Goal: Task Accomplishment & Management: Use online tool/utility

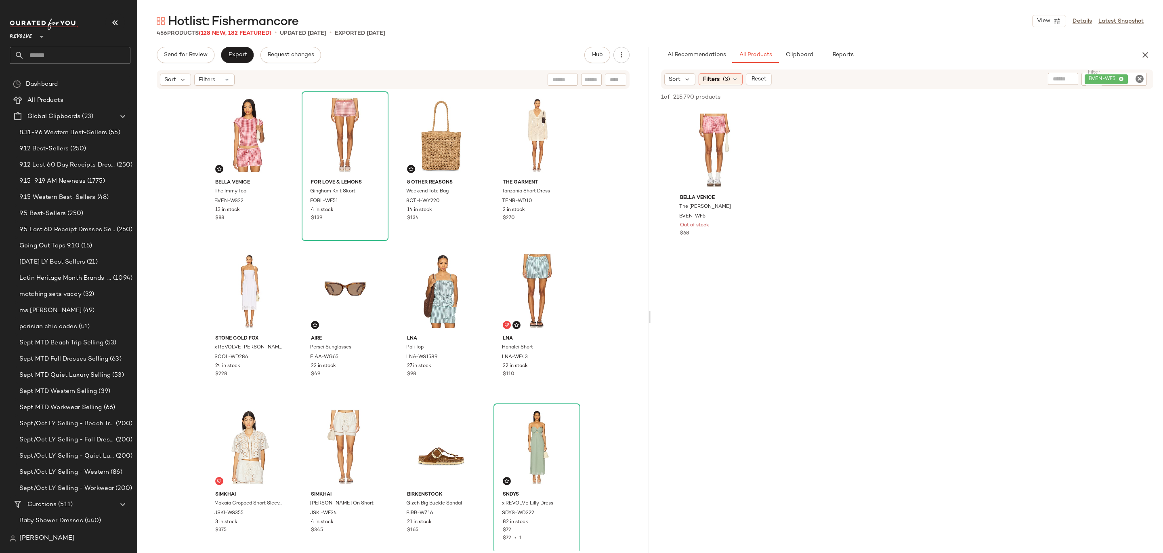
click at [216, 27] on span "Hotlist: Fishermancore" at bounding box center [233, 22] width 130 height 16
click at [218, 32] on span "(128 New, 182 Featured)" at bounding box center [235, 33] width 73 height 6
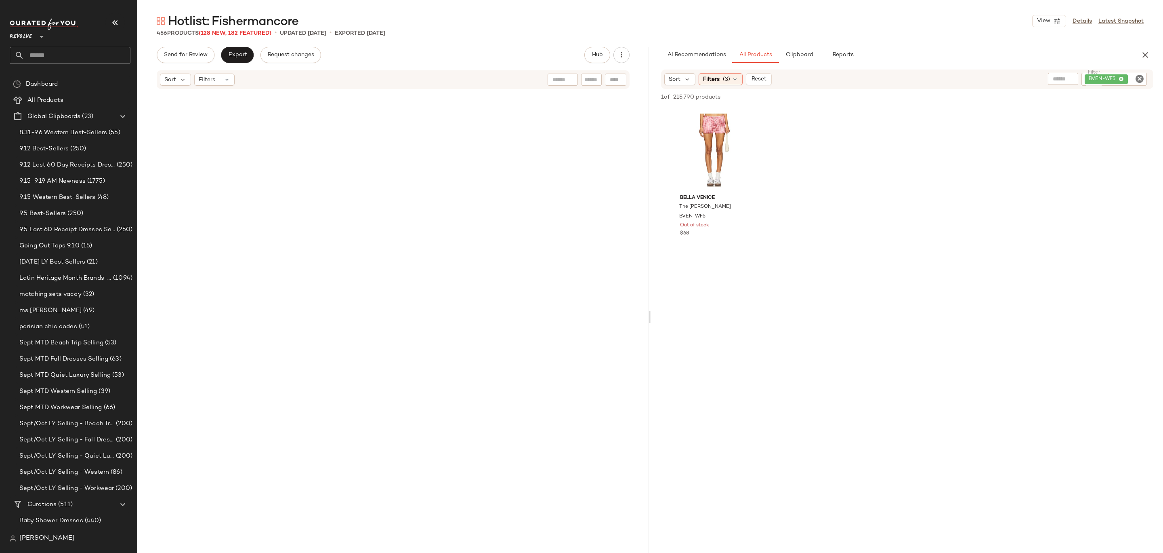
scroll to position [2849, 0]
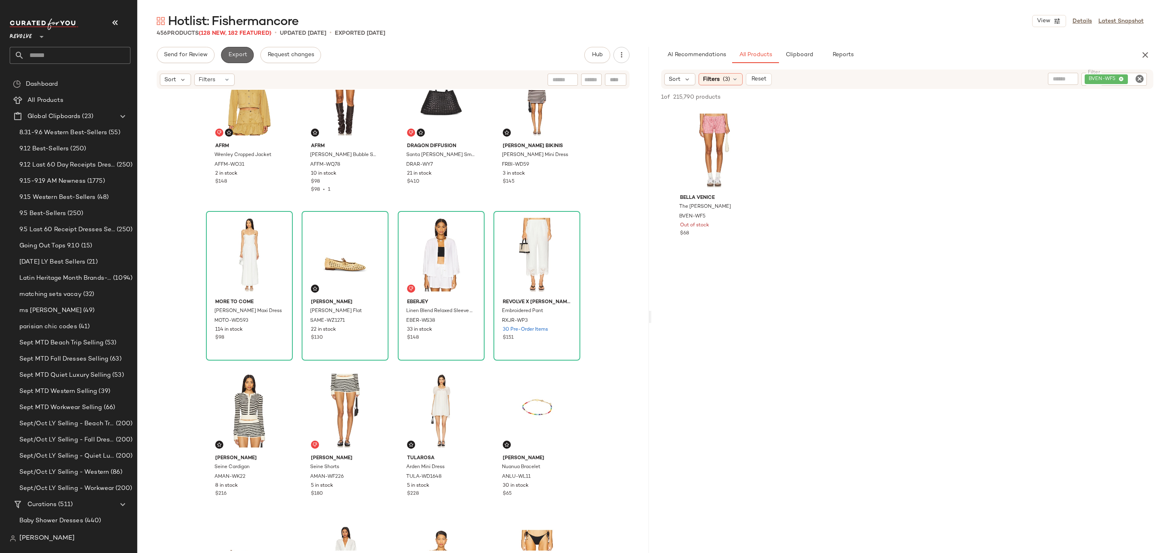
click at [247, 55] on button "Export" at bounding box center [237, 55] width 33 height 16
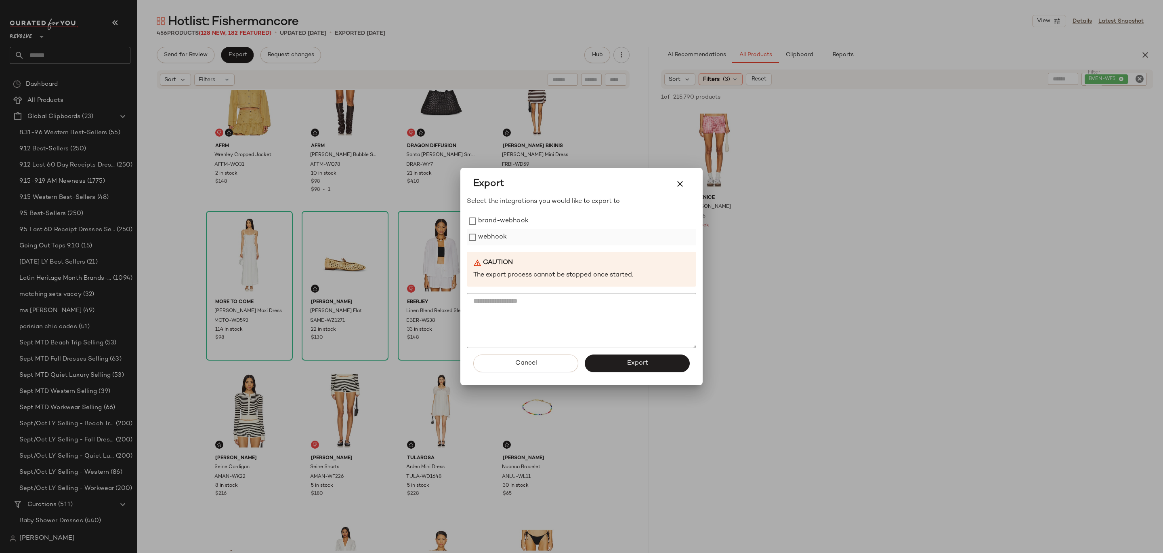
click at [497, 235] on label "webhook" at bounding box center [492, 237] width 29 height 16
click at [614, 365] on button "Export" at bounding box center [637, 363] width 105 height 18
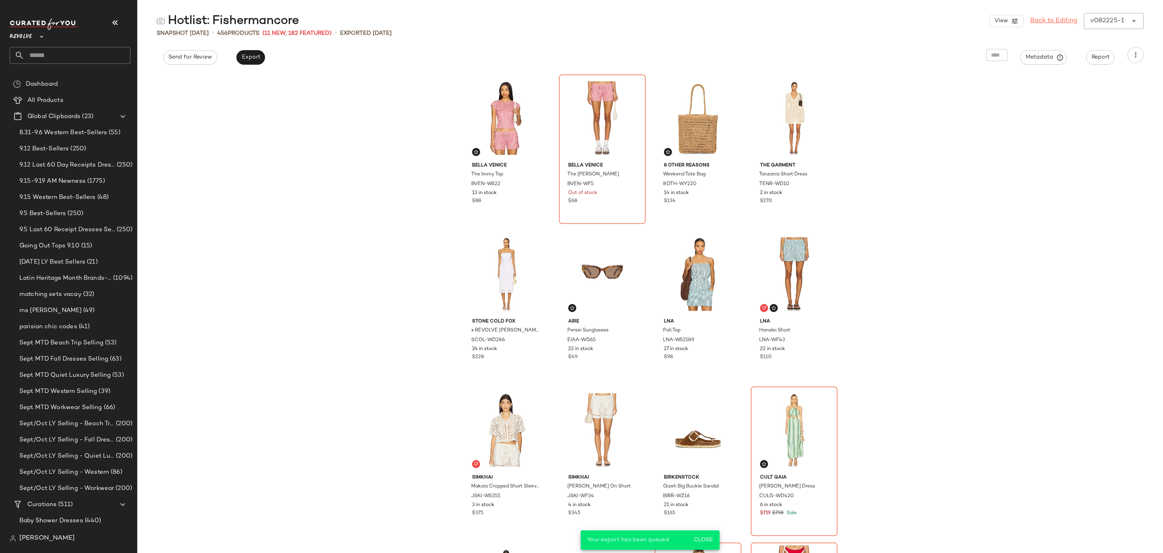
click at [1047, 21] on link "Back to Editing" at bounding box center [1053, 21] width 47 height 10
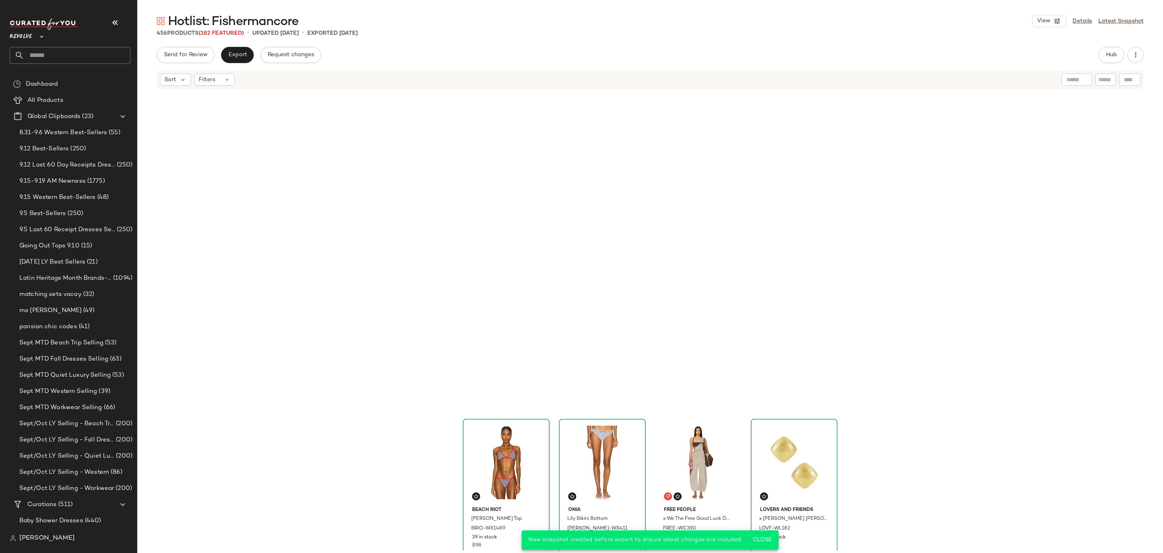
scroll to position [1970, 0]
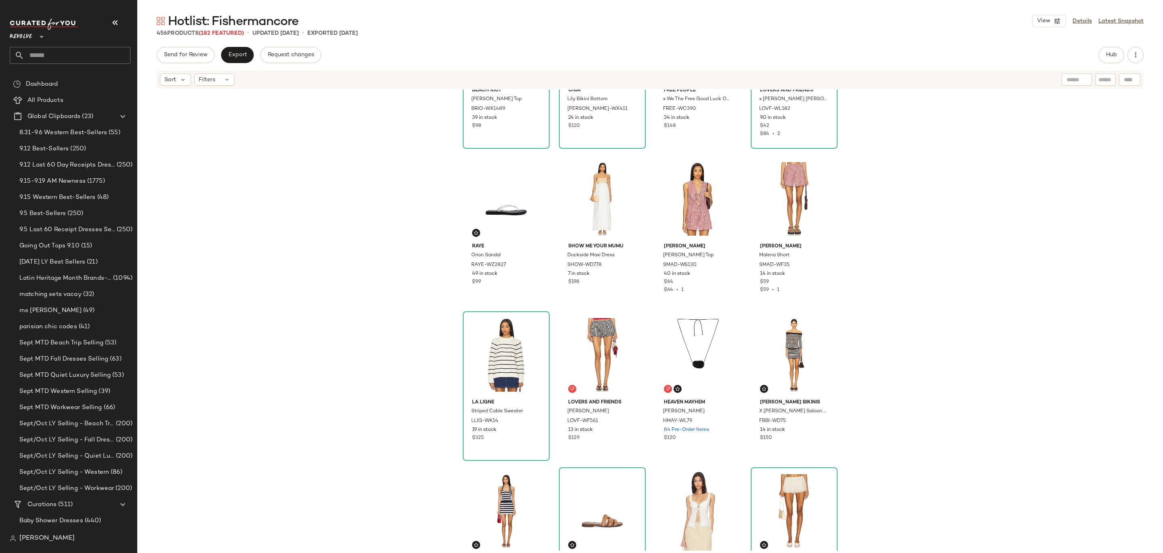
click at [65, 59] on input "text" at bounding box center [77, 55] width 106 height 17
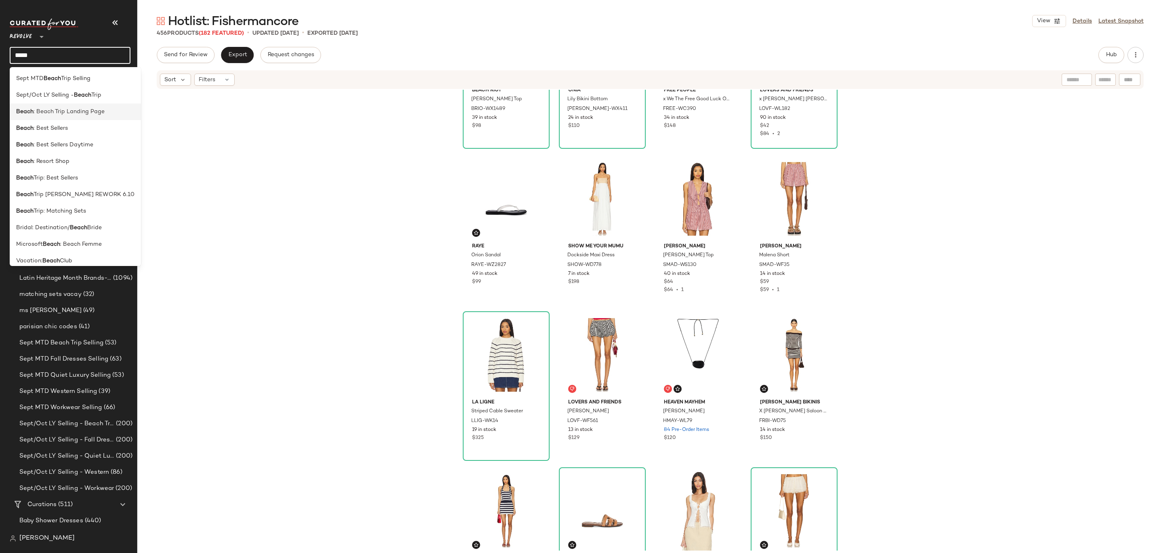
type input "**********"
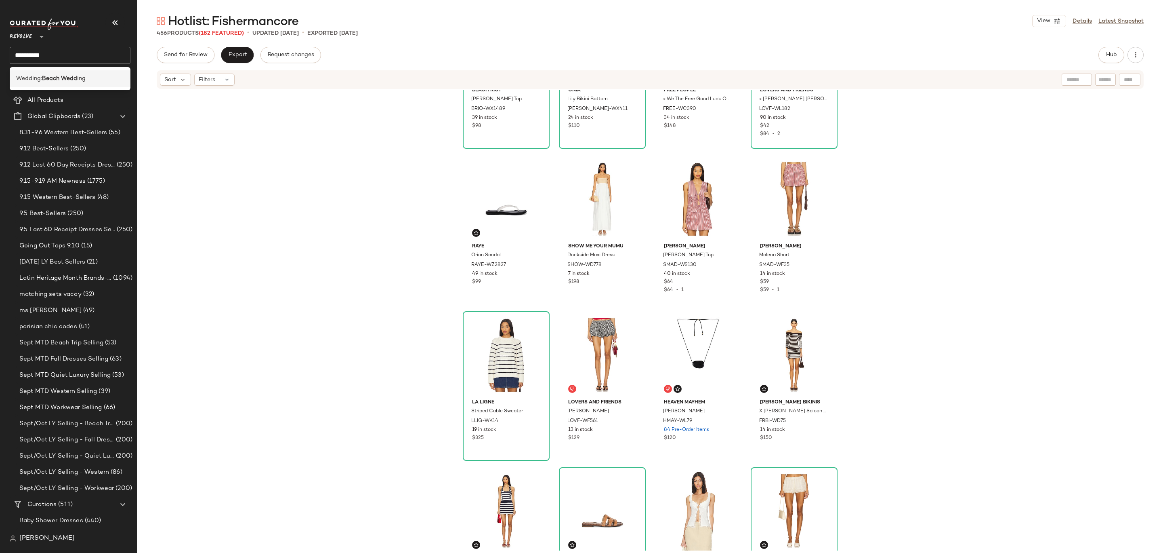
click at [80, 74] on div "Wedding: Beach Wedd ing" at bounding box center [70, 78] width 121 height 17
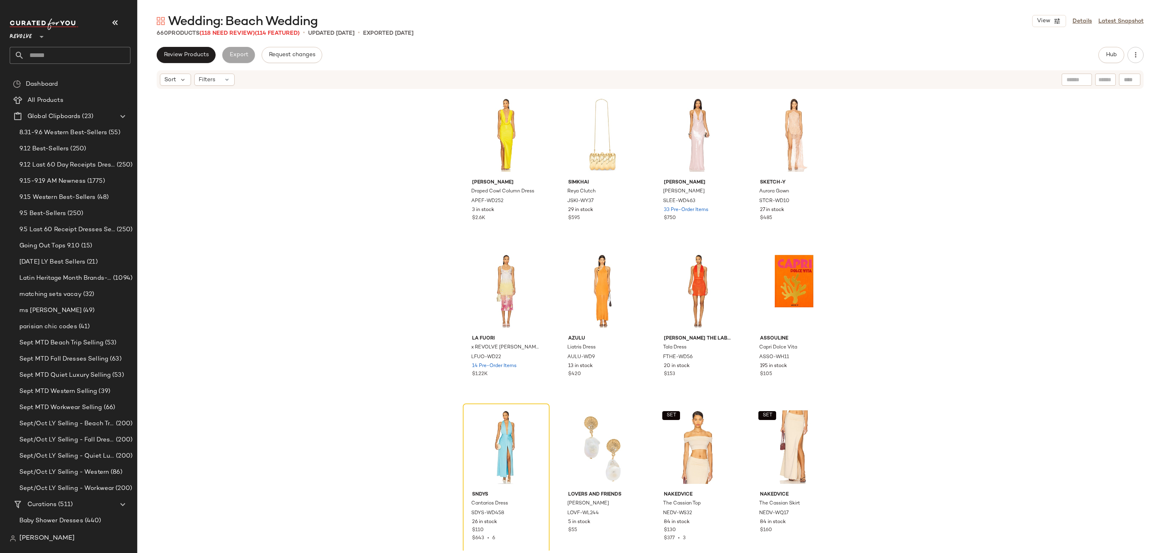
click at [239, 38] on div "Wedding: Beach Wedding View Details Latest Snapshot 660 Products (118 Need Revi…" at bounding box center [650, 283] width 1026 height 540
click at [237, 34] on span "(118 Need Review)" at bounding box center [227, 33] width 55 height 6
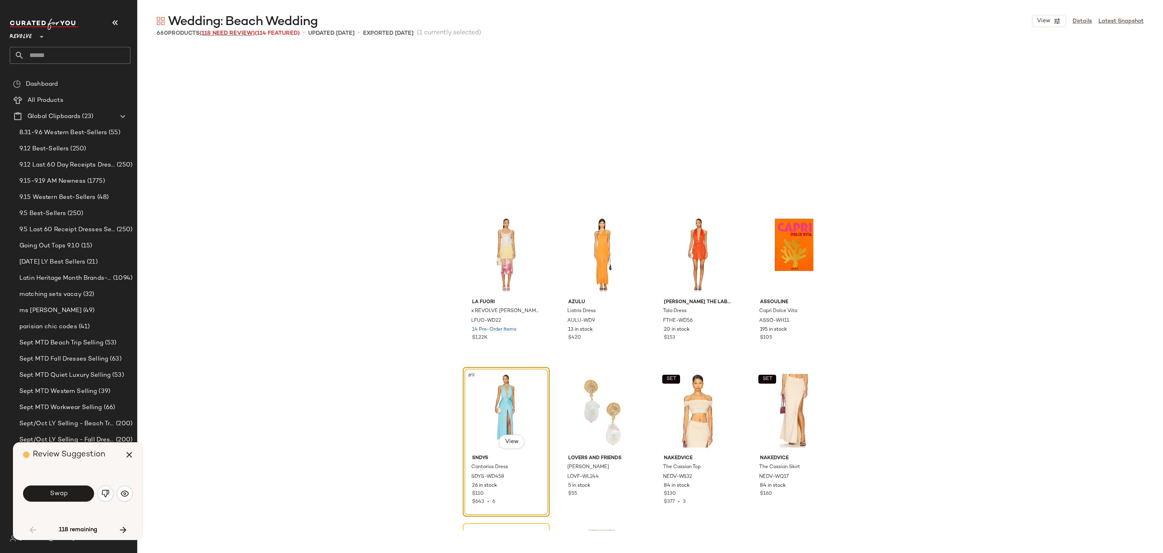
scroll to position [162, 0]
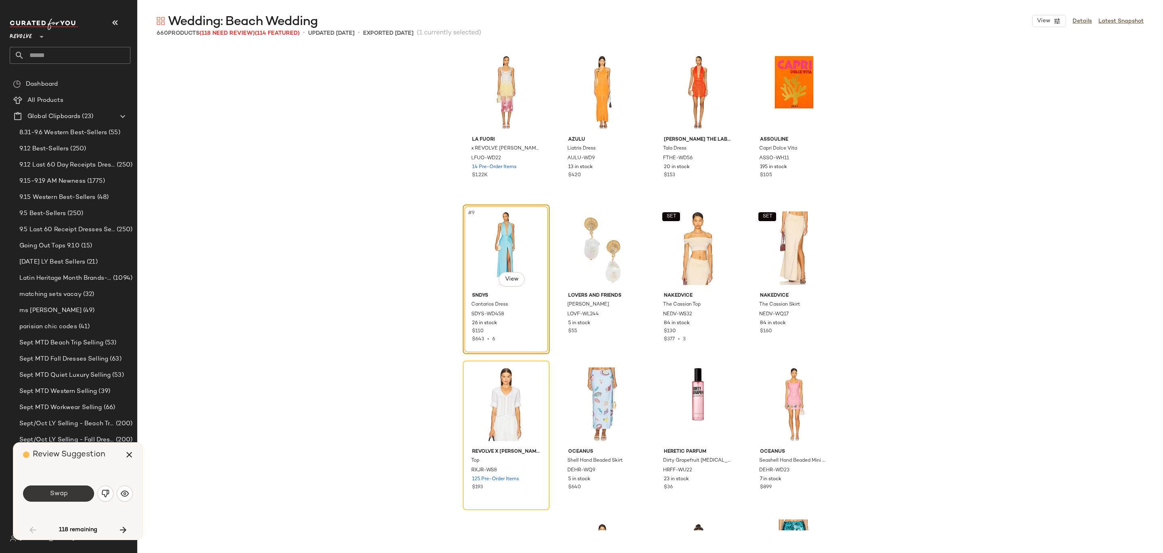
click at [74, 489] on button "Swap" at bounding box center [58, 493] width 71 height 16
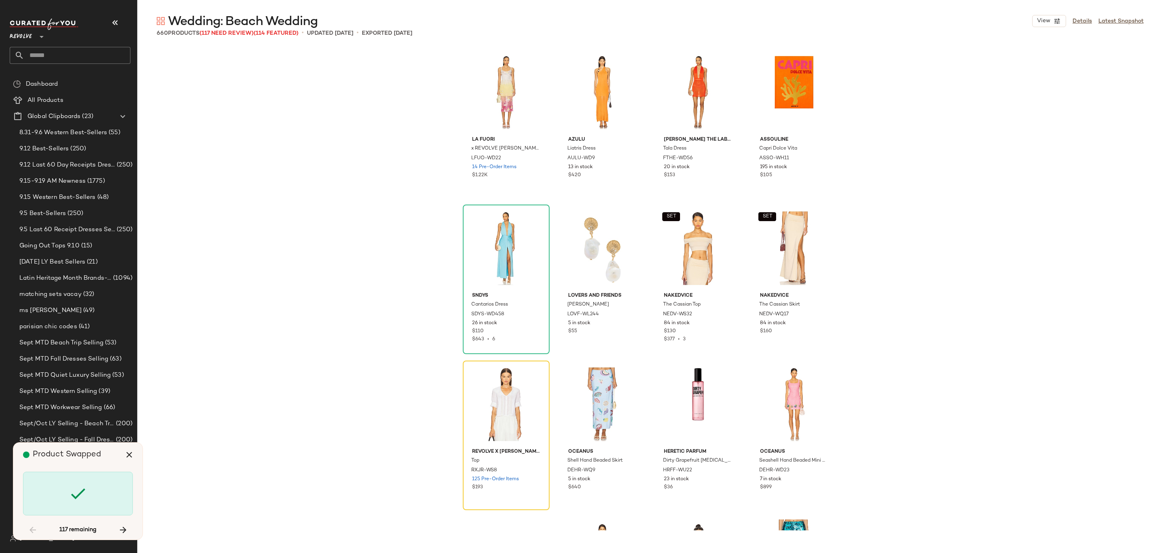
scroll to position [312, 0]
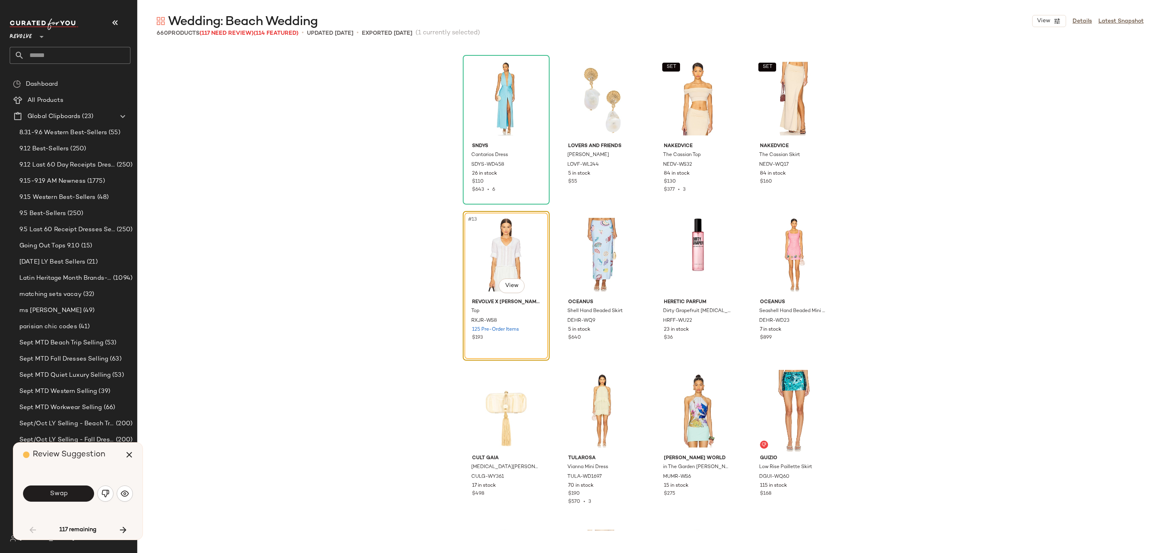
click at [108, 490] on img "button" at bounding box center [105, 493] width 8 height 8
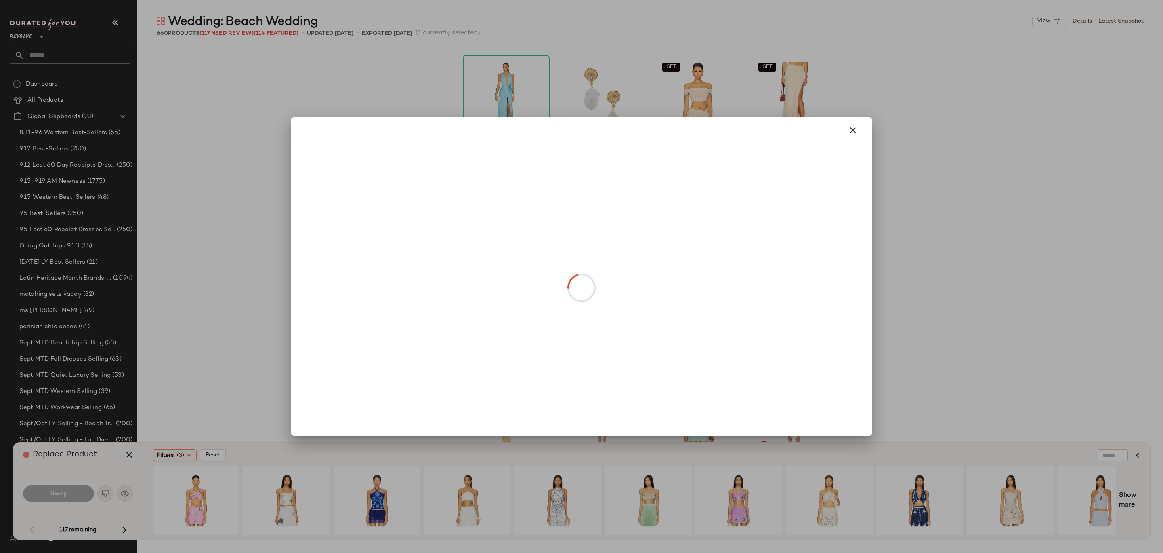
click at [510, 281] on body "Revolve ** Dashboard All Products Global Clipboards (23) 8.31-9.6 Western Best-…" at bounding box center [581, 276] width 1163 height 553
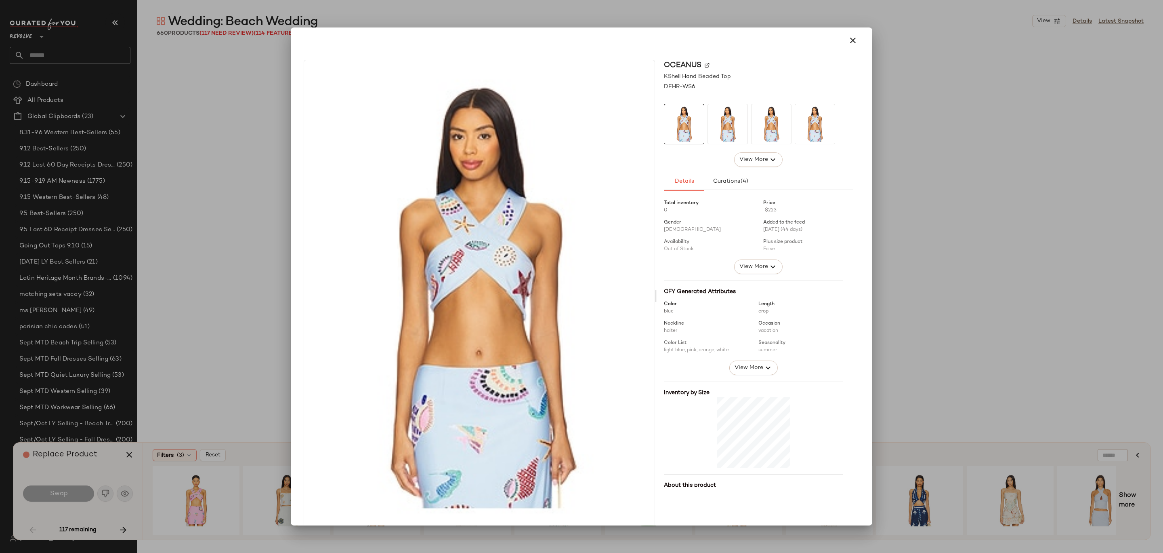
click at [705, 63] on img at bounding box center [707, 65] width 5 height 5
click at [852, 33] on button "button" at bounding box center [852, 40] width 19 height 19
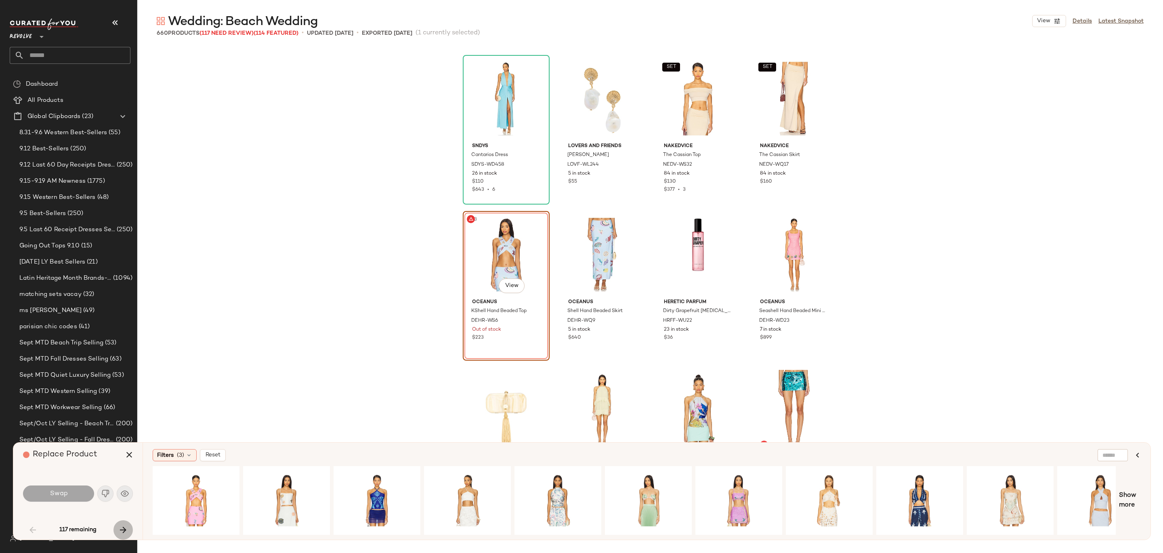
click at [128, 525] on button "button" at bounding box center [123, 529] width 19 height 19
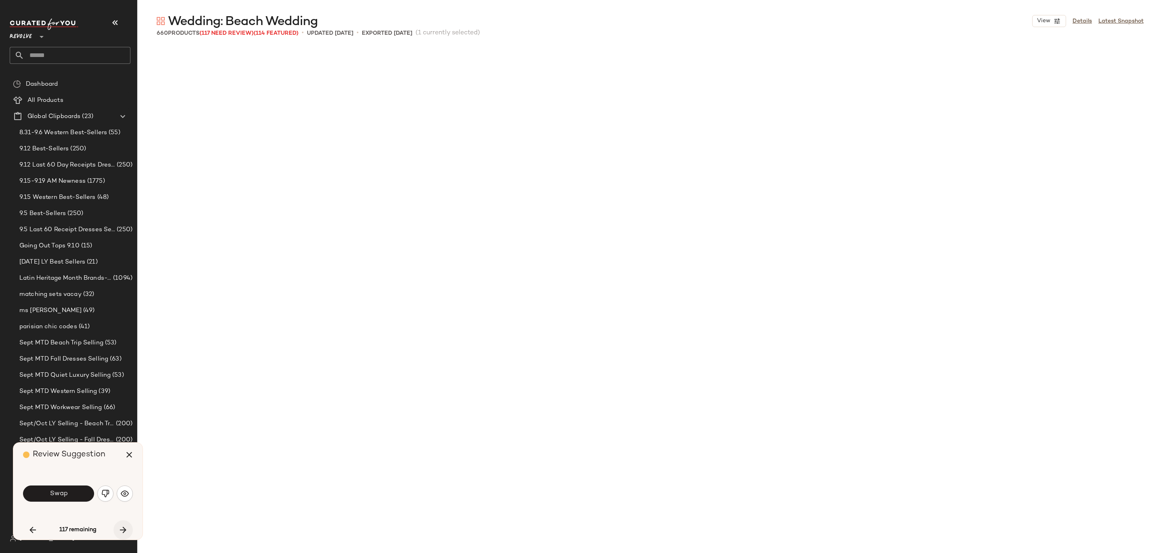
scroll to position [1091, 0]
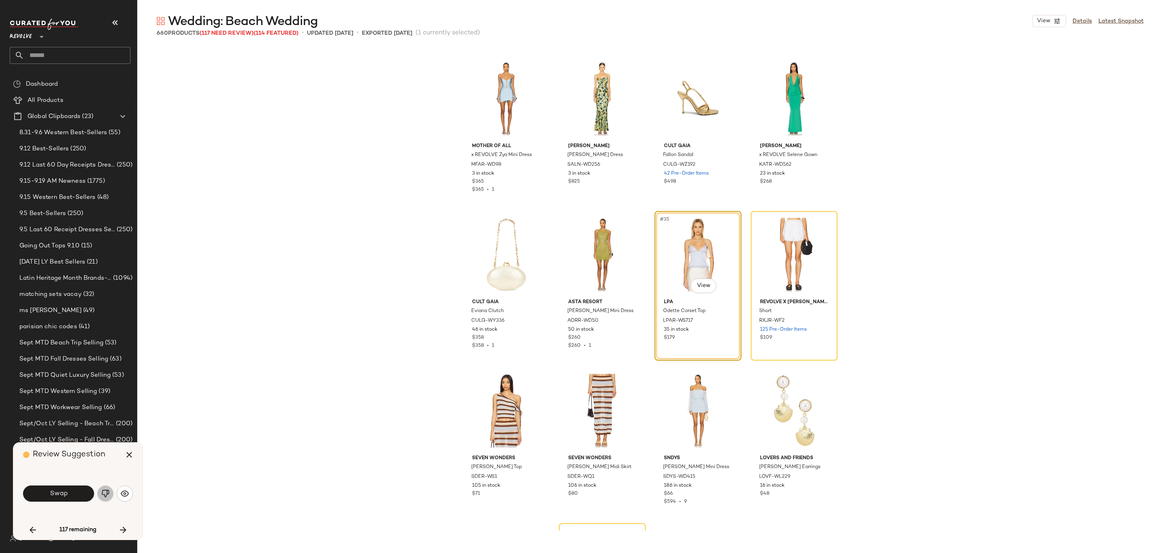
click at [103, 493] on img "button" at bounding box center [105, 493] width 8 height 8
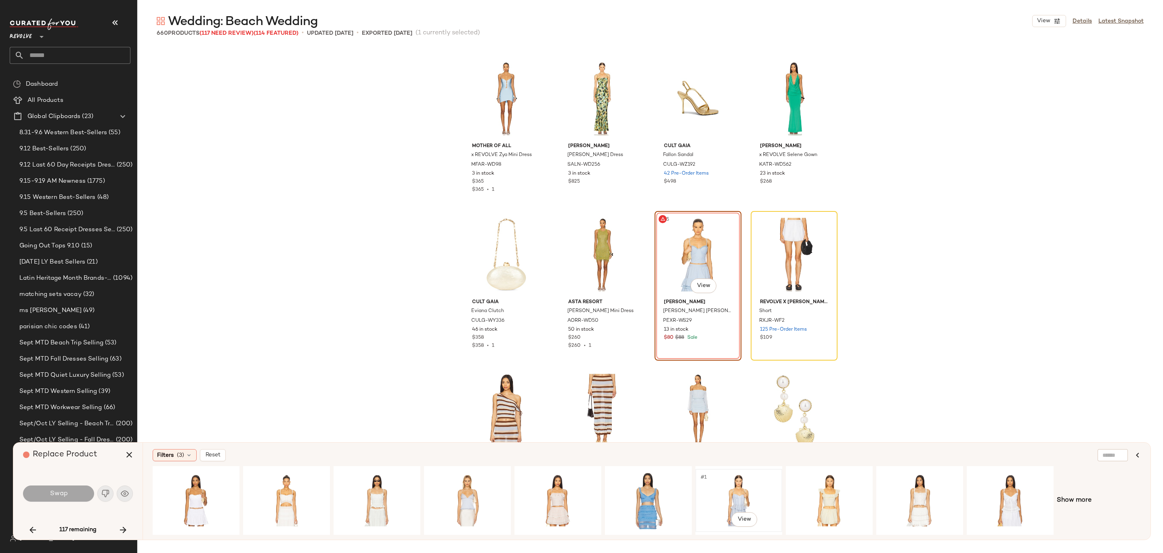
click at [744, 480] on div "#1 View" at bounding box center [738, 499] width 81 height 57
click at [84, 497] on button "Swap" at bounding box center [58, 493] width 71 height 16
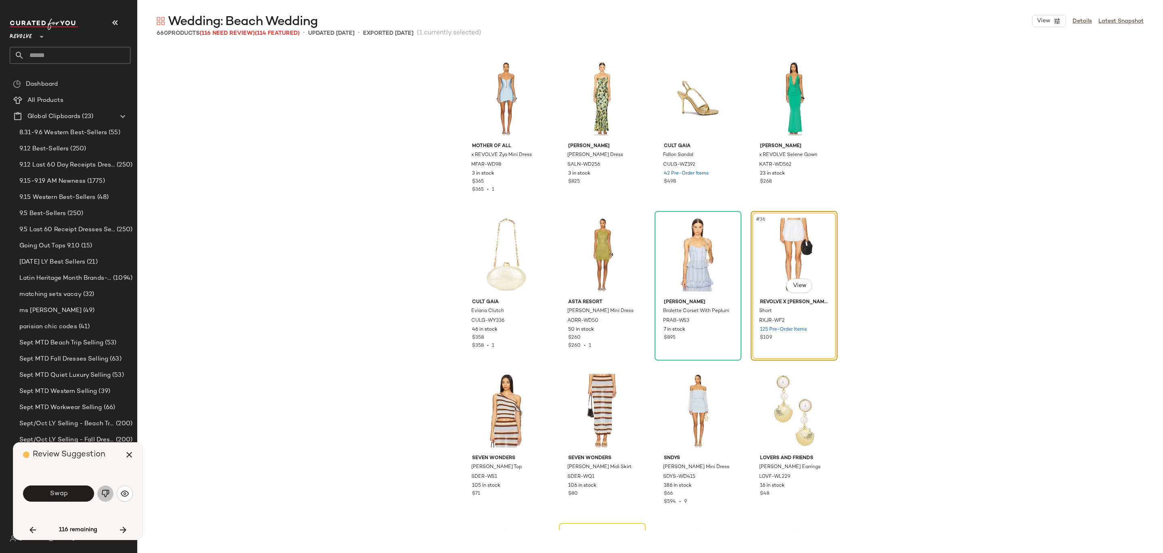
click at [105, 494] on img "button" at bounding box center [105, 493] width 8 height 8
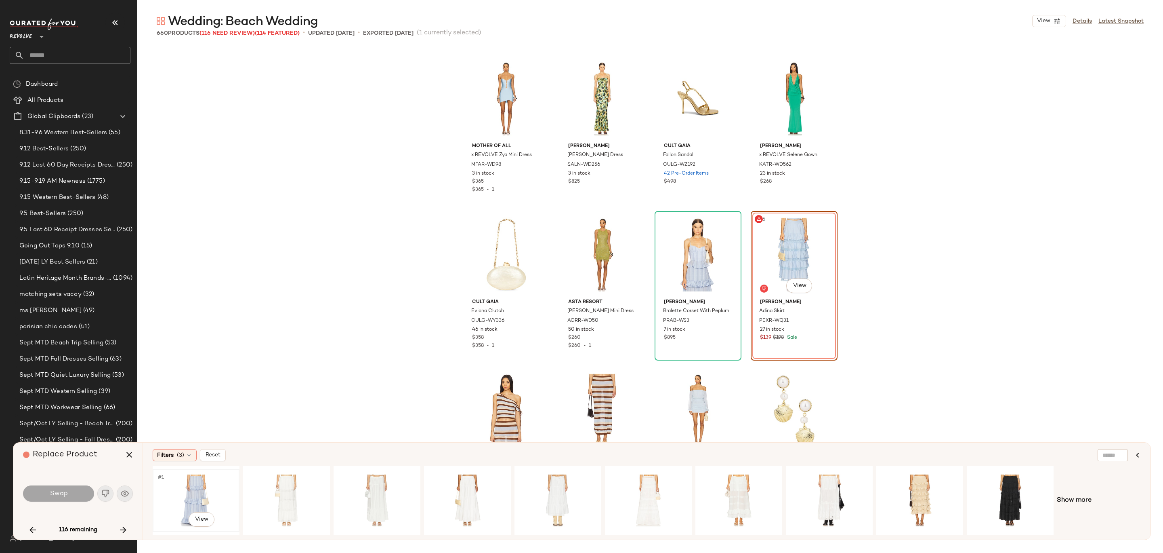
click at [197, 495] on div "#1 View" at bounding box center [196, 499] width 81 height 57
click at [67, 483] on div "Swap" at bounding box center [78, 493] width 110 height 44
click at [67, 492] on span "Swap" at bounding box center [58, 494] width 18 height 8
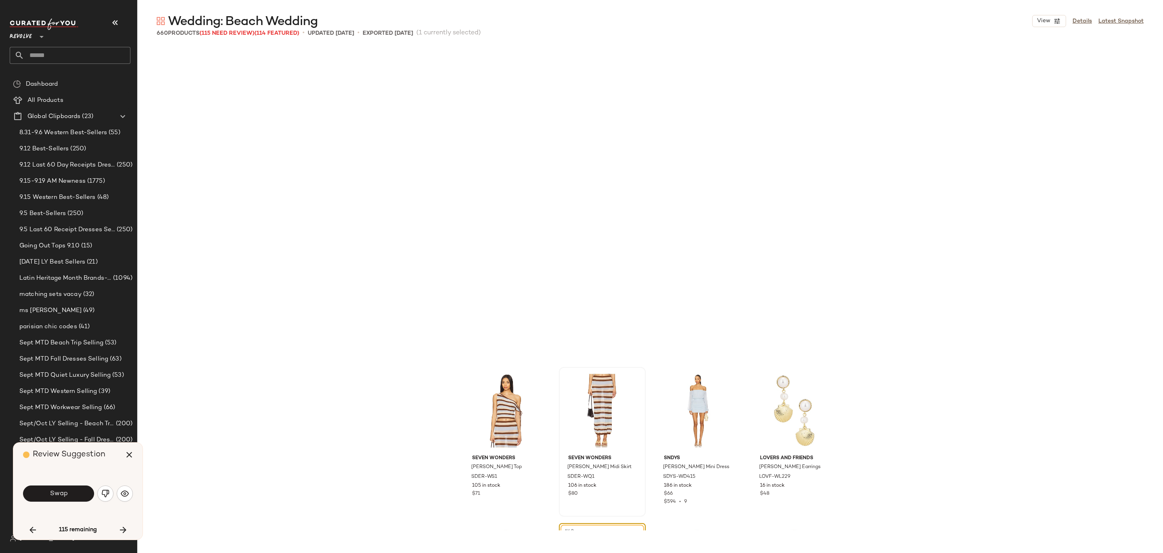
scroll to position [1403, 0]
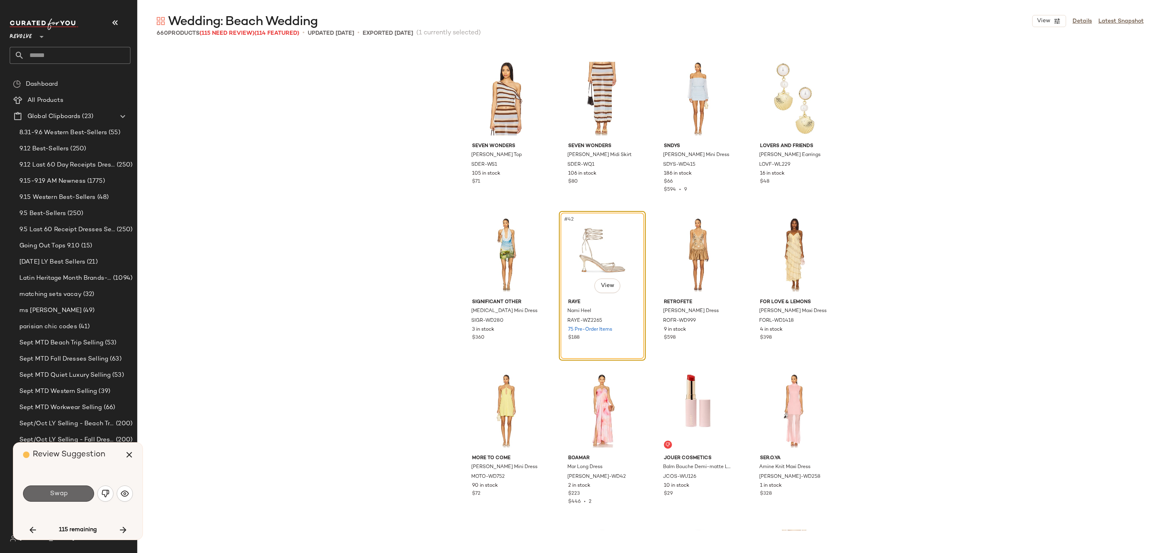
click at [81, 489] on button "Swap" at bounding box center [58, 493] width 71 height 16
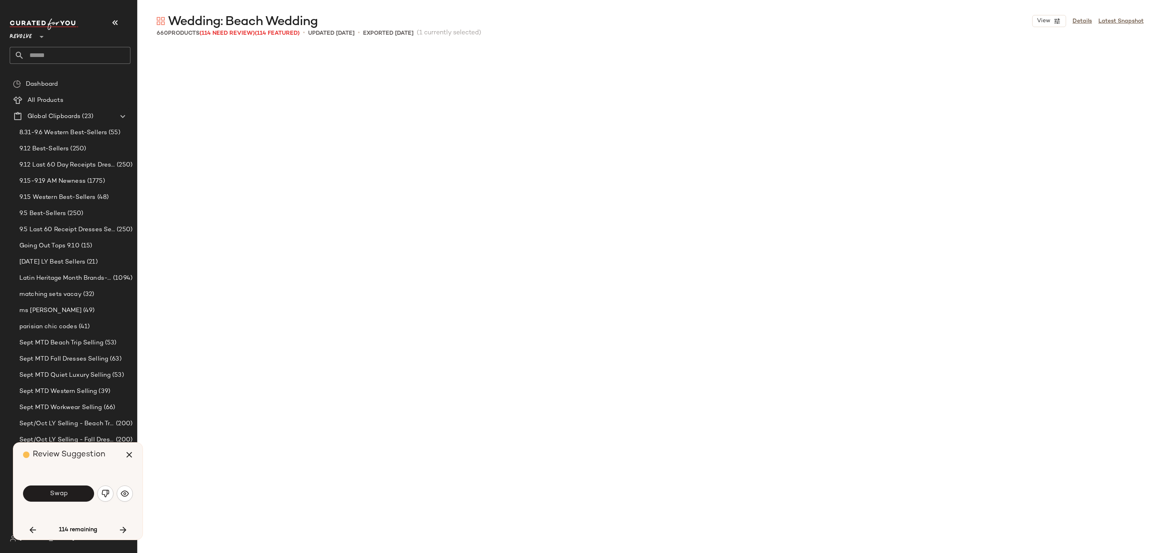
scroll to position [2027, 0]
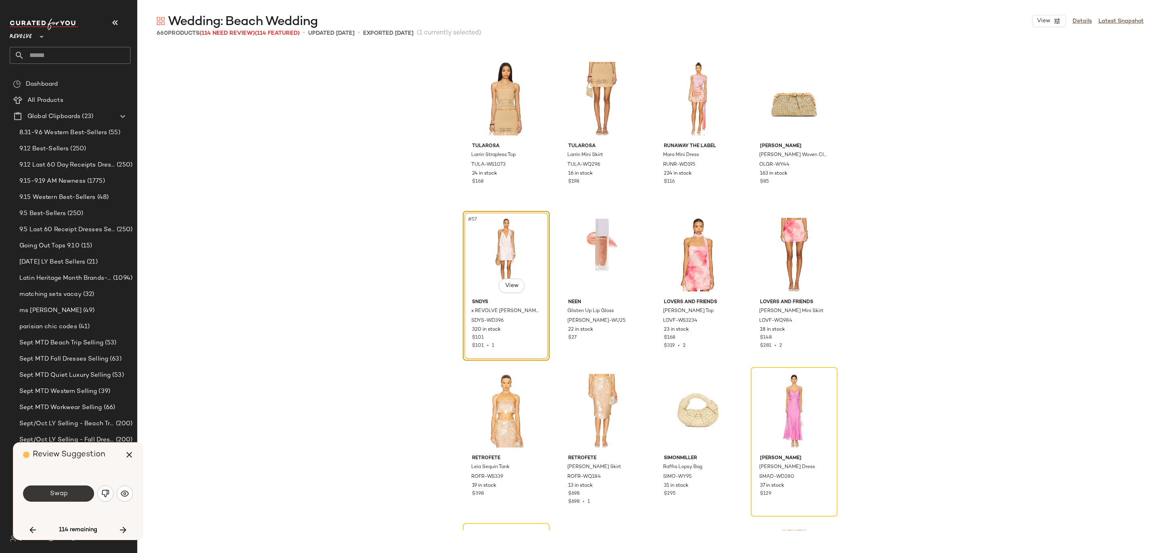
click at [62, 491] on span "Swap" at bounding box center [58, 494] width 18 height 8
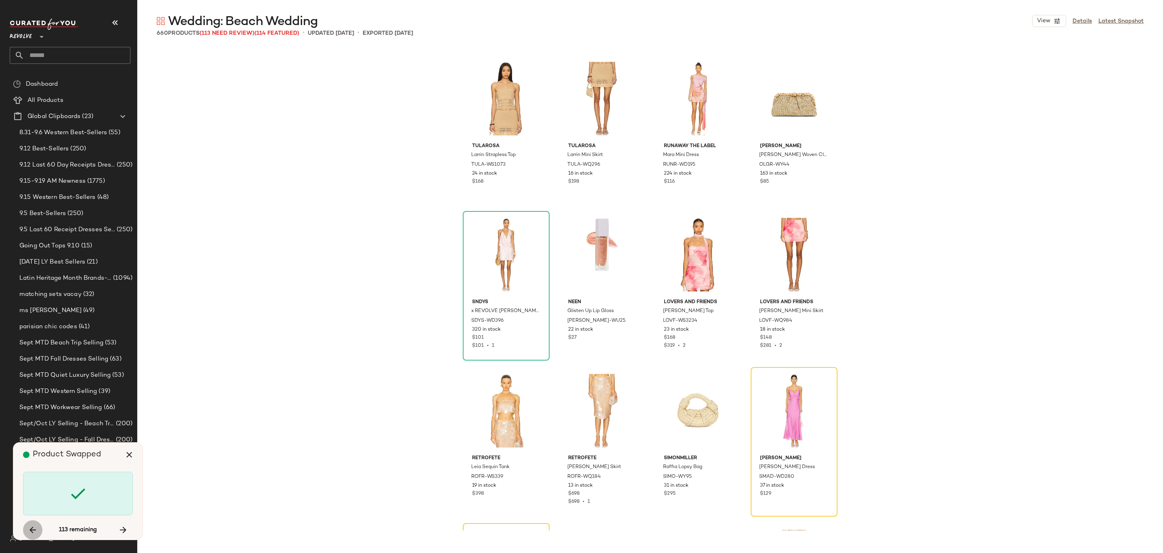
click at [36, 528] on icon "button" at bounding box center [33, 530] width 10 height 10
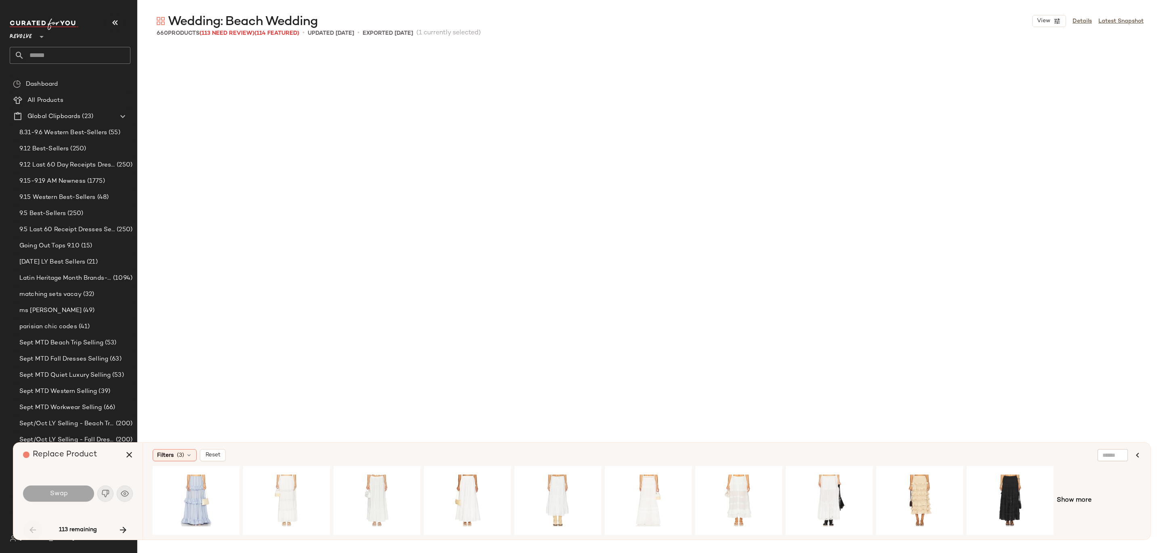
scroll to position [312, 0]
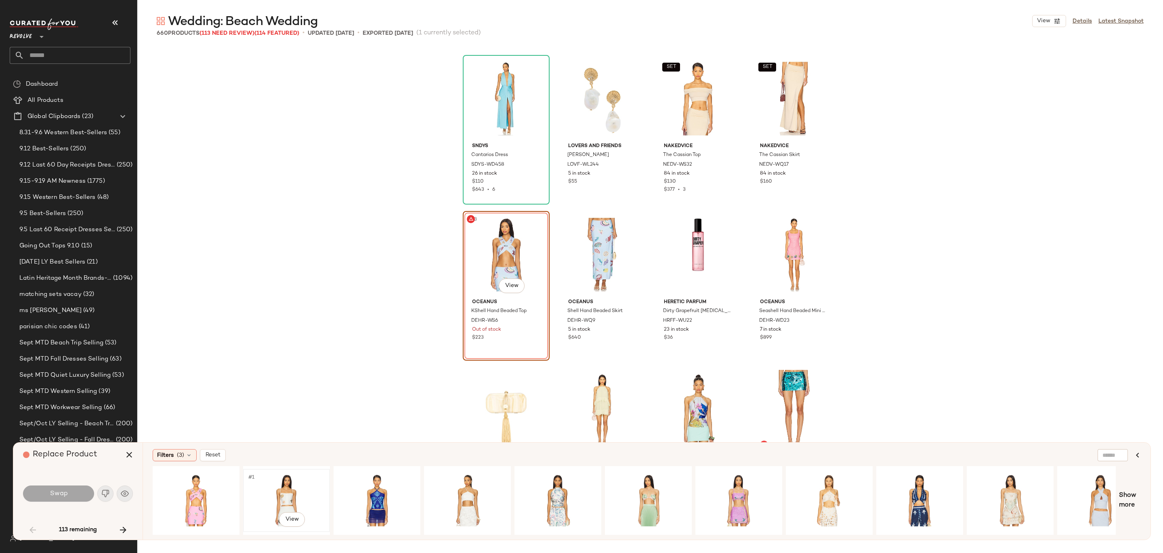
click at [300, 492] on div "#1 View" at bounding box center [286, 499] width 81 height 57
click at [183, 493] on div "#1 View" at bounding box center [196, 499] width 81 height 57
click at [39, 496] on button "Swap" at bounding box center [58, 493] width 71 height 16
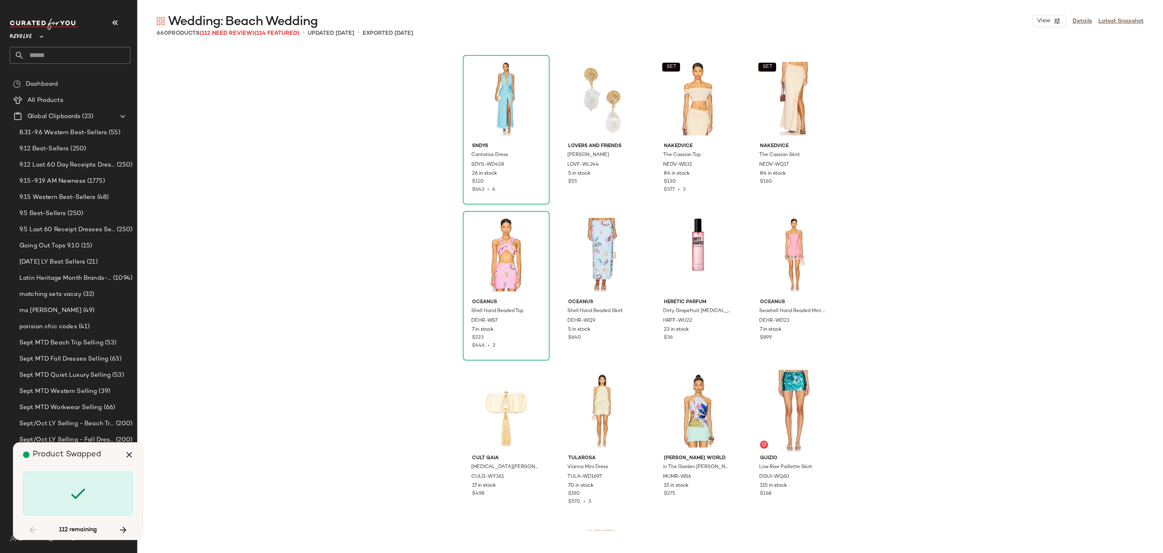
scroll to position [2183, 0]
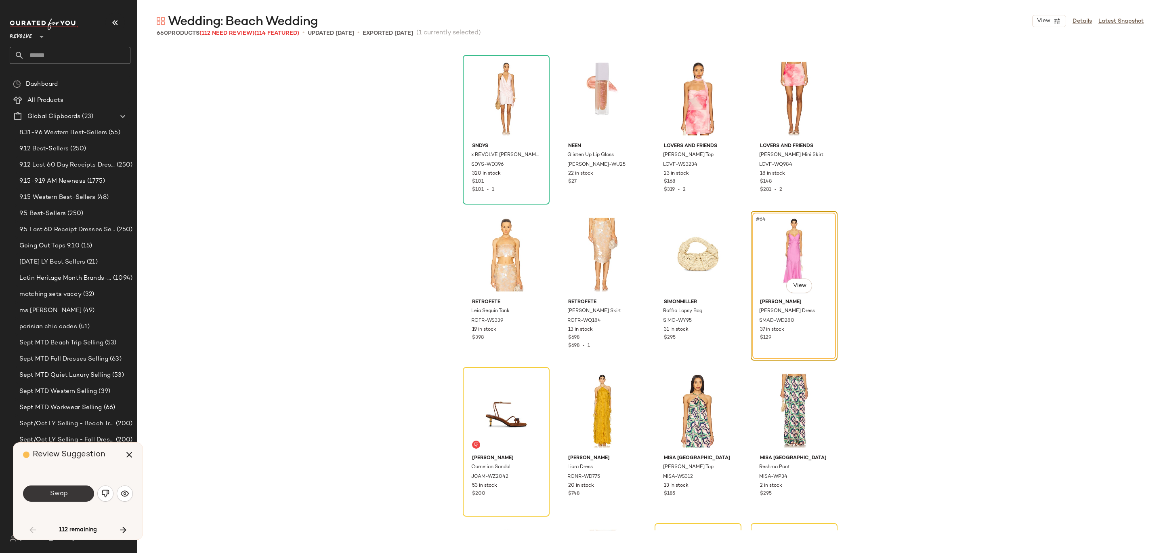
click at [88, 494] on button "Swap" at bounding box center [58, 493] width 71 height 16
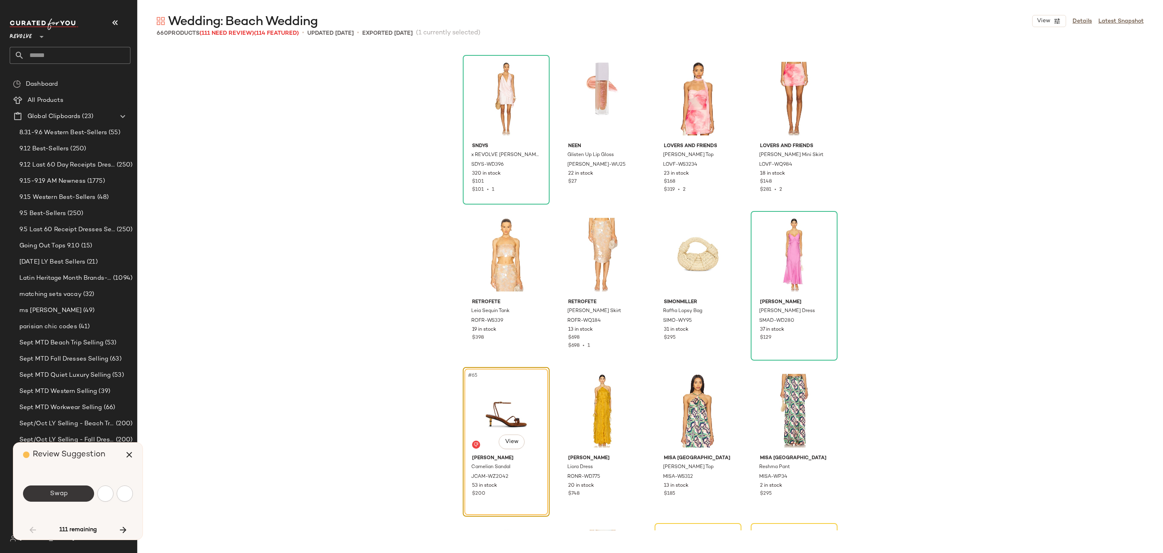
scroll to position [2339, 0]
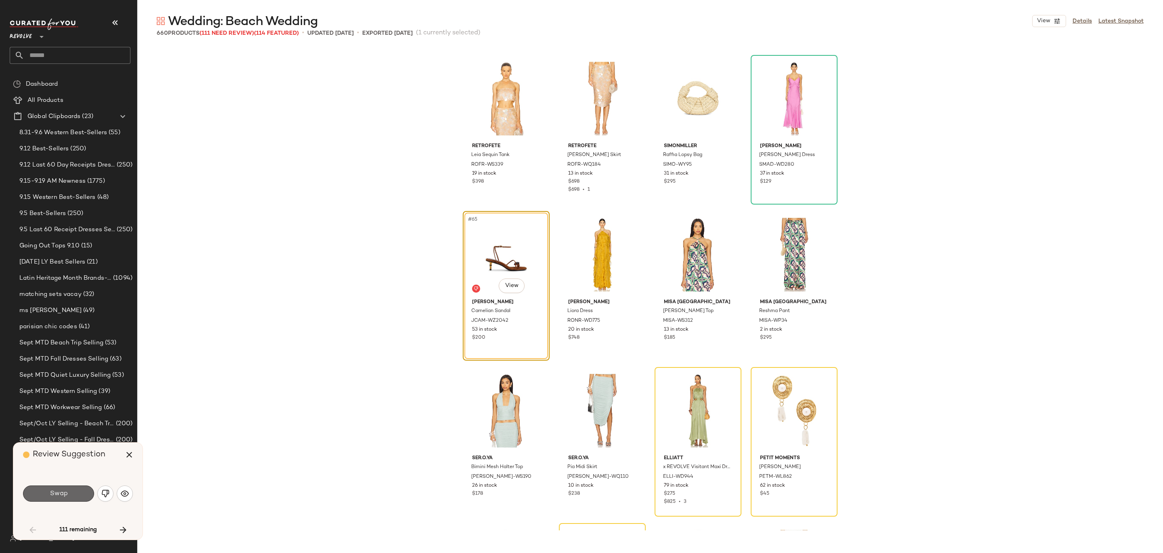
click at [57, 490] on span "Swap" at bounding box center [58, 494] width 18 height 8
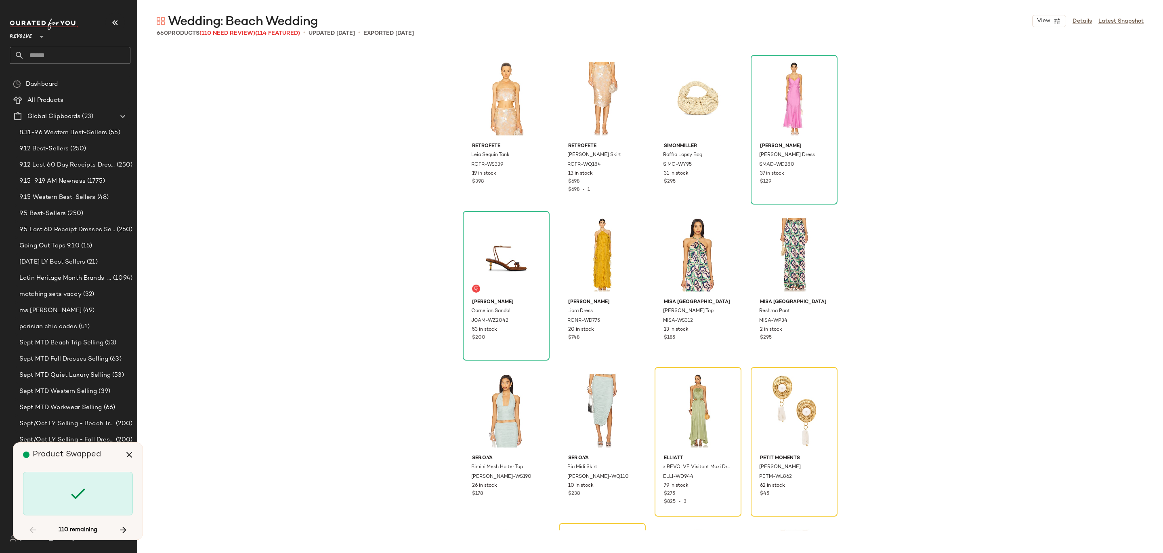
scroll to position [2495, 0]
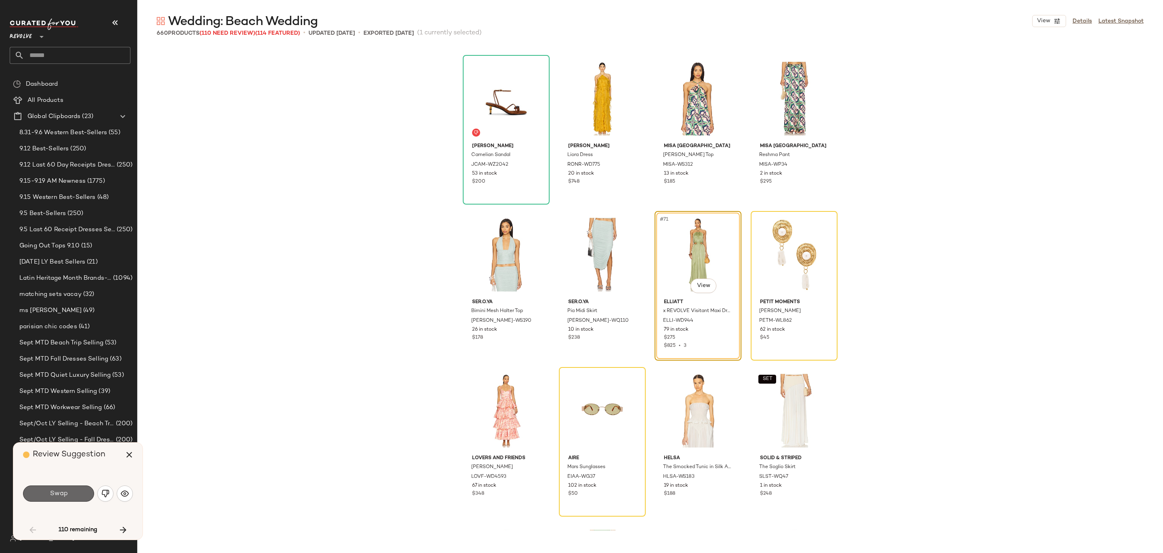
click at [58, 492] on span "Swap" at bounding box center [58, 494] width 18 height 8
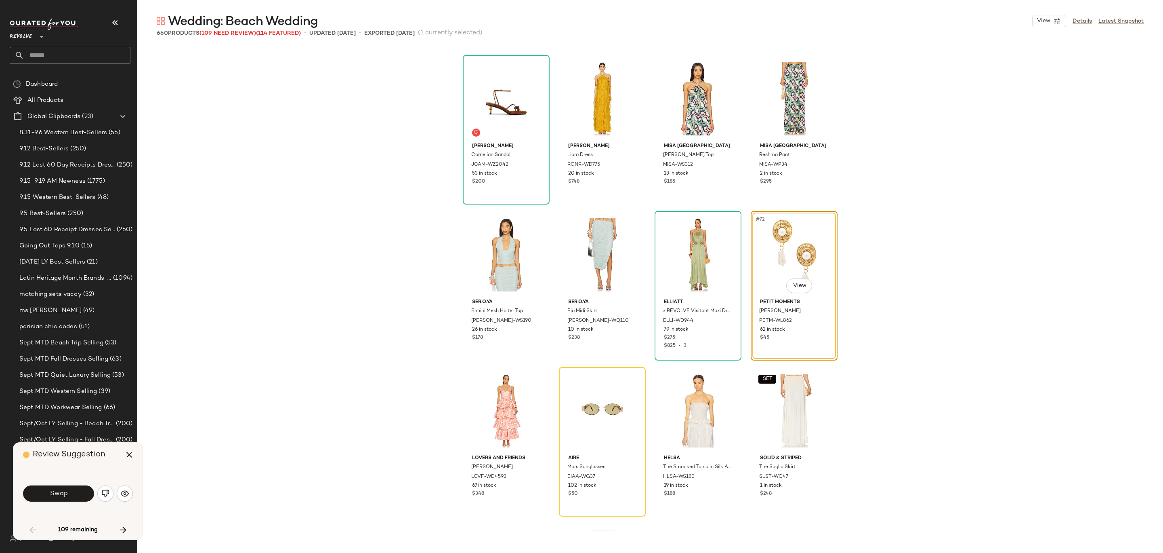
click at [58, 492] on span "Swap" at bounding box center [58, 494] width 18 height 8
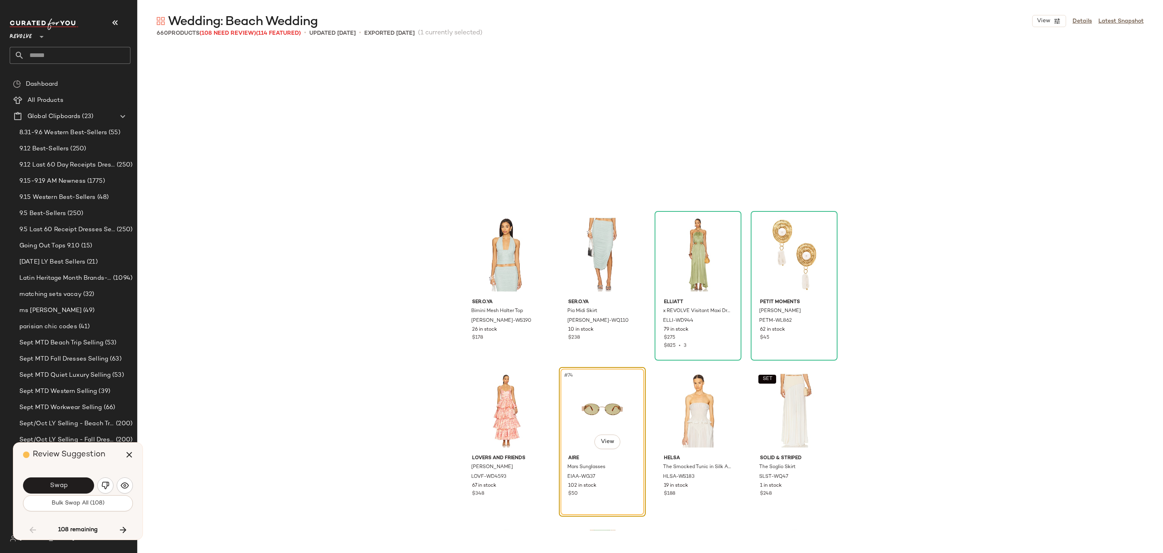
scroll to position [2651, 0]
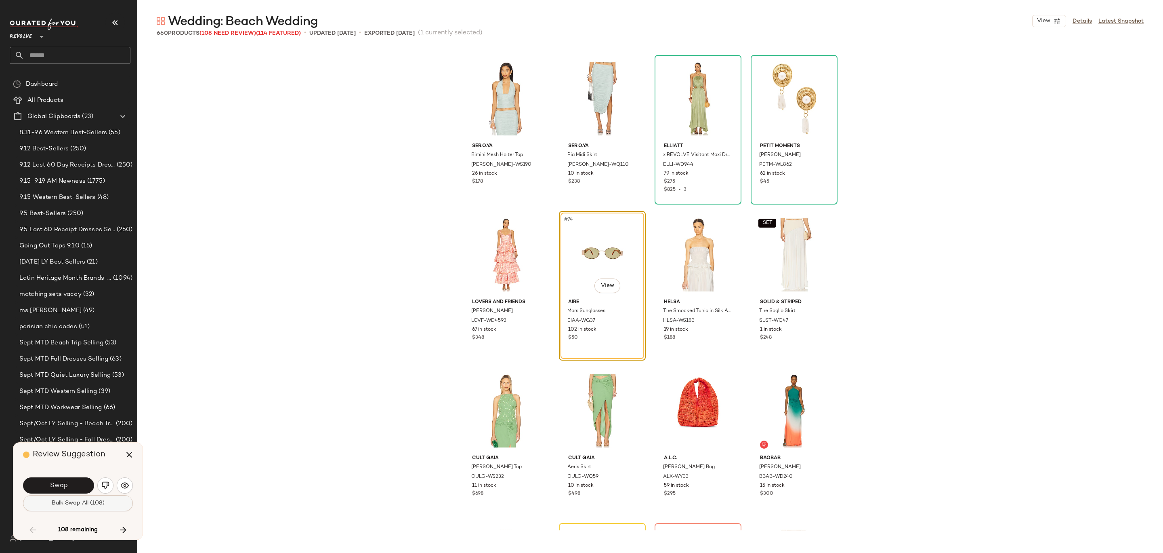
click at [94, 507] on button "Bulk Swap All (108)" at bounding box center [78, 503] width 110 height 16
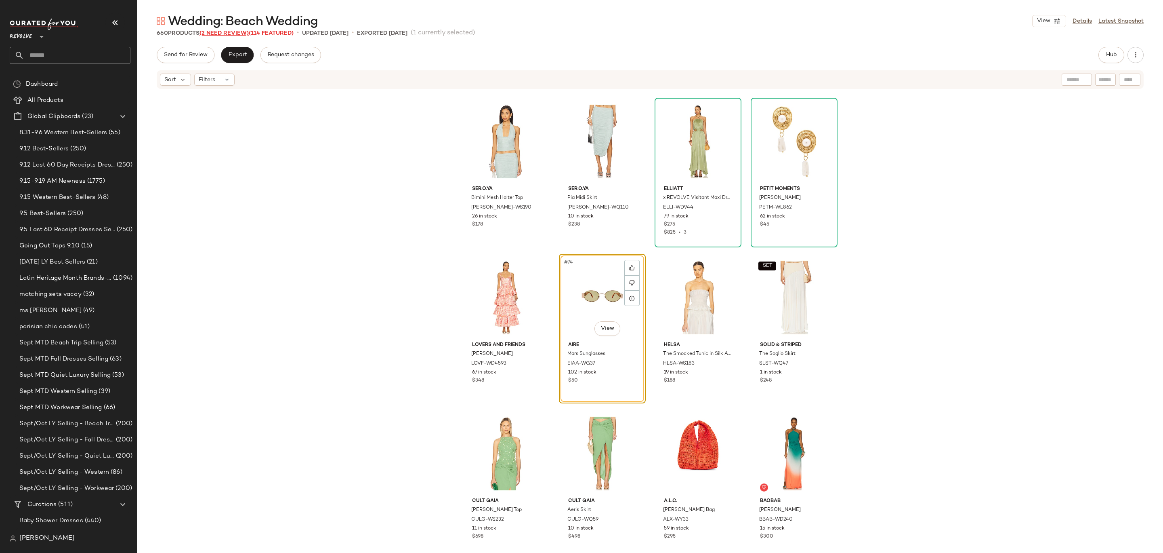
click at [226, 31] on span "(2 Need Review)" at bounding box center [224, 33] width 49 height 6
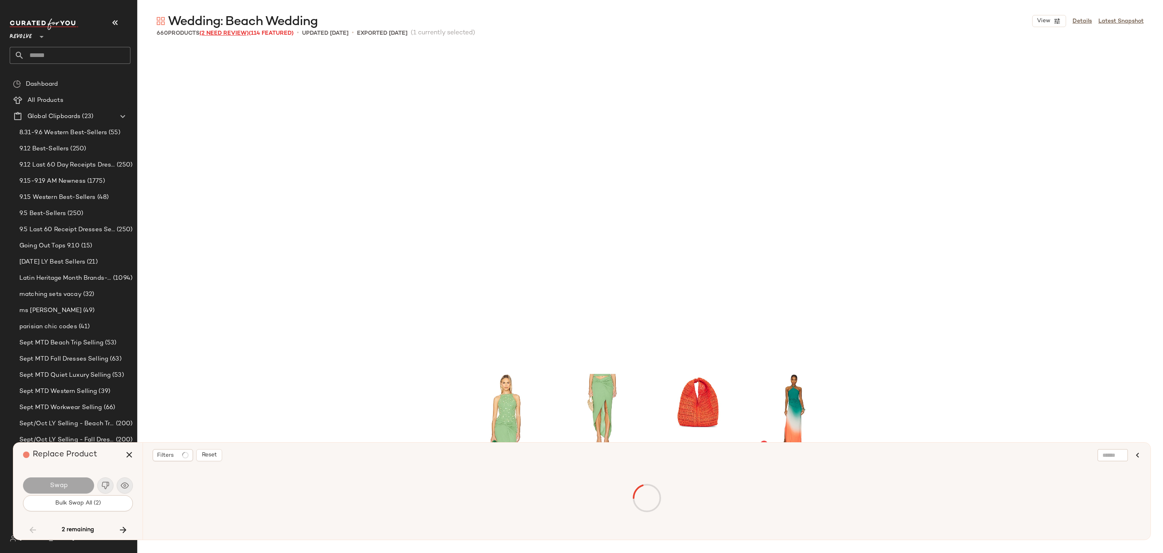
scroll to position [2962, 0]
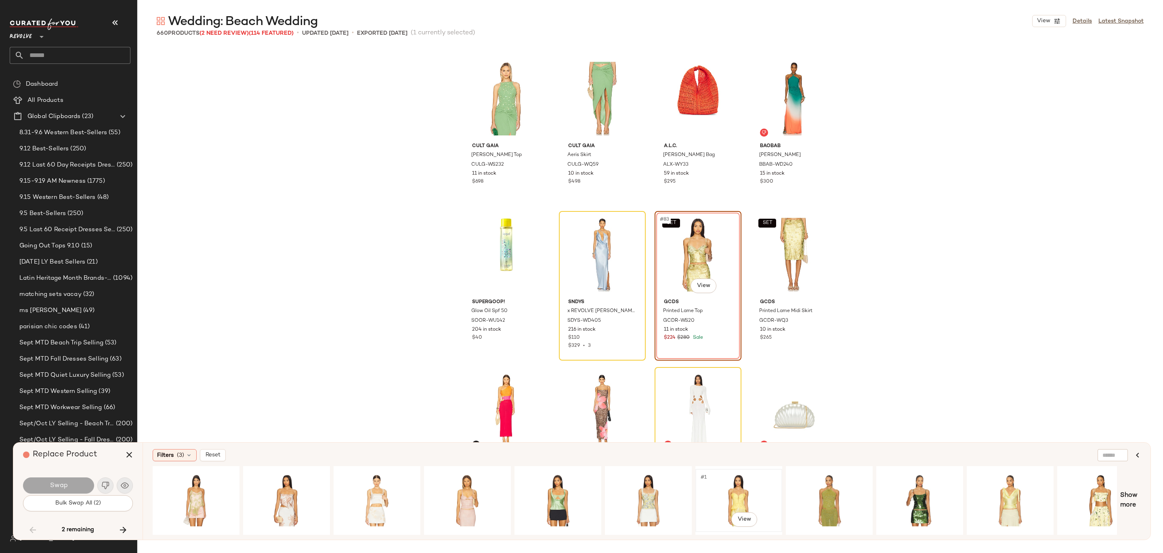
click at [735, 490] on div "#1 View" at bounding box center [738, 499] width 81 height 57
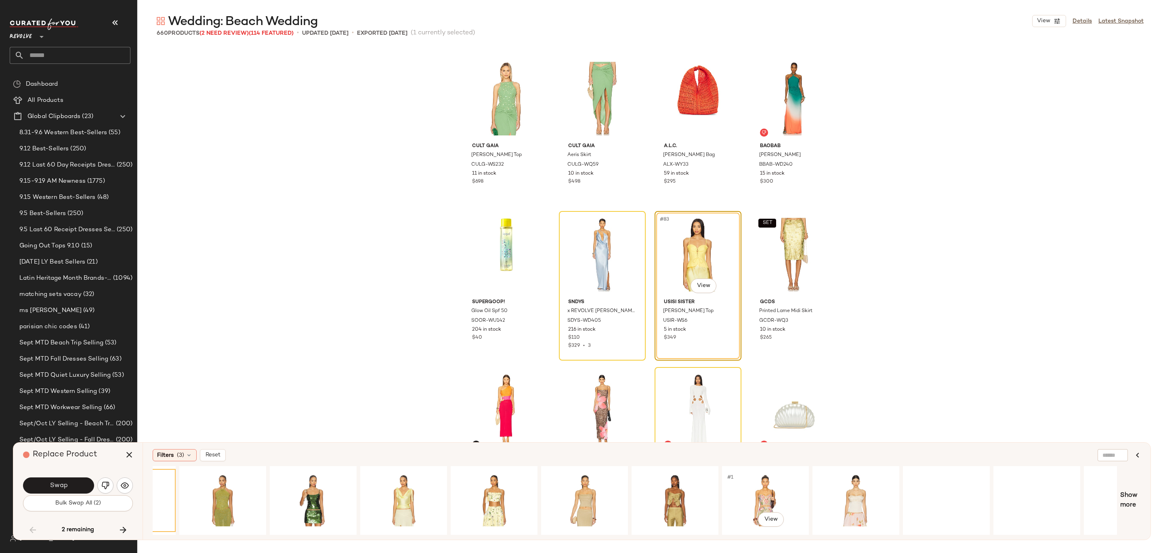
scroll to position [0, 660]
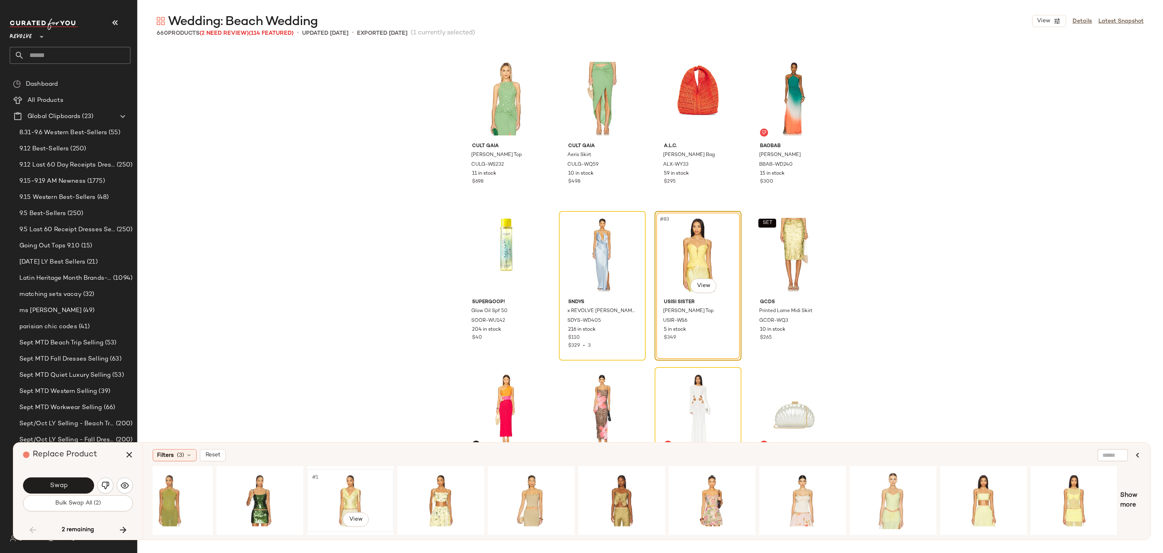
click at [340, 491] on div "#1 View" at bounding box center [350, 499] width 81 height 57
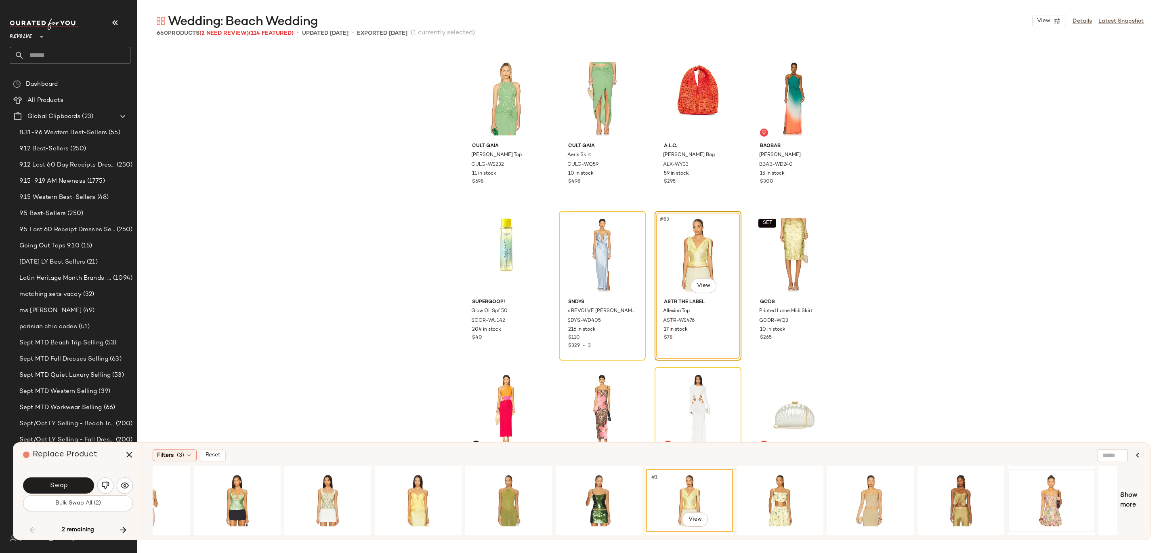
scroll to position [0, 307]
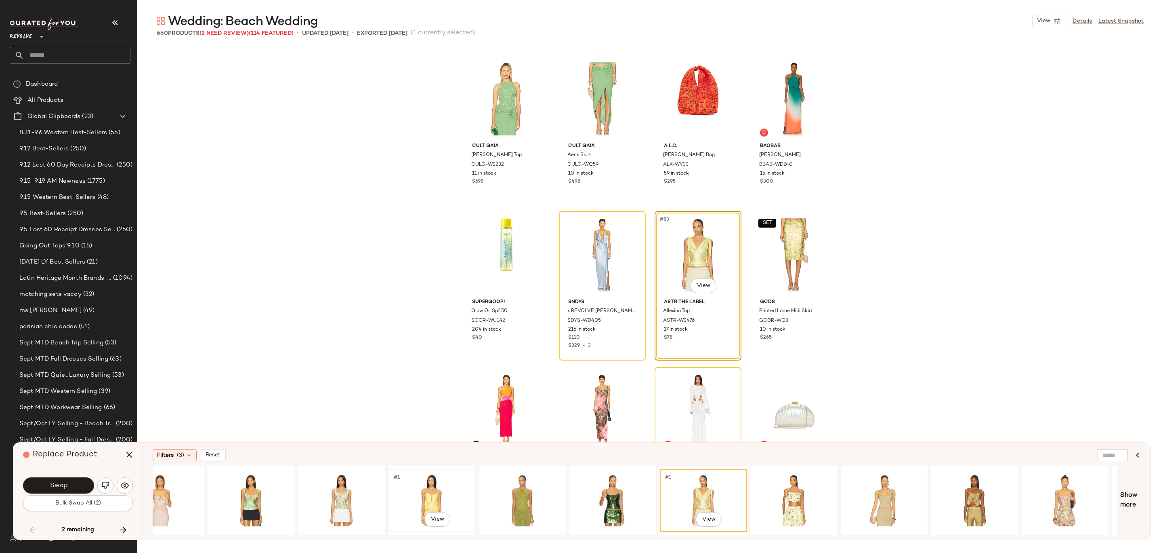
click at [423, 475] on div "#1 View" at bounding box center [431, 499] width 81 height 57
click at [71, 481] on button "Swap" at bounding box center [58, 485] width 71 height 16
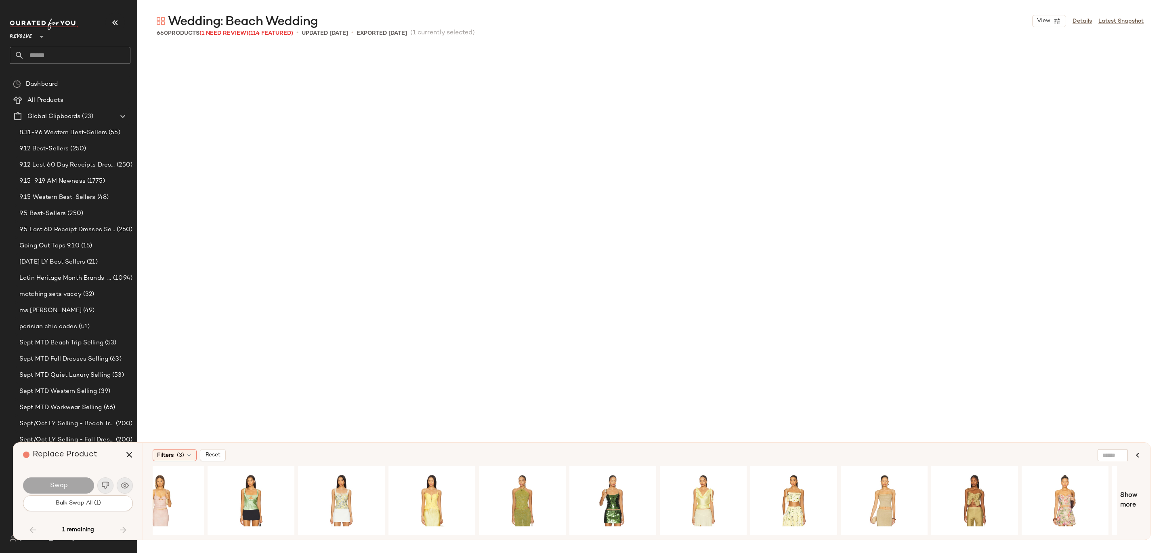
scroll to position [4210, 0]
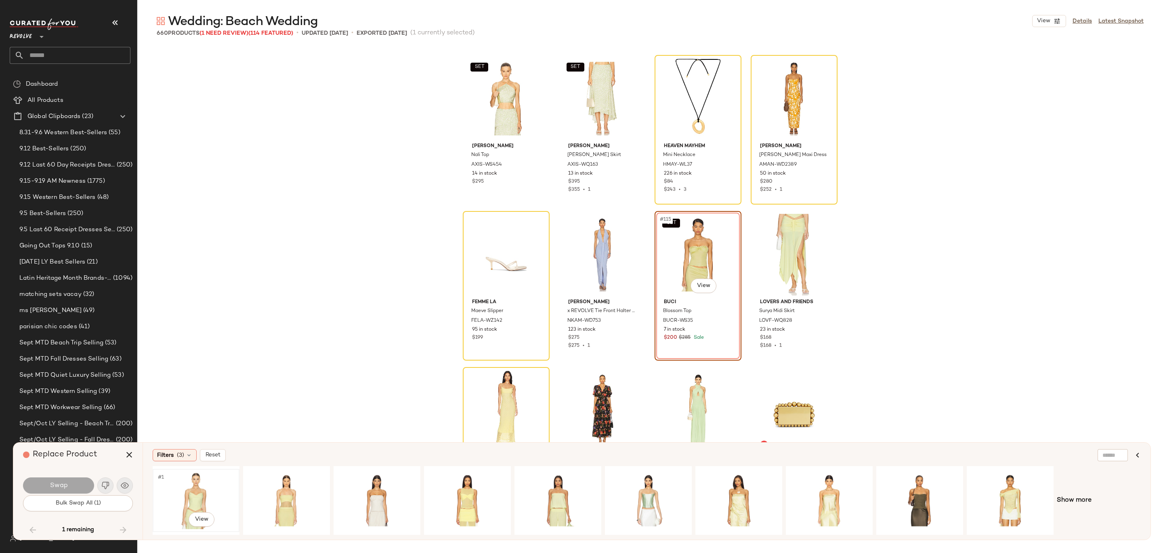
click at [181, 490] on div "#1 View" at bounding box center [196, 499] width 81 height 57
click at [80, 488] on button "Swap" at bounding box center [58, 485] width 71 height 16
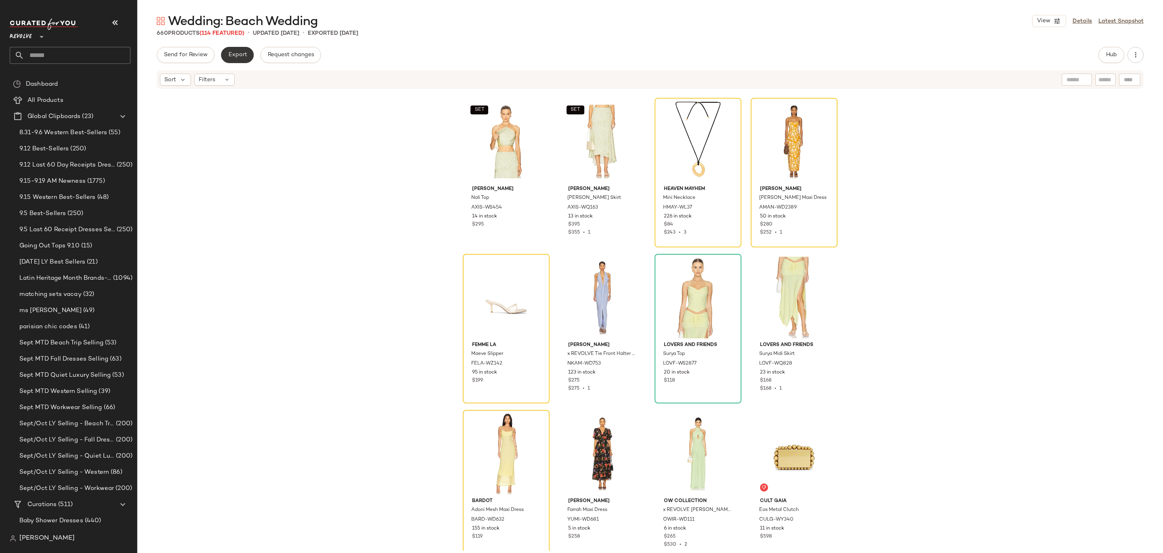
click at [238, 53] on span "Export" at bounding box center [237, 55] width 19 height 6
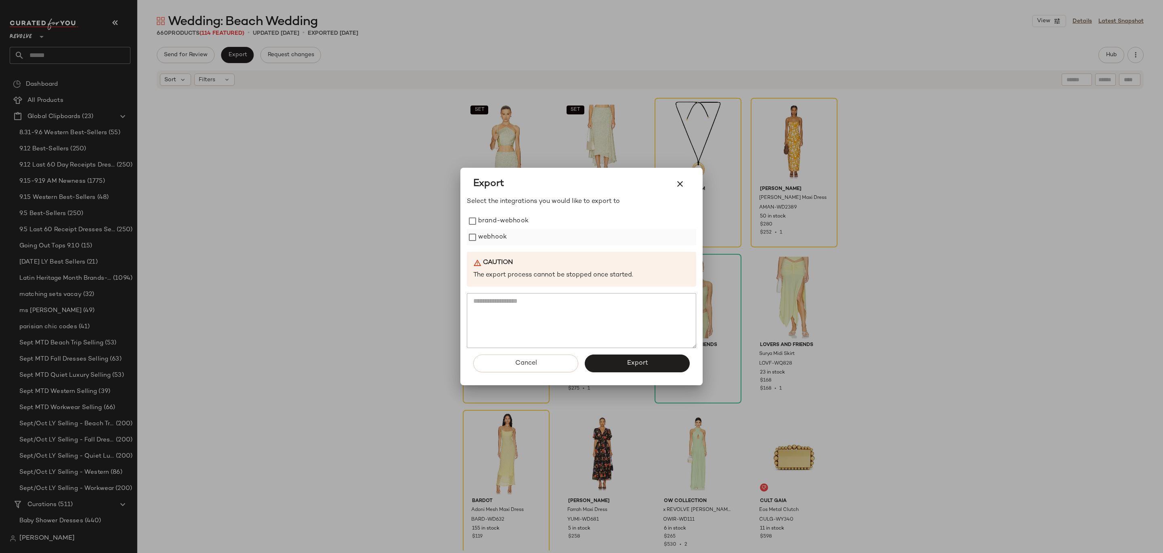
click at [494, 231] on label "webhook" at bounding box center [492, 237] width 29 height 16
click at [640, 355] on button "Export" at bounding box center [637, 363] width 105 height 18
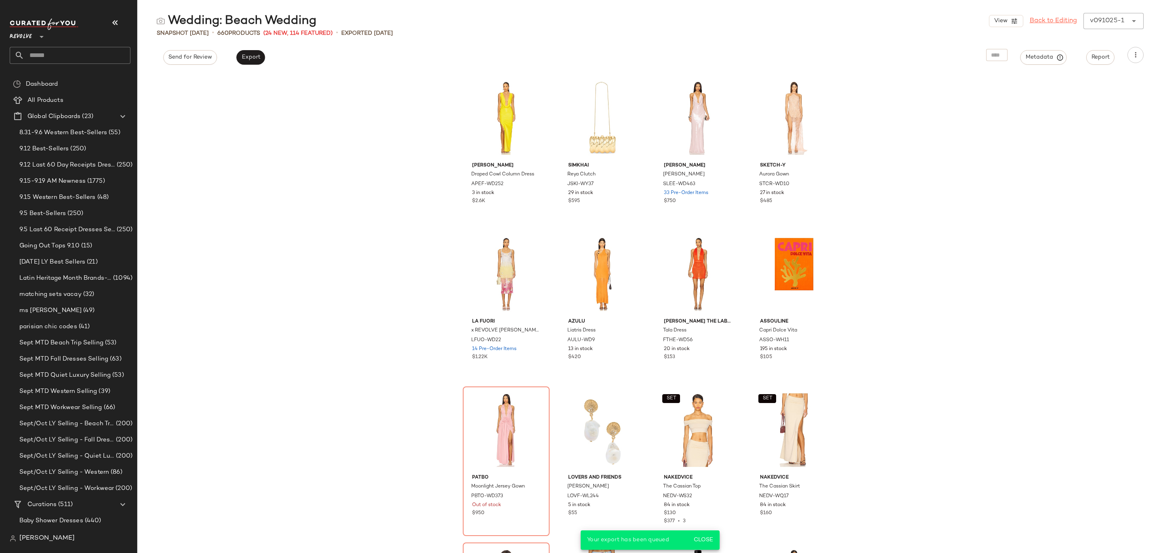
click at [1065, 21] on link "Back to Editing" at bounding box center [1053, 21] width 47 height 10
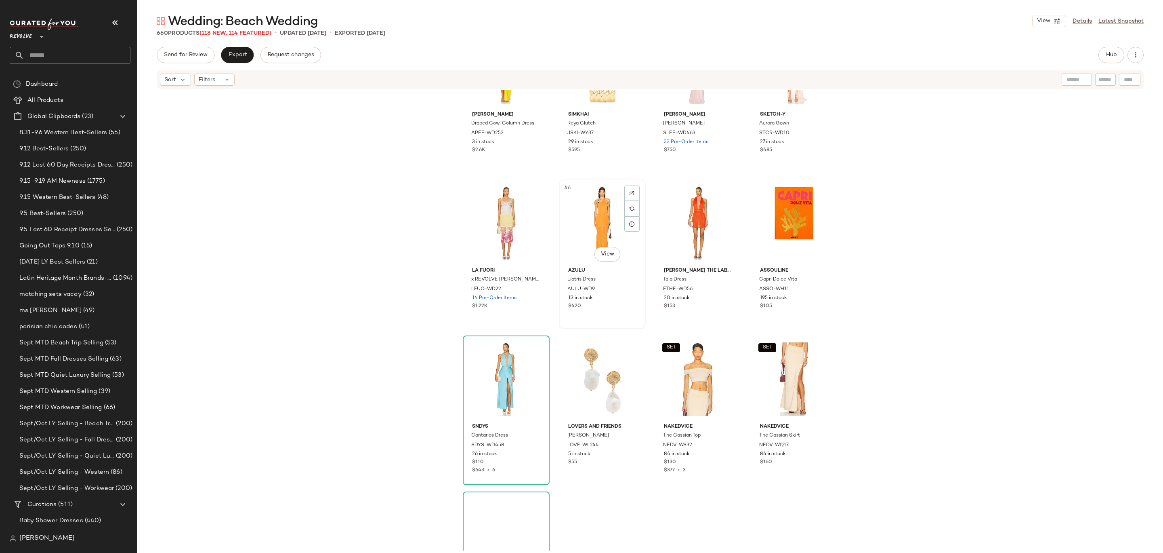
scroll to position [372, 0]
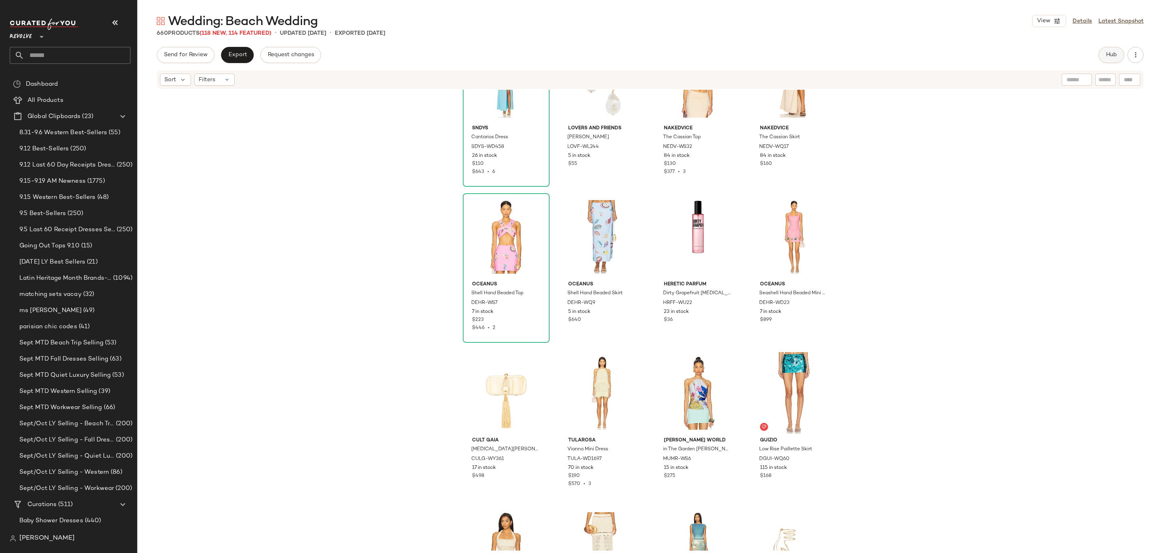
click at [1104, 50] on button "Hub" at bounding box center [1112, 55] width 26 height 16
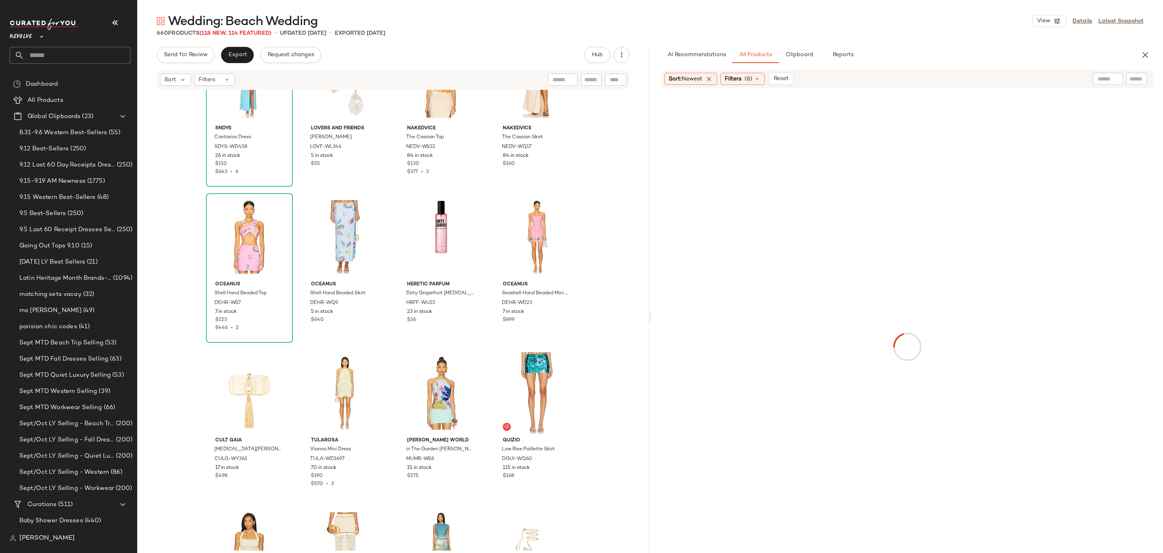
click at [1139, 78] on input "text" at bounding box center [1137, 79] width 14 height 8
click at [784, 76] on span "Reset" at bounding box center [780, 79] width 15 height 6
click at [1133, 78] on input "text" at bounding box center [1137, 79] width 14 height 8
paste input "********"
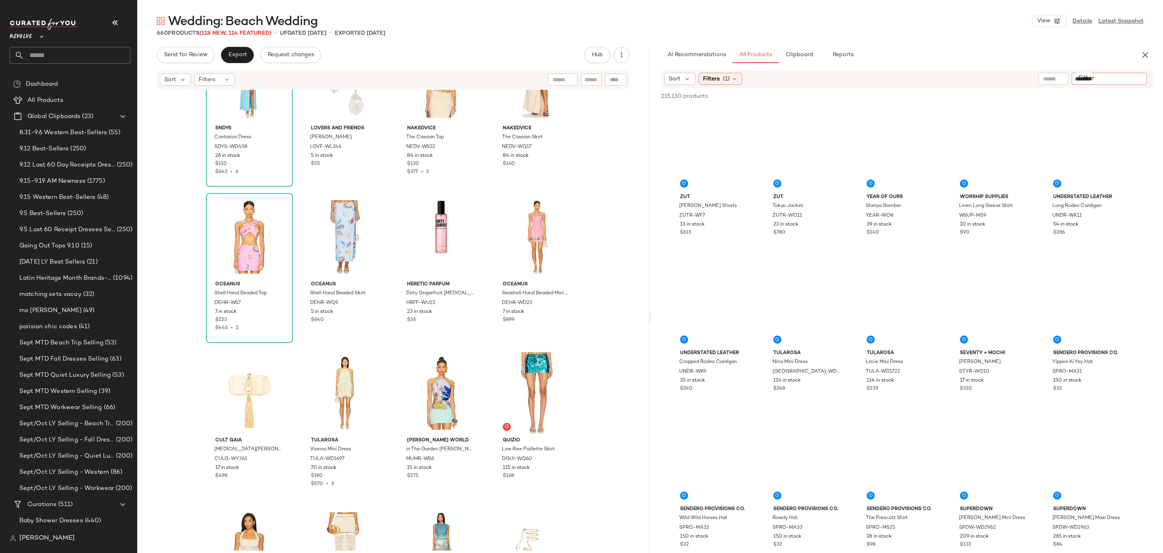
type input "********"
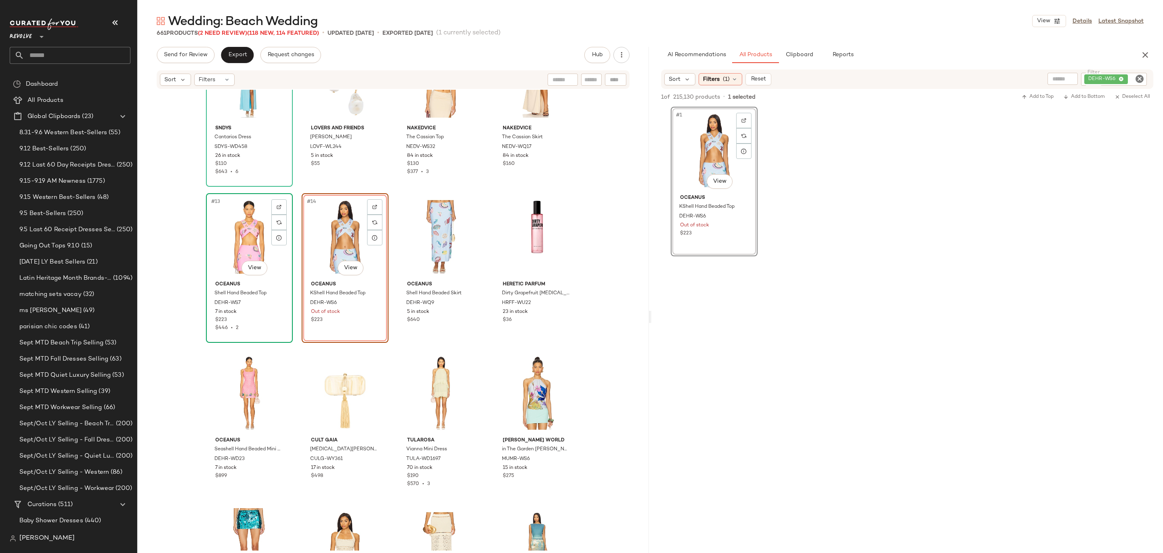
click at [253, 225] on div "#13 View" at bounding box center [249, 237] width 81 height 82
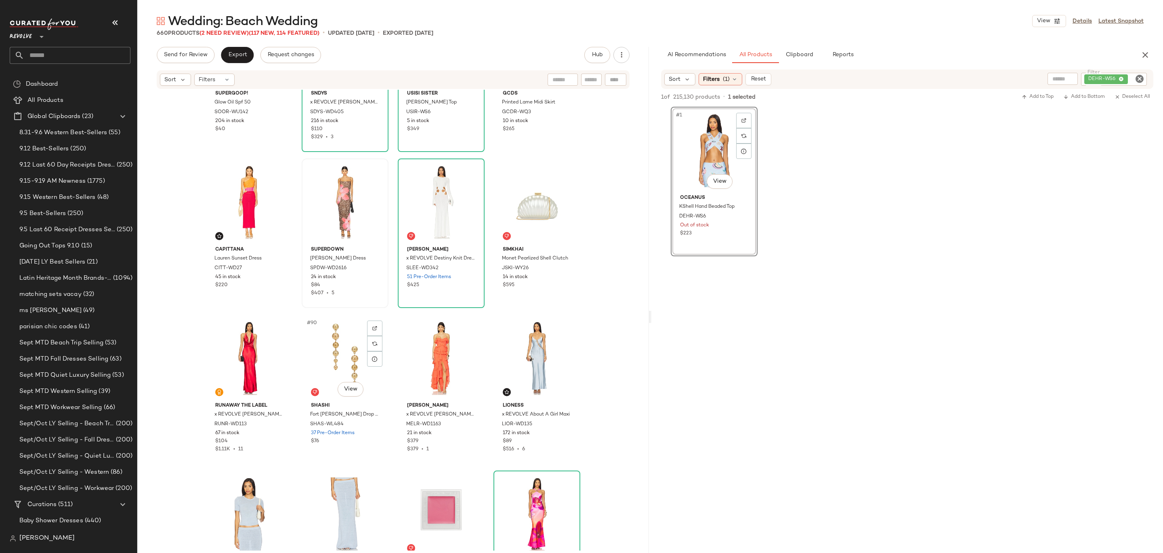
scroll to position [3189, 0]
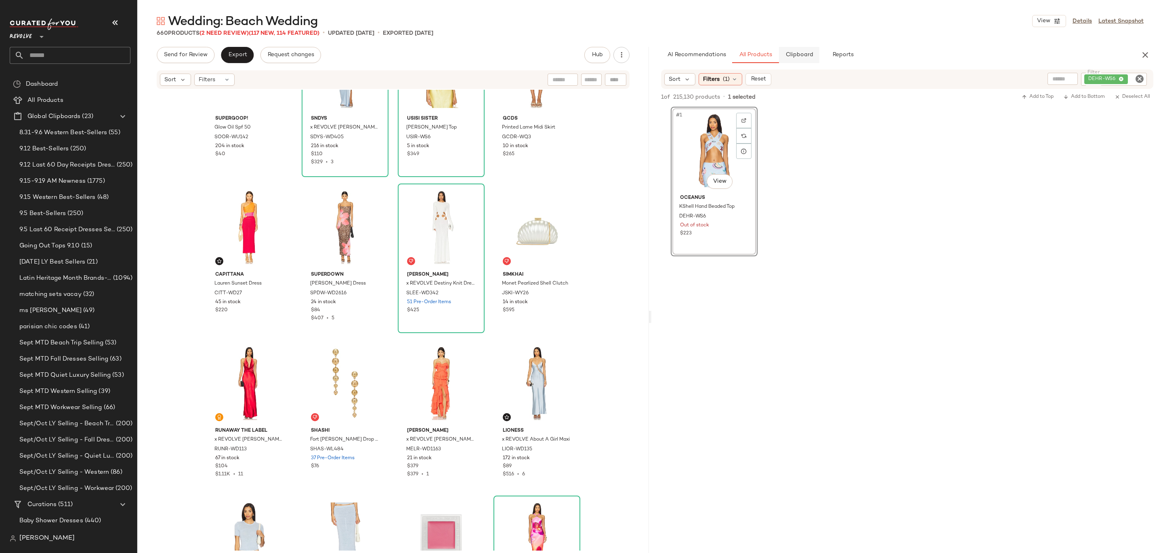
click at [807, 47] on button "Clipboard" at bounding box center [799, 55] width 40 height 16
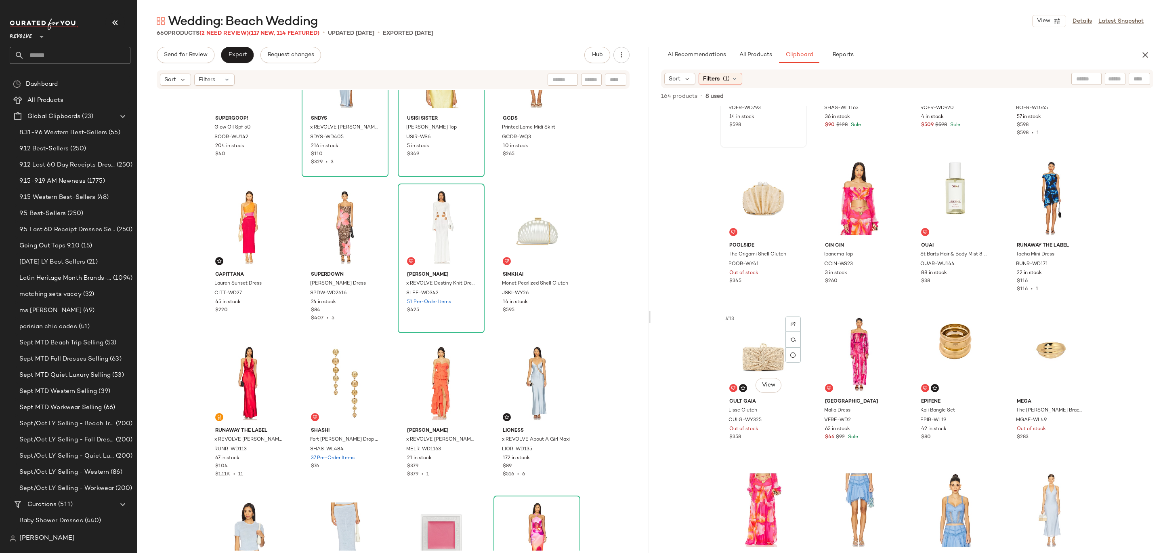
scroll to position [642, 0]
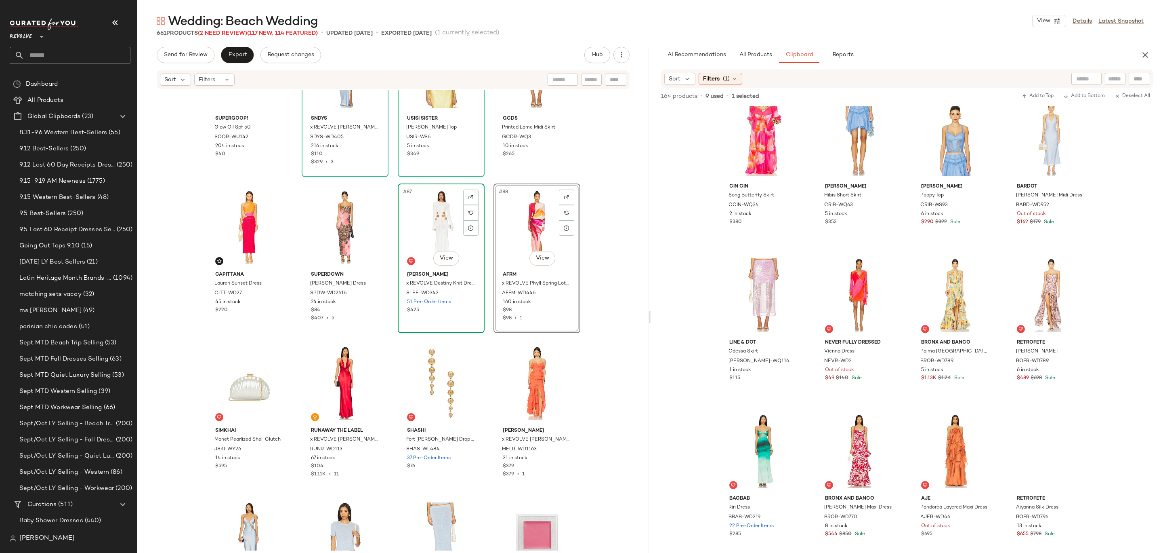
click at [439, 225] on div "#87 View" at bounding box center [441, 227] width 81 height 82
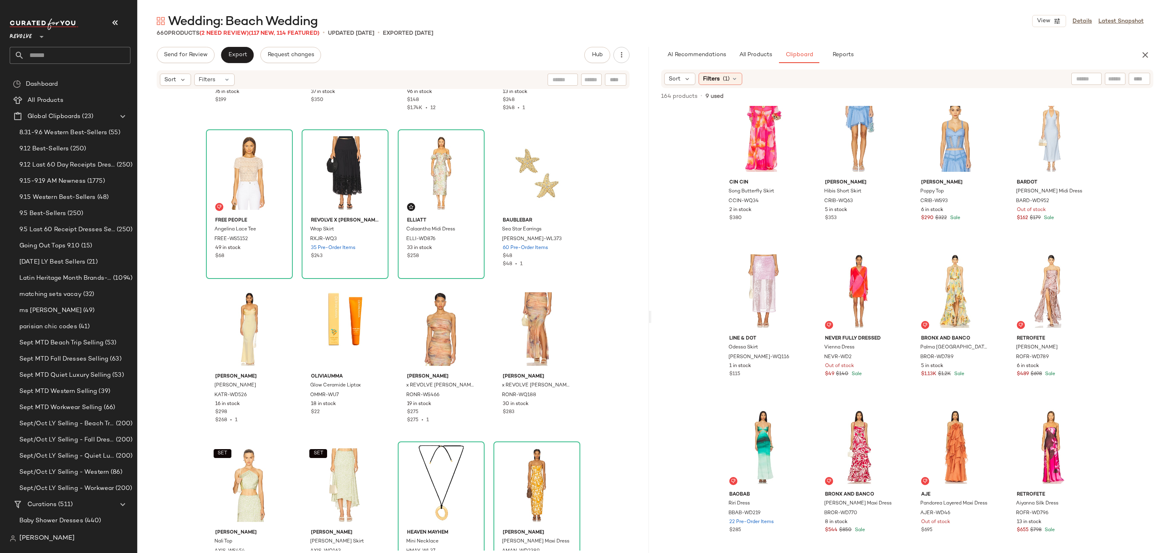
scroll to position [3850, 0]
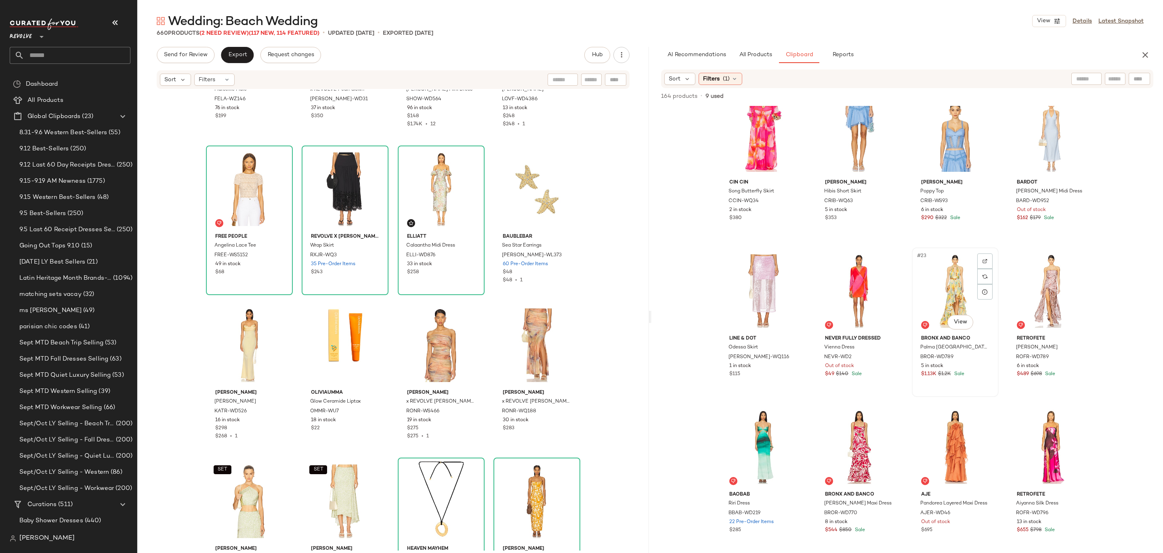
click at [942, 286] on div "#23 View" at bounding box center [955, 291] width 81 height 82
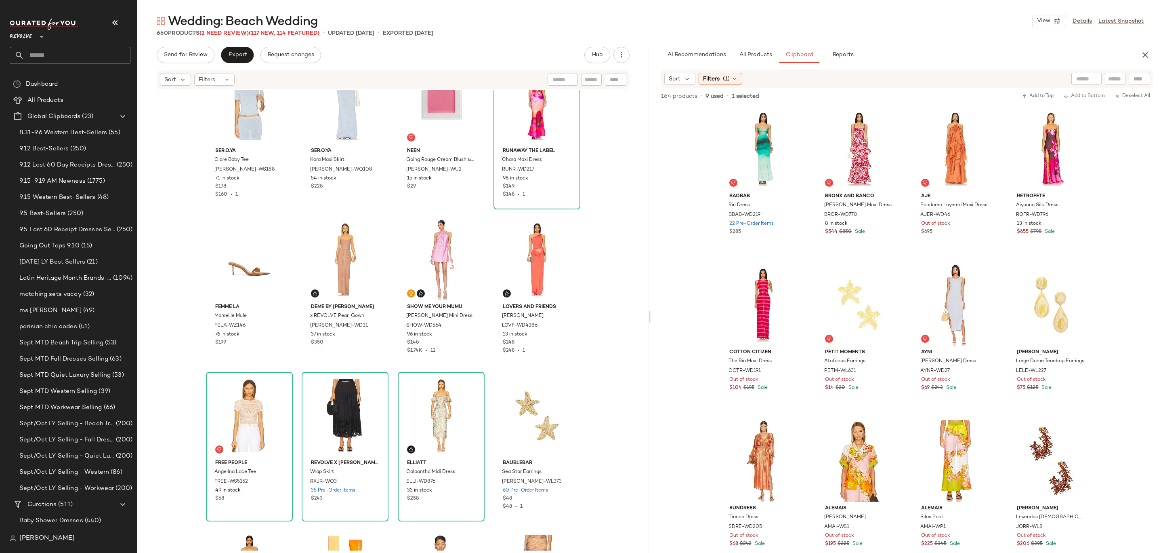
scroll to position [3611, 0]
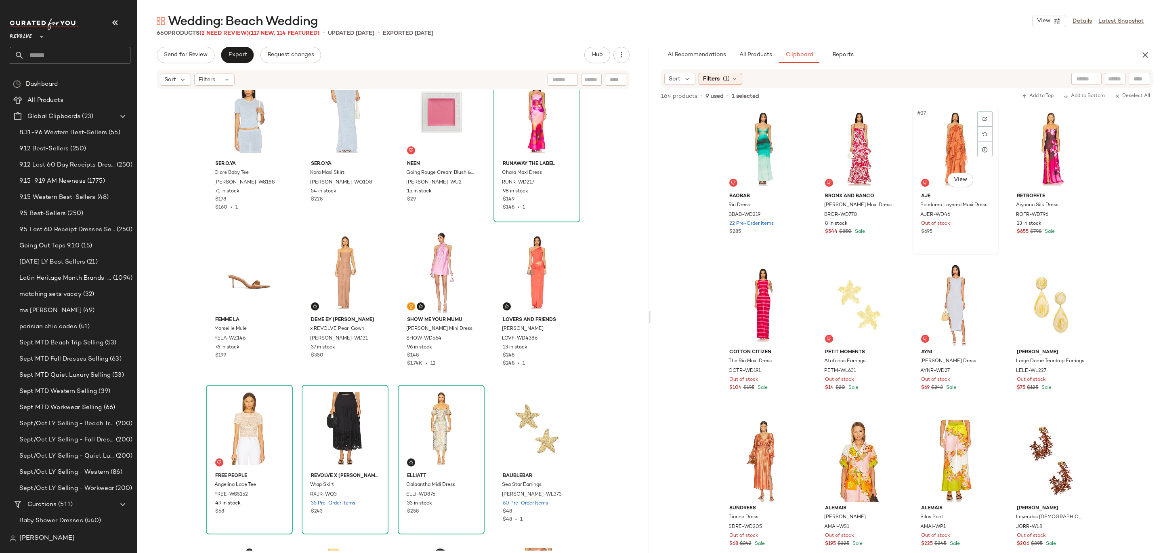
click at [940, 143] on div "#27 View" at bounding box center [955, 149] width 81 height 82
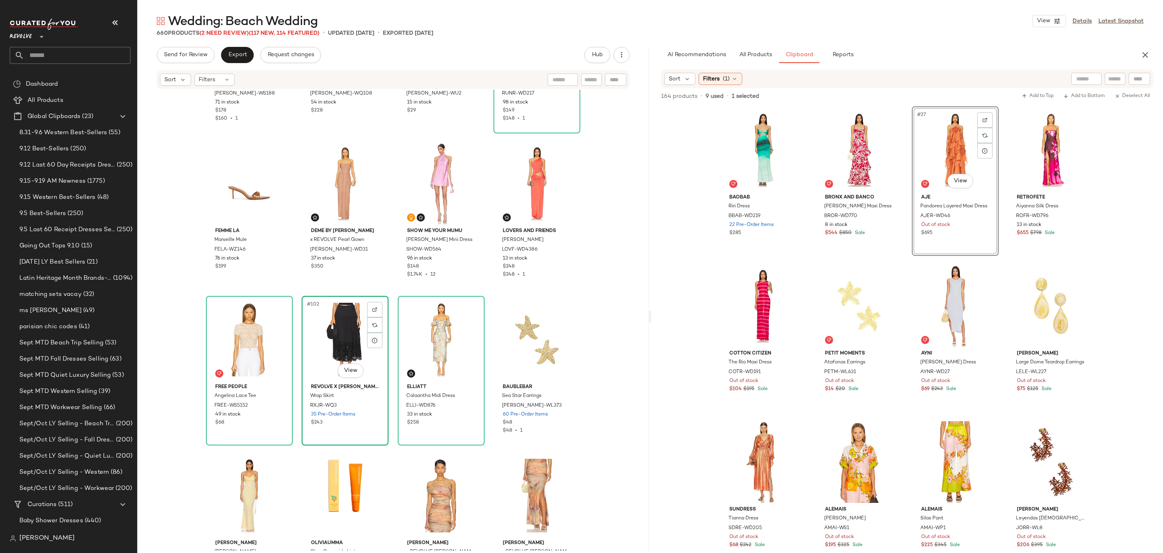
scroll to position [3727, 0]
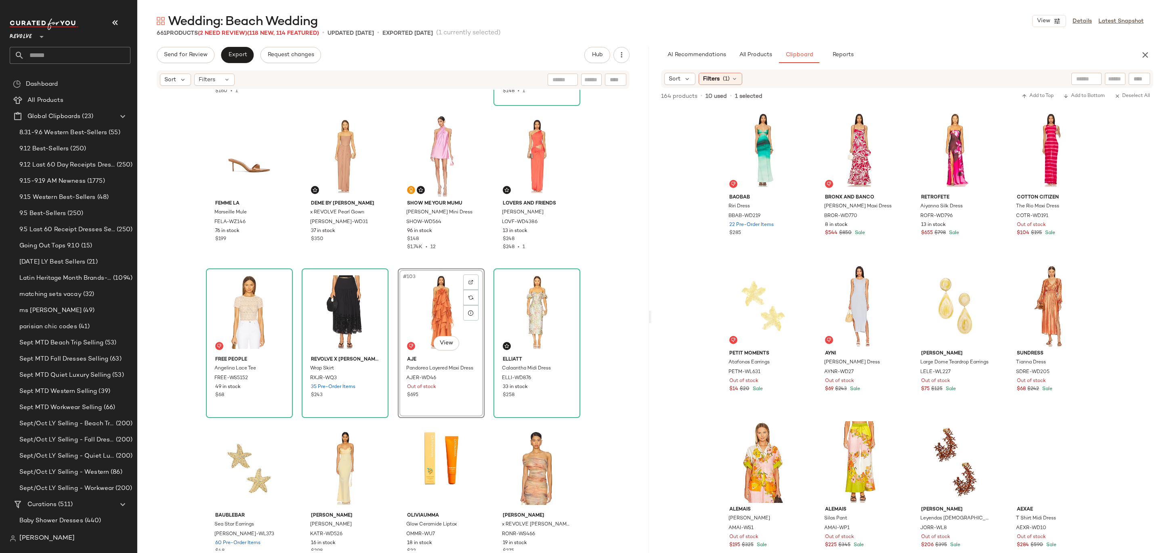
click at [430, 305] on div "#103 View" at bounding box center [441, 312] width 81 height 82
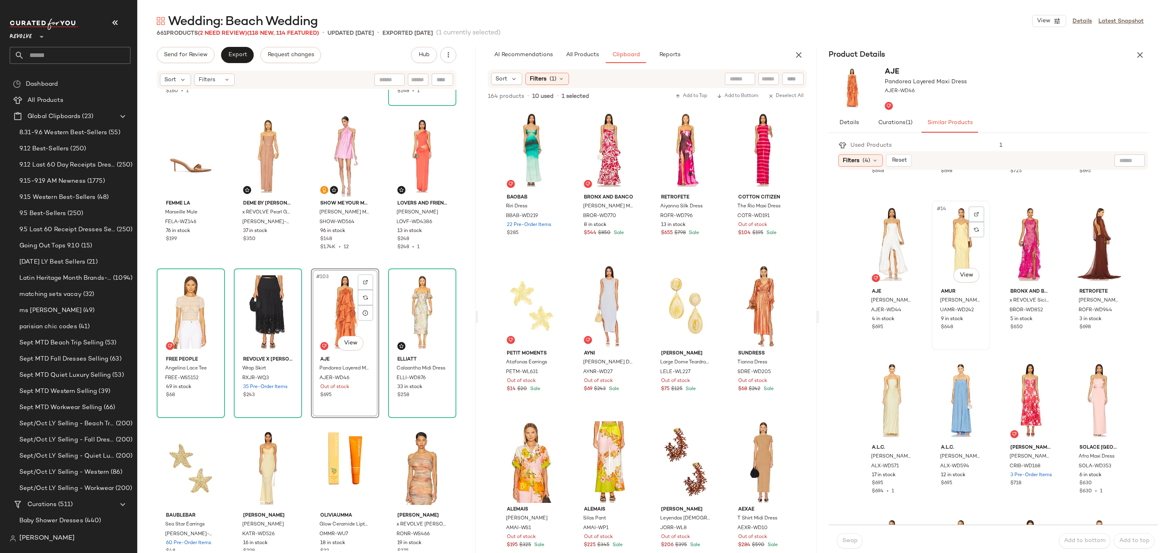
scroll to position [581, 0]
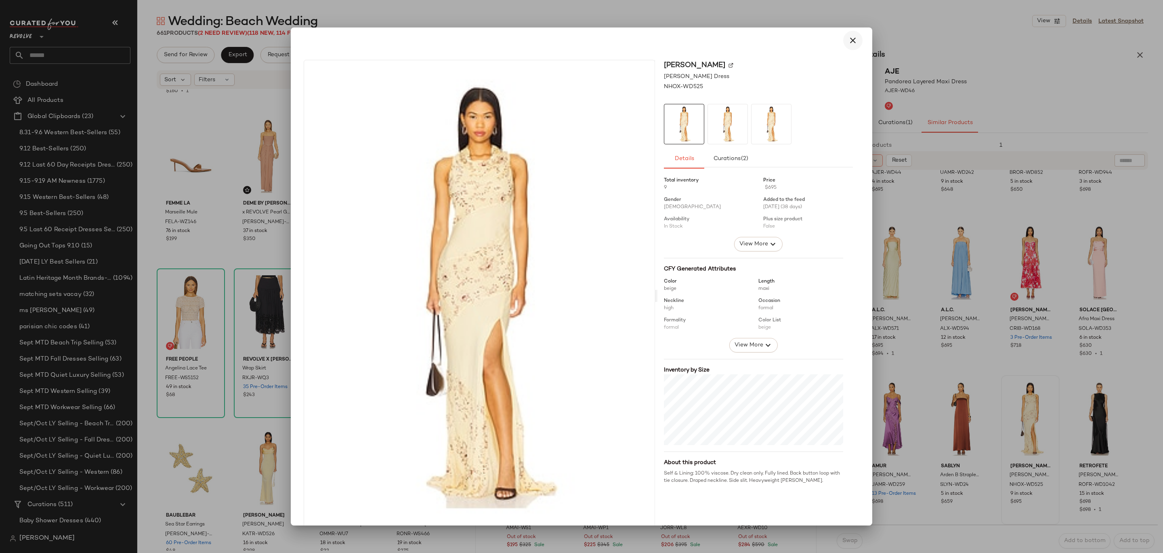
click at [856, 40] on button "button" at bounding box center [852, 40] width 19 height 19
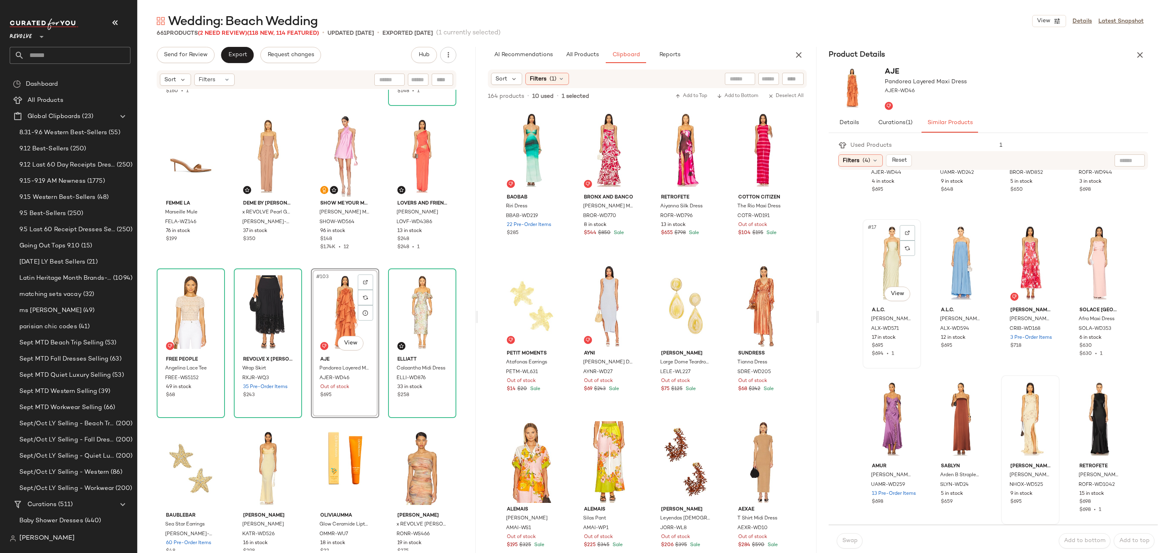
click at [900, 256] on div "#17 View" at bounding box center [892, 263] width 53 height 82
click at [851, 539] on span "Swap" at bounding box center [850, 540] width 16 height 6
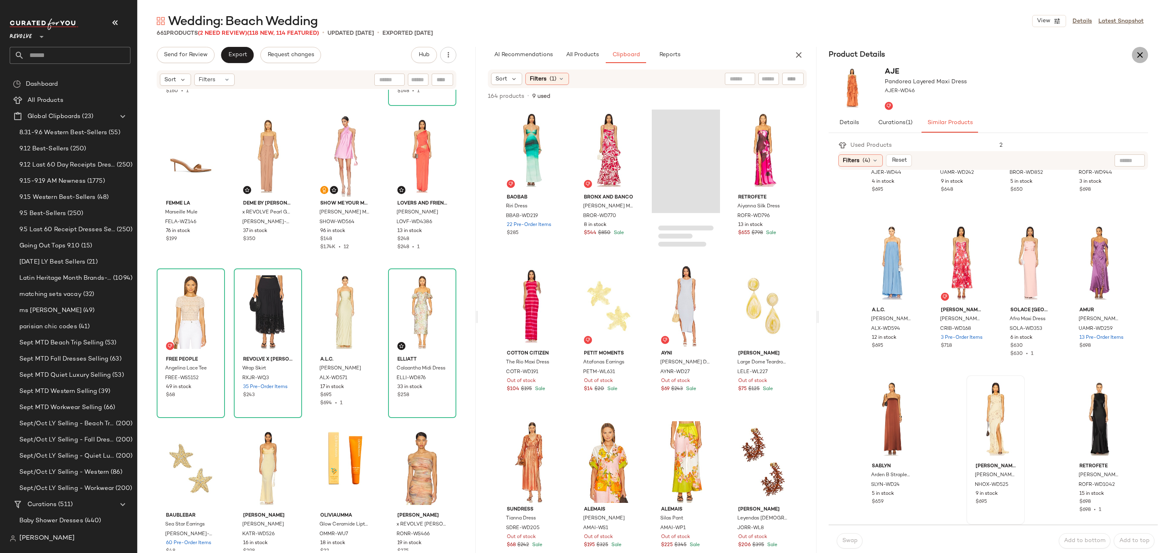
click at [1142, 59] on icon "button" at bounding box center [1140, 55] width 10 height 10
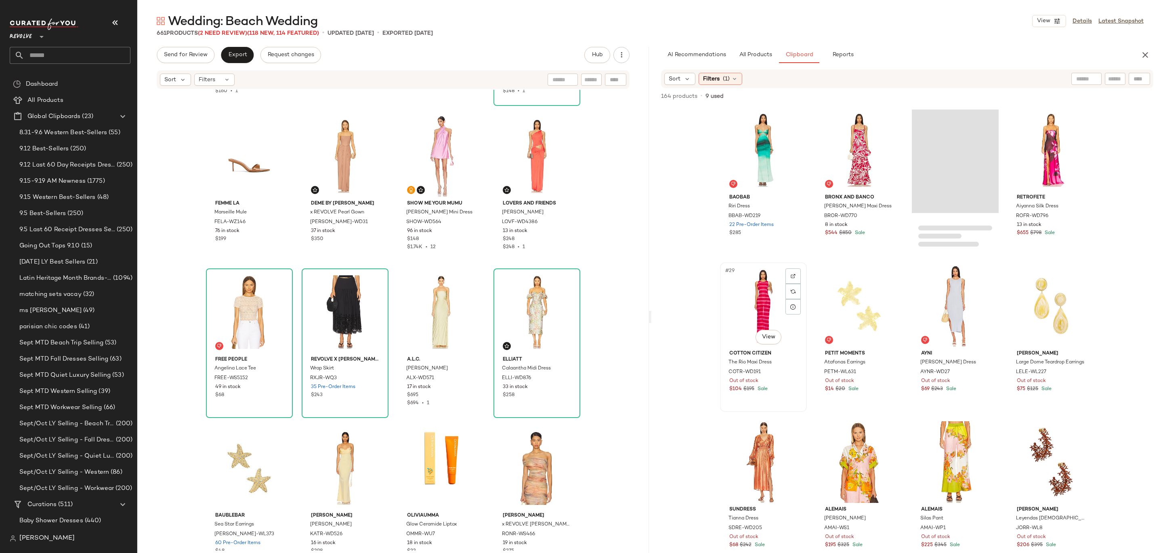
click at [768, 288] on div "#29 View" at bounding box center [763, 306] width 81 height 82
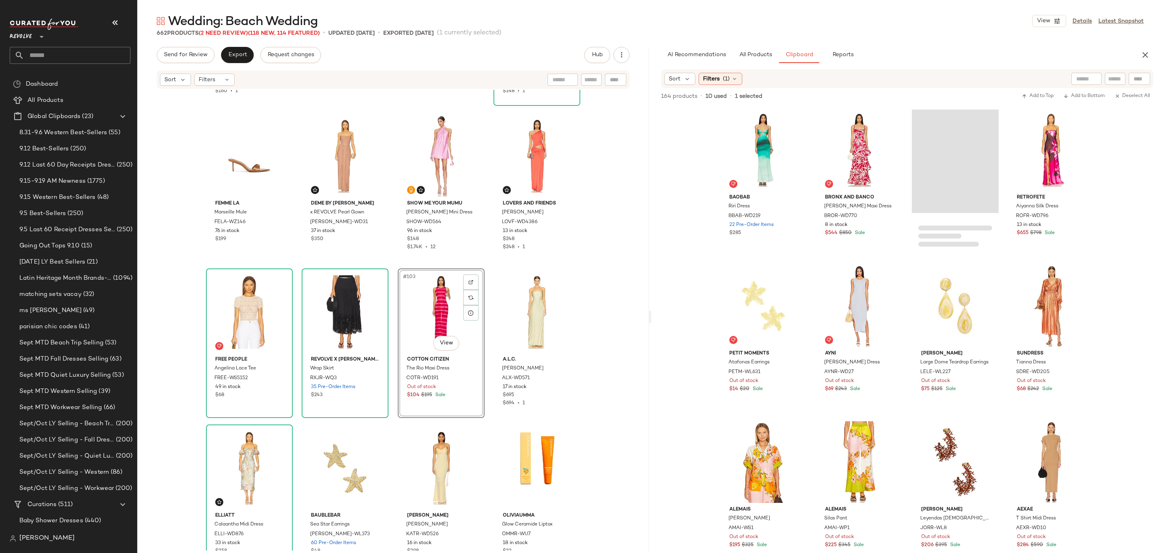
click at [414, 303] on div "#103 View" at bounding box center [441, 312] width 81 height 82
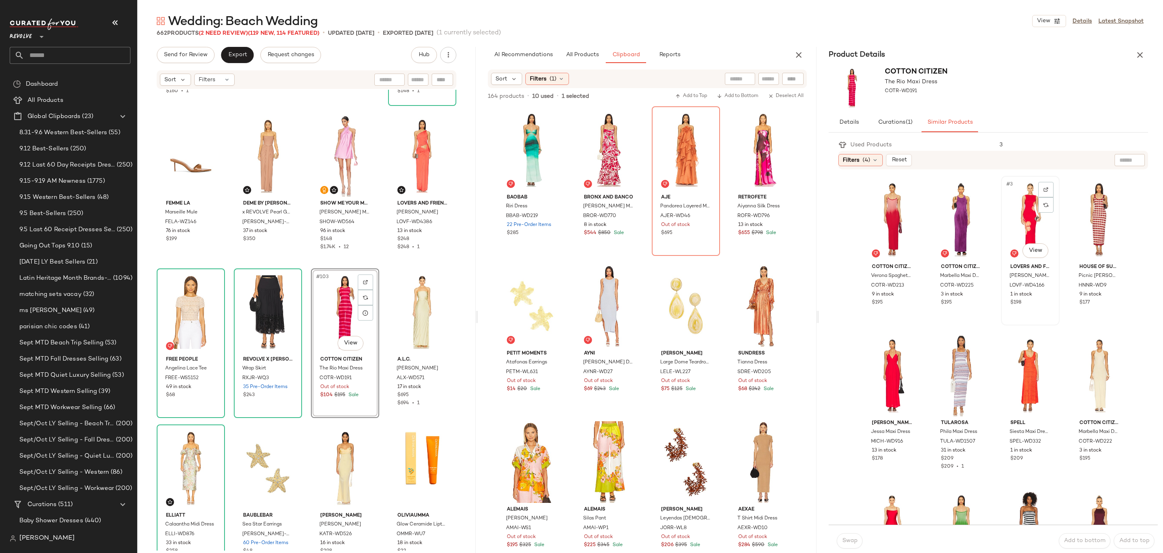
click at [1023, 206] on div "#3 View" at bounding box center [1030, 220] width 53 height 82
click at [858, 536] on button "Swap" at bounding box center [850, 540] width 26 height 15
click at [1141, 55] on icon "button" at bounding box center [1140, 55] width 10 height 10
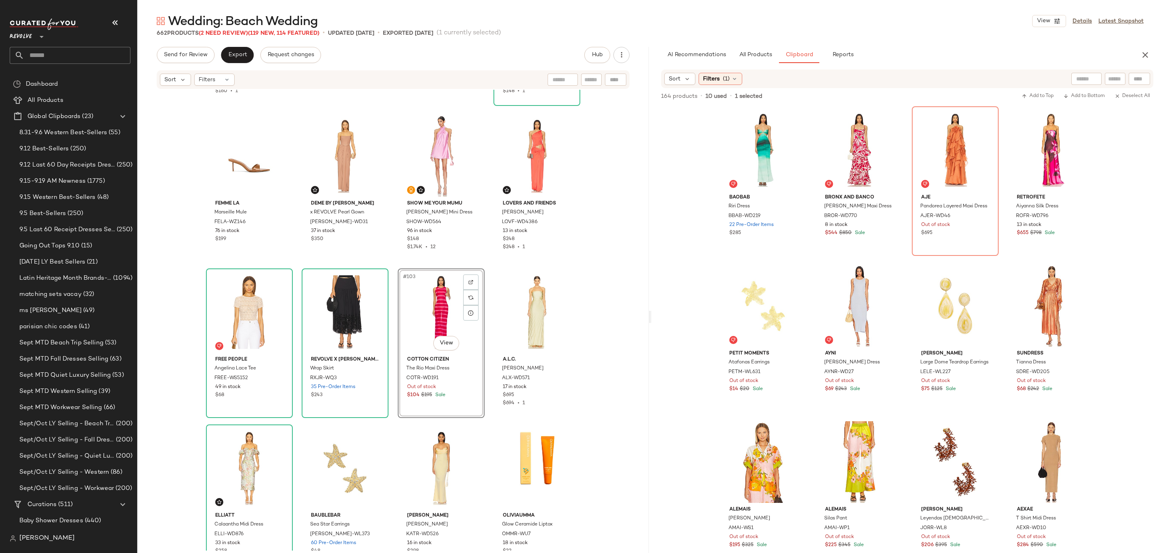
click at [432, 303] on div "#103 View" at bounding box center [441, 312] width 81 height 82
click at [332, 311] on div "#102 View" at bounding box center [345, 312] width 81 height 82
click at [413, 318] on div "#103 View" at bounding box center [441, 312] width 81 height 82
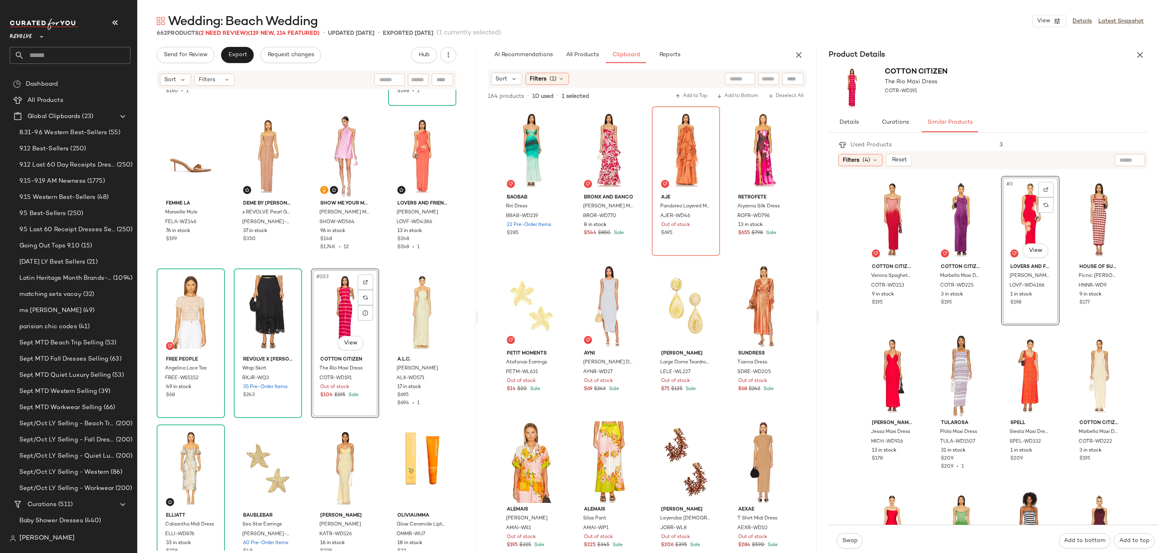
click at [842, 538] on div "Swap" at bounding box center [850, 540] width 26 height 15
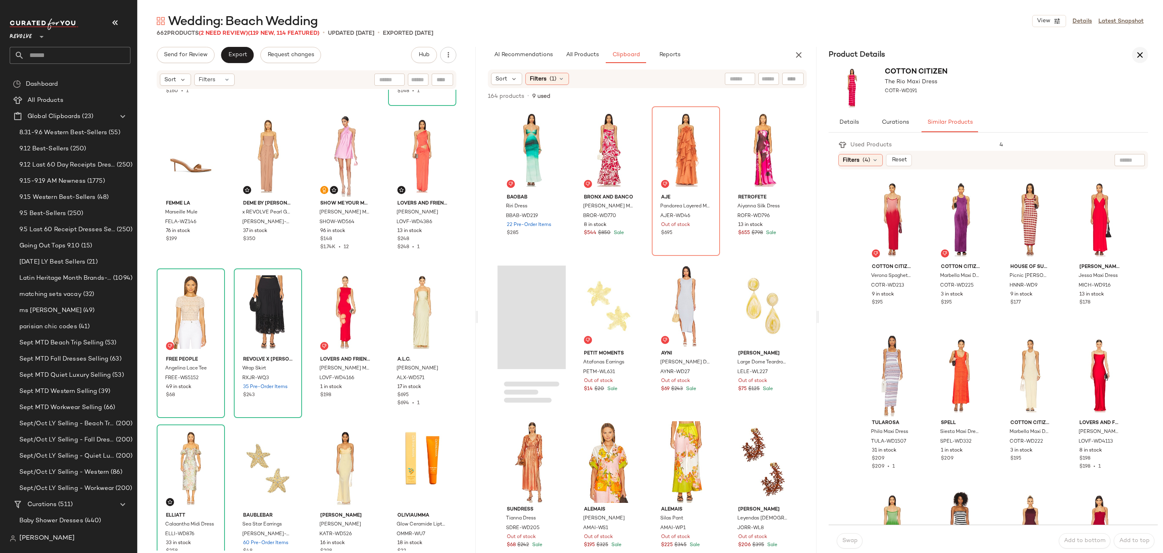
click at [1142, 57] on icon "button" at bounding box center [1140, 55] width 10 height 10
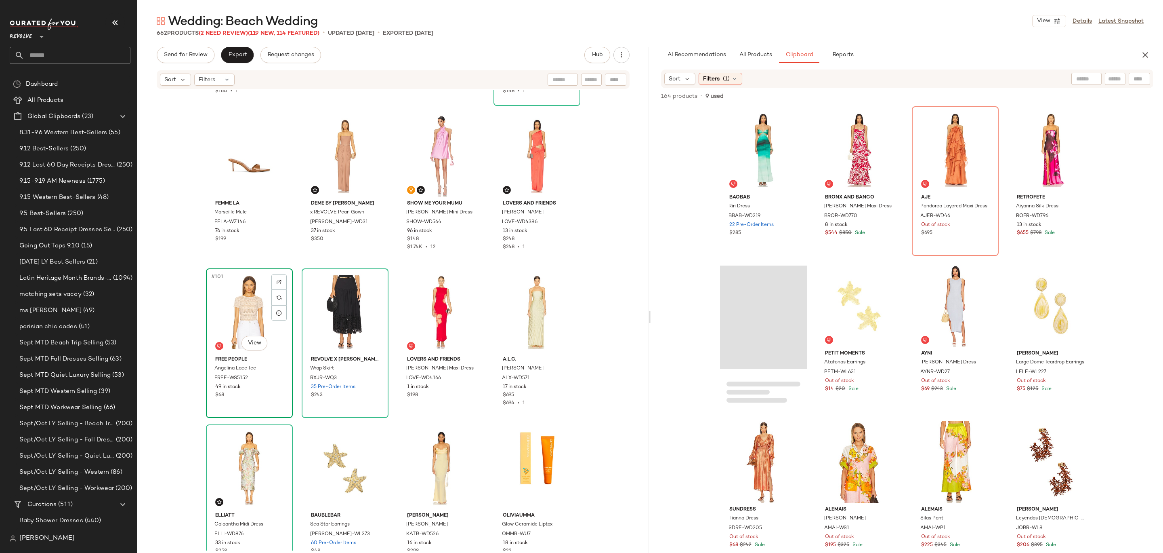
click at [230, 309] on div "#101 View" at bounding box center [249, 312] width 81 height 82
click at [229, 311] on div "#101 View" at bounding box center [249, 312] width 81 height 82
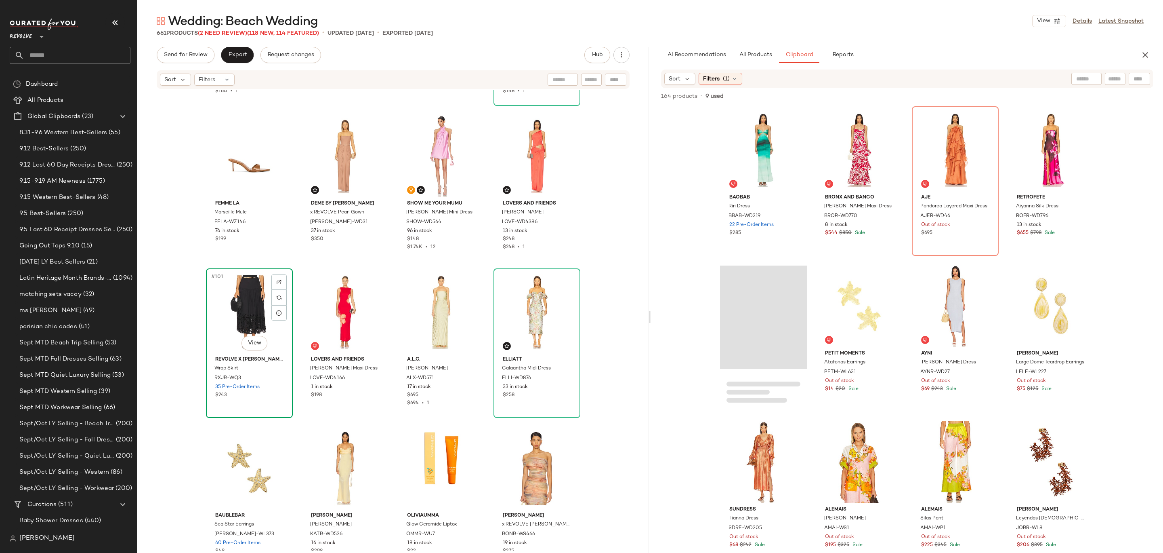
click at [248, 298] on div "#101 View" at bounding box center [249, 312] width 81 height 82
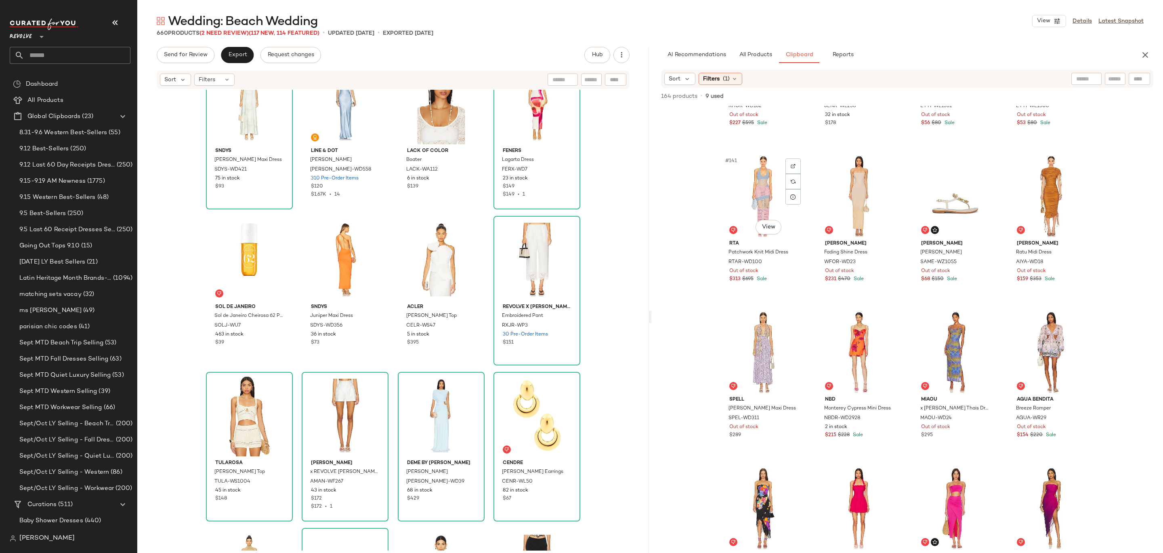
scroll to position [5602, 0]
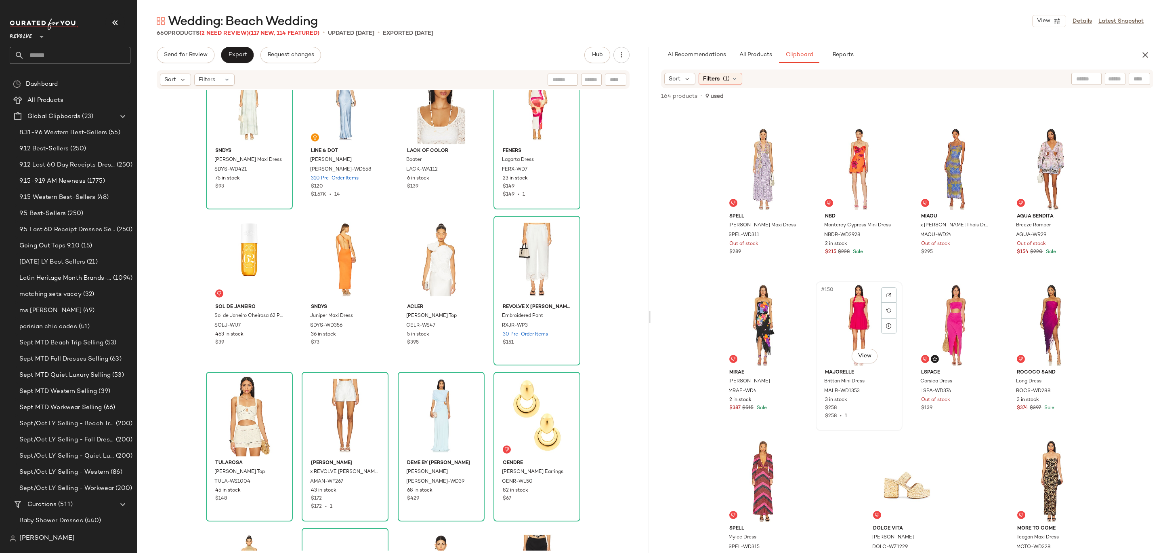
click at [865, 308] on div "#150 View" at bounding box center [859, 325] width 81 height 82
click at [862, 356] on body "Revolve ** Dashboard All Products Global Clipboards (23) 8.31-9.6 Western Best-…" at bounding box center [581, 276] width 1163 height 553
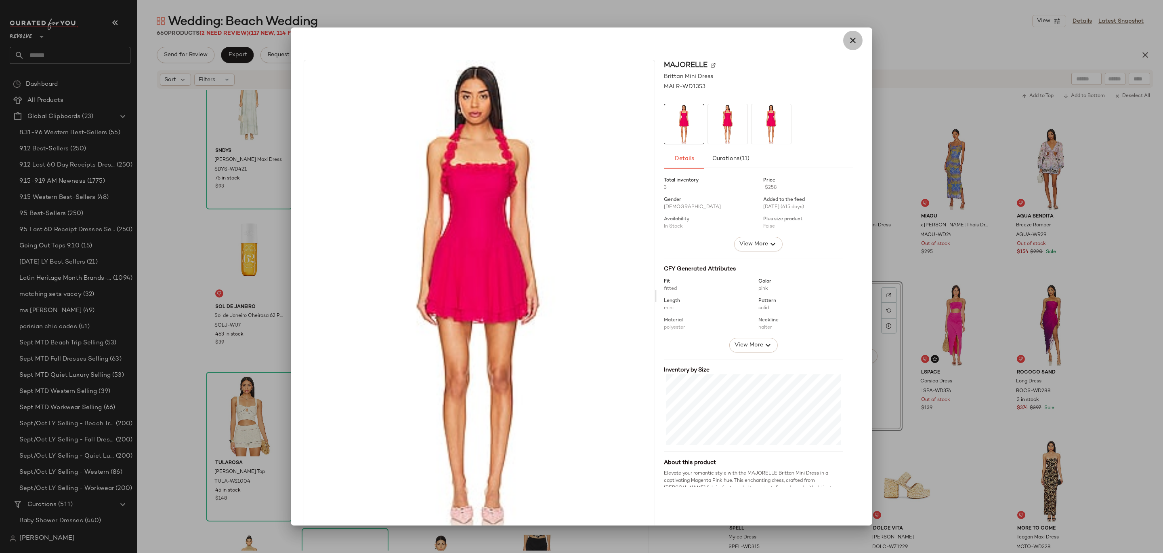
click at [849, 44] on icon "button" at bounding box center [853, 41] width 10 height 10
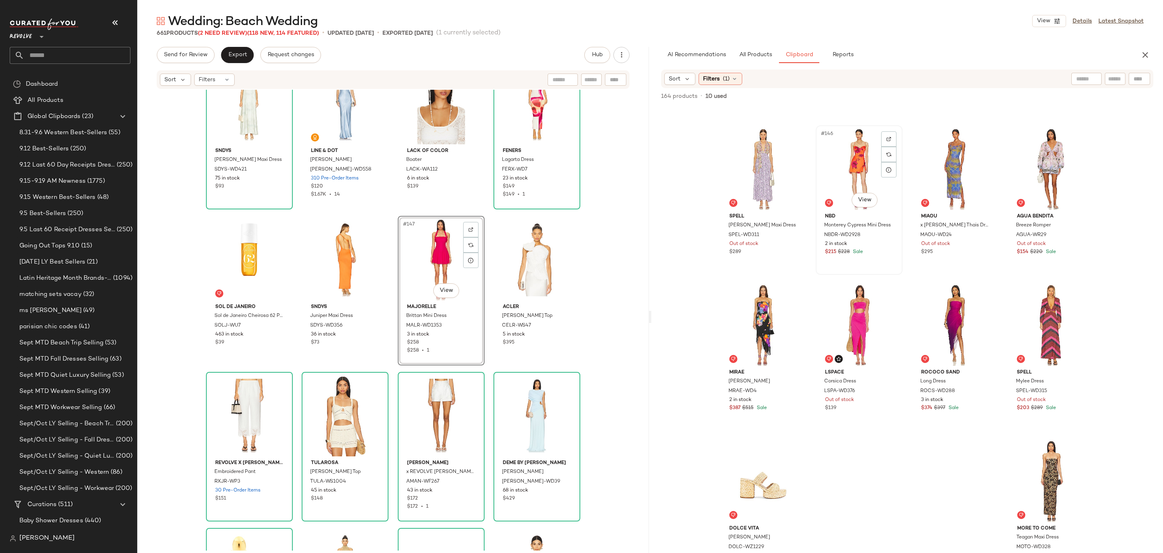
scroll to position [5601, 0]
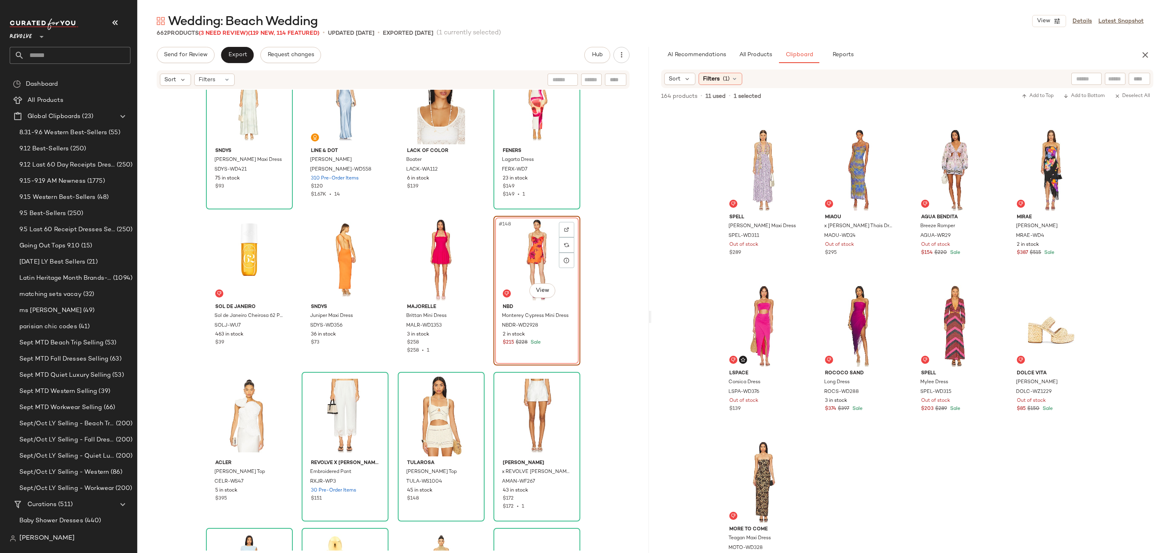
click at [508, 240] on div "#148 View" at bounding box center [536, 260] width 81 height 82
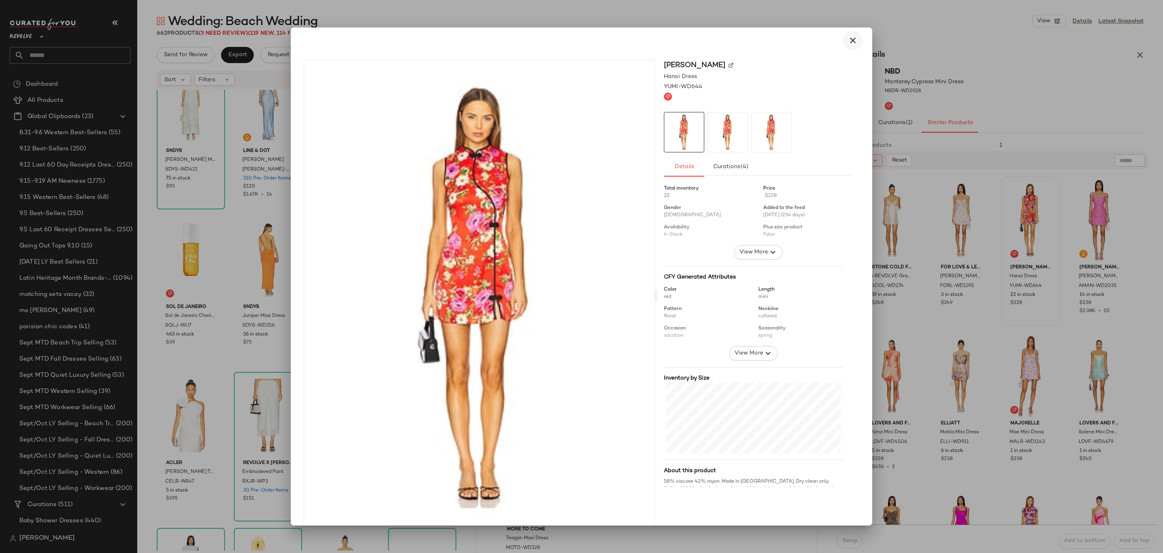
click at [852, 44] on icon "button" at bounding box center [853, 41] width 10 height 10
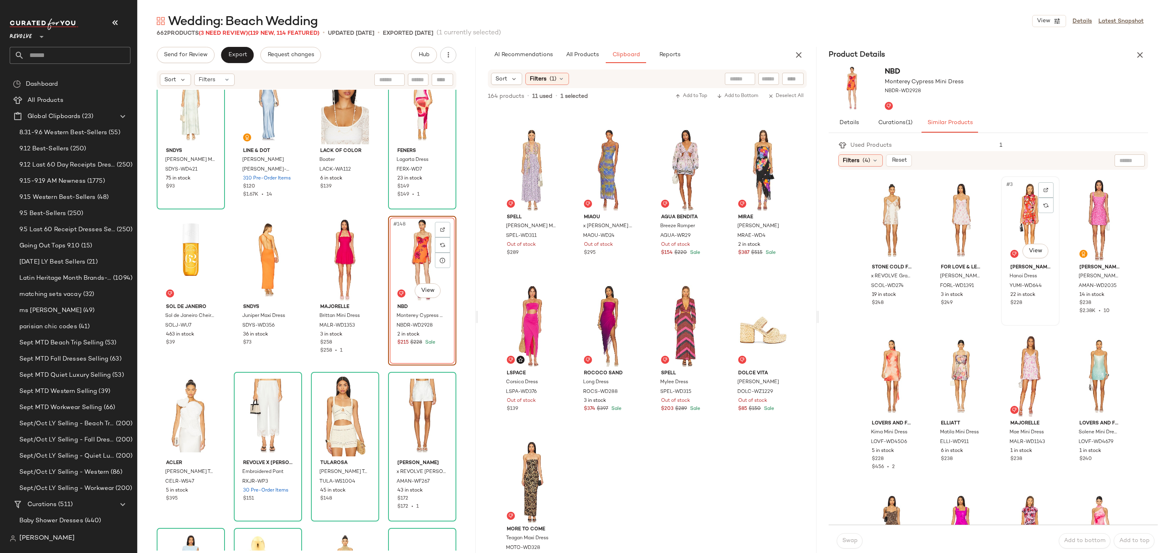
click at [1022, 216] on div "#3 View" at bounding box center [1030, 220] width 53 height 82
click at [891, 349] on div "#5 View" at bounding box center [892, 376] width 53 height 82
click at [857, 533] on div "Swap" at bounding box center [850, 540] width 26 height 15
click at [852, 538] on span "Swap" at bounding box center [850, 540] width 16 height 6
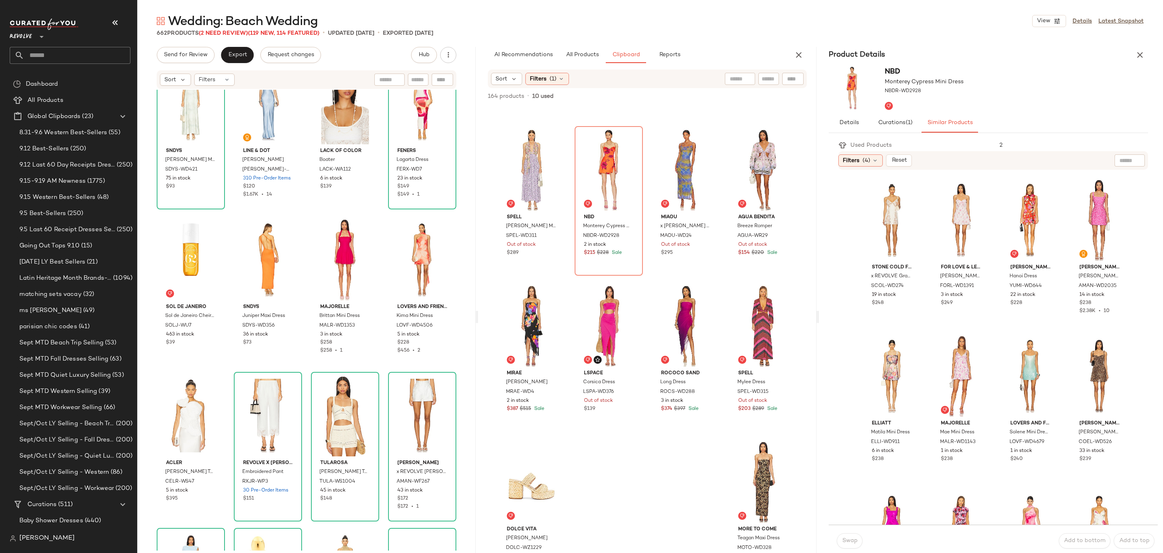
click at [1137, 41] on div "Wedding: Beach Wedding View Details Latest Snapshot 662 Products (2 Need Review…" at bounding box center [650, 283] width 1026 height 540
click at [1137, 59] on icon "button" at bounding box center [1140, 55] width 10 height 10
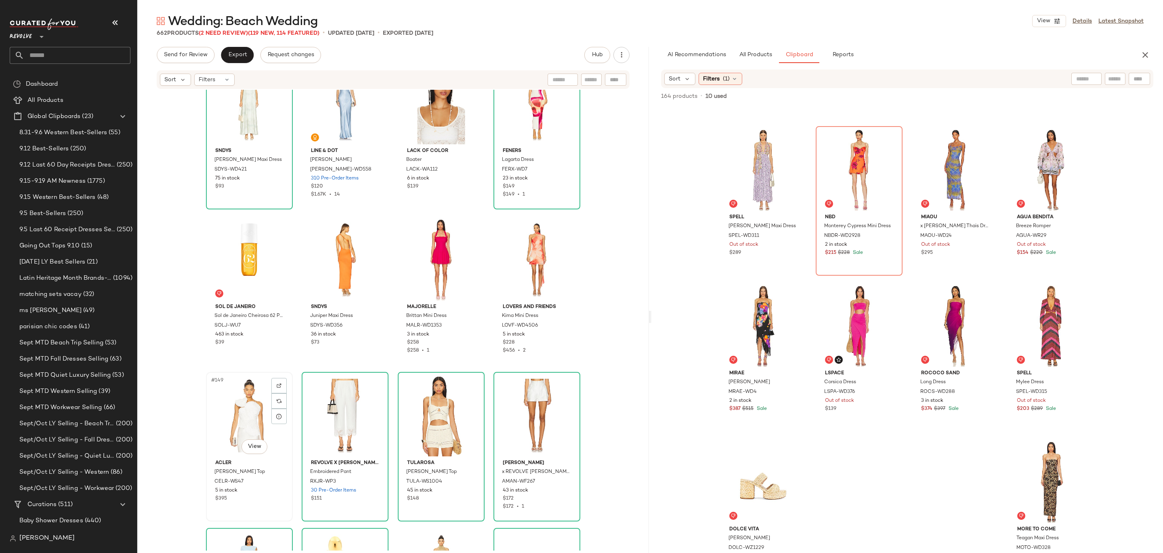
click at [215, 423] on div "#149 View" at bounding box center [249, 415] width 81 height 82
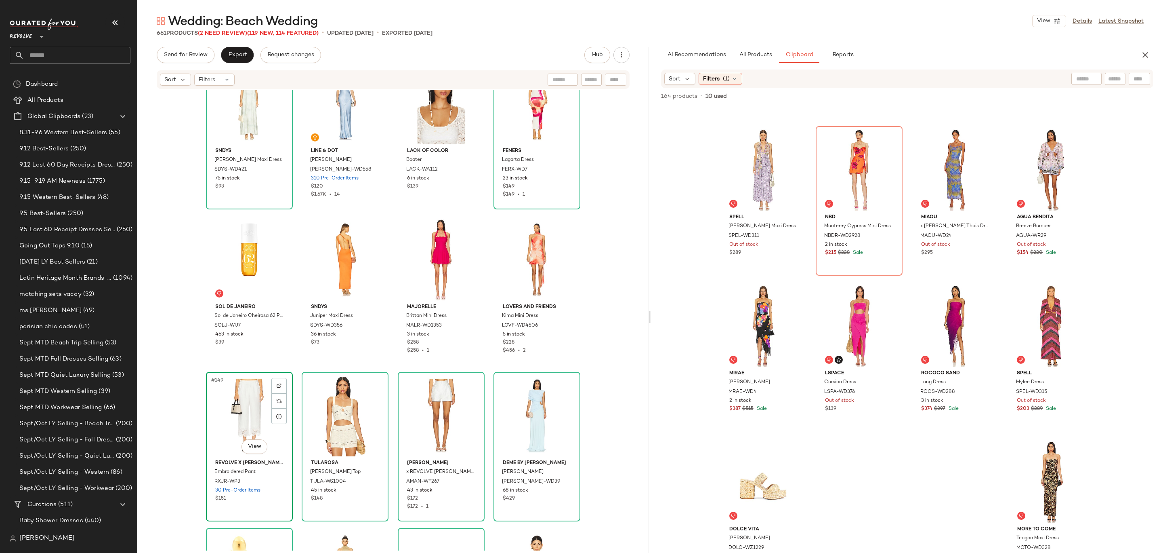
click at [241, 392] on div "#149 View" at bounding box center [249, 415] width 81 height 82
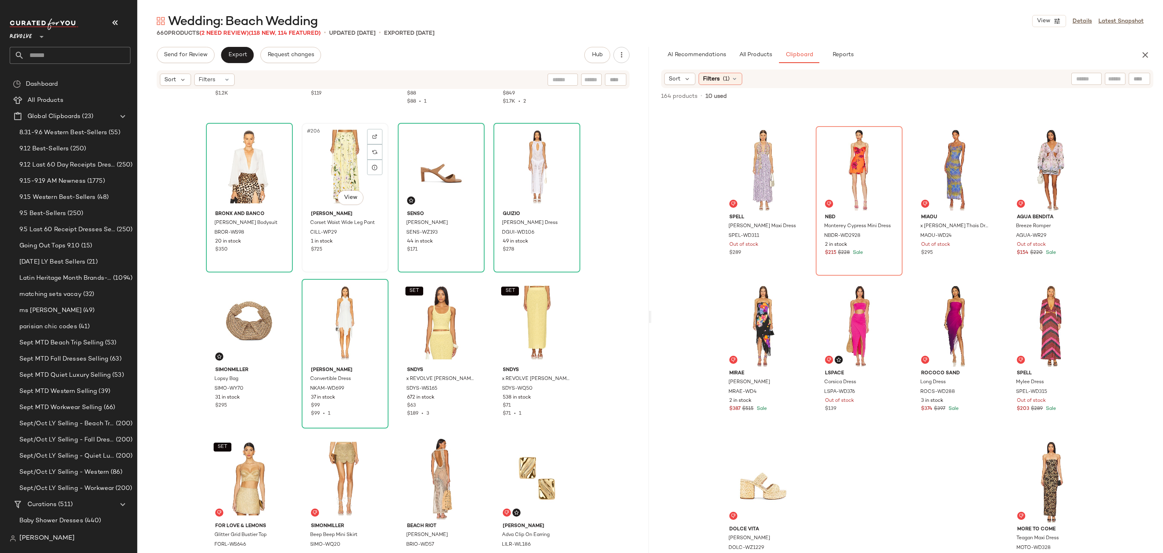
scroll to position [7919, 0]
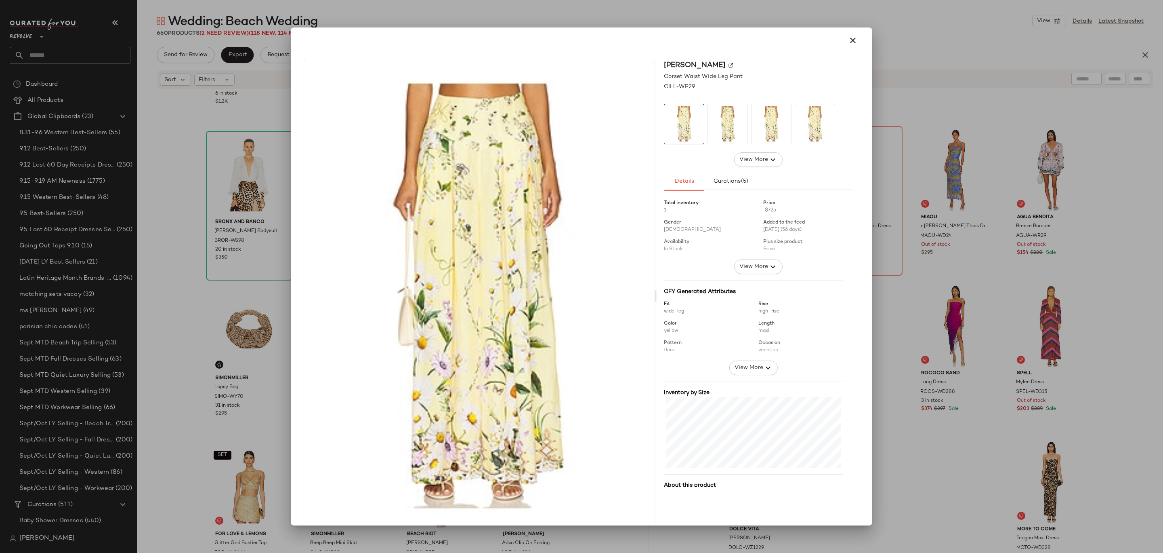
click at [729, 67] on img at bounding box center [731, 65] width 5 height 5
click at [851, 41] on icon "button" at bounding box center [853, 41] width 10 height 10
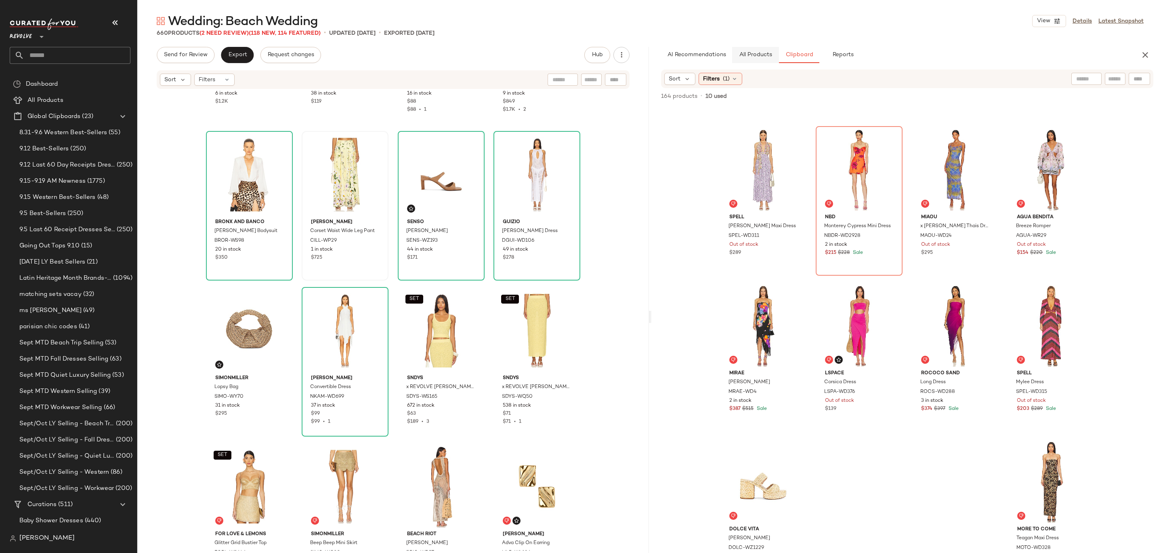
click at [744, 63] on div "AI Recommendations All Products Clipboard Reports Sort Filters (1) Reset Filter…" at bounding box center [908, 317] width 512 height 540
click at [746, 54] on span "All Products" at bounding box center [755, 55] width 33 height 6
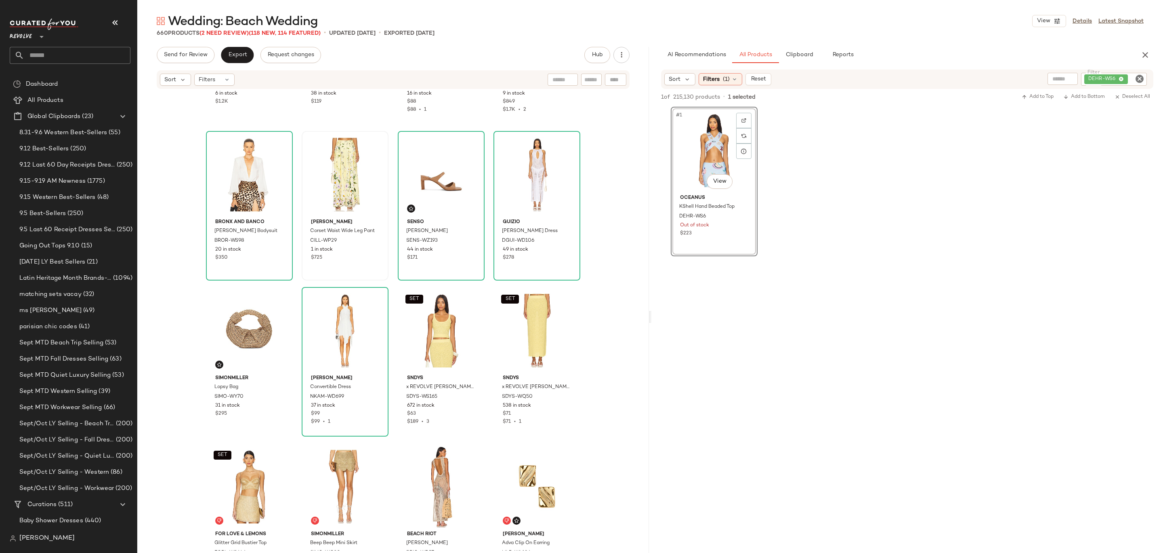
click at [1137, 77] on icon "Clear Filter" at bounding box center [1140, 79] width 10 height 10
paste input "**********"
type input "**********"
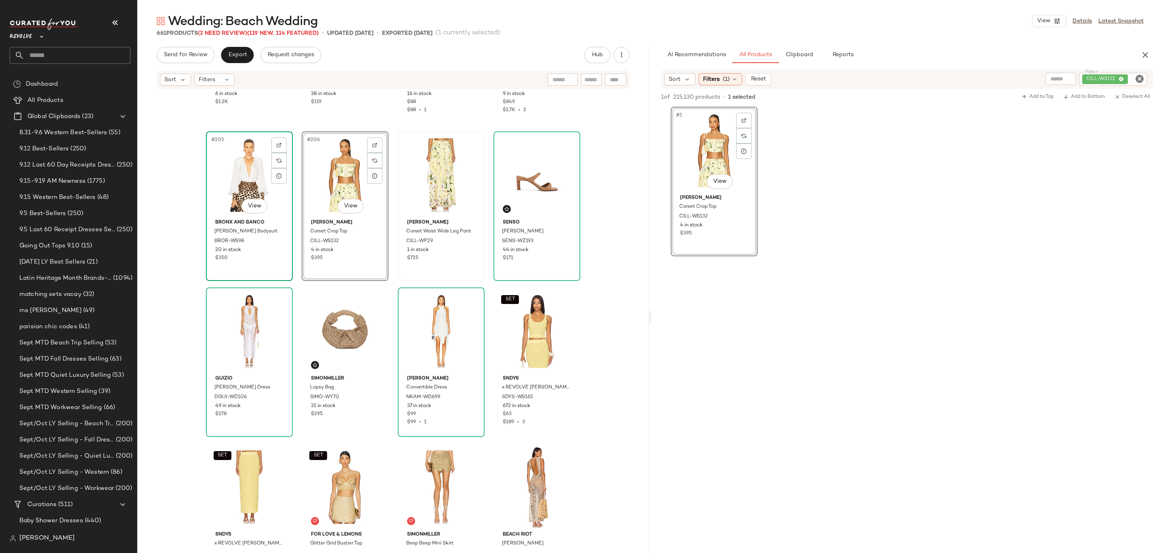
click at [254, 166] on div "#205 View" at bounding box center [249, 175] width 81 height 82
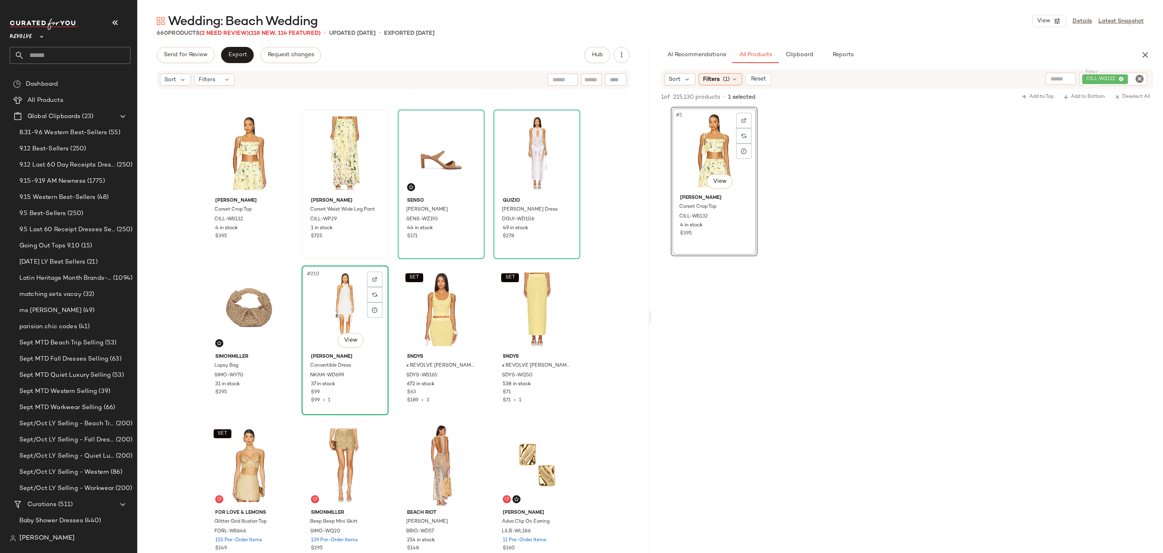
scroll to position [7971, 0]
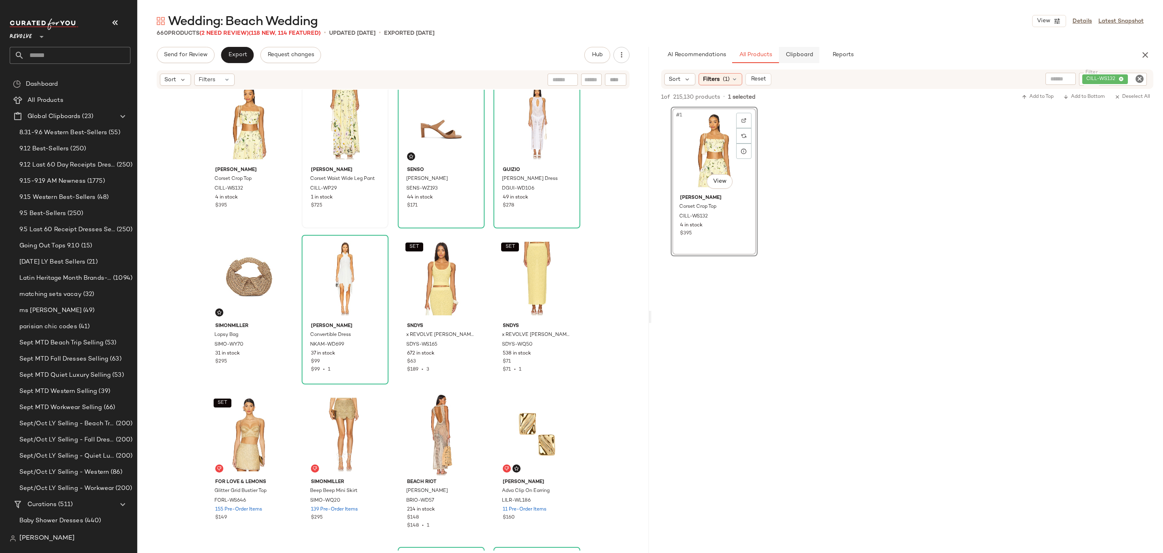
click at [790, 57] on span "Clipboard" at bounding box center [799, 55] width 28 height 6
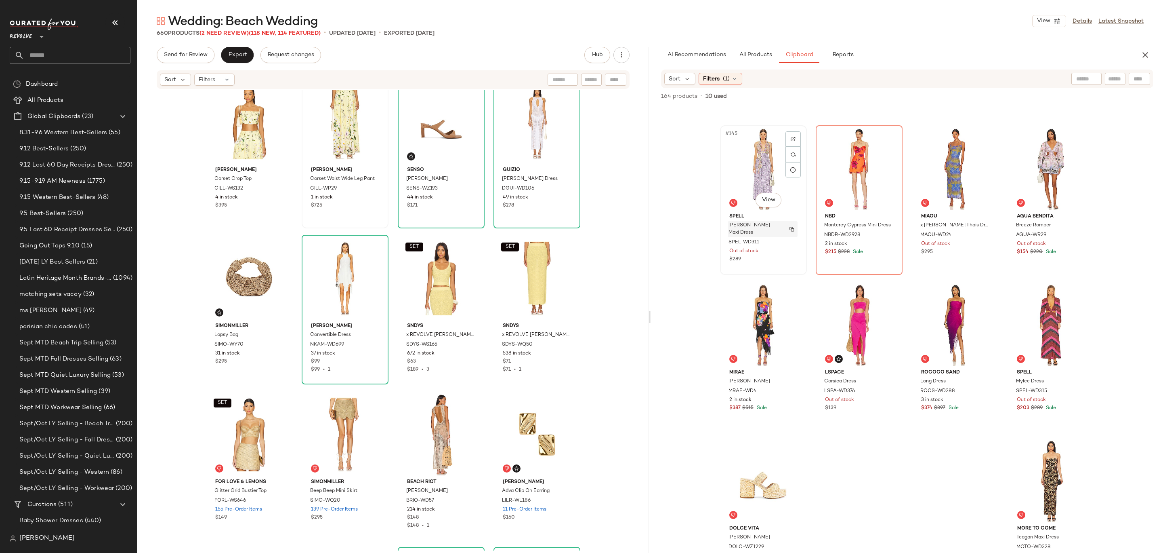
scroll to position [5369, 0]
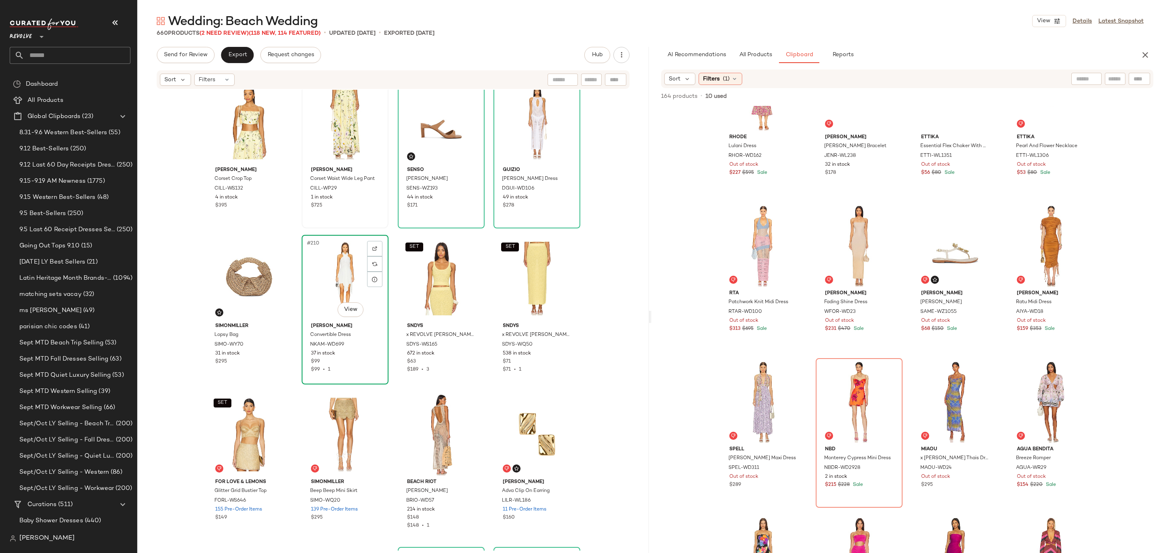
click at [310, 276] on div "#210 View" at bounding box center [345, 279] width 81 height 82
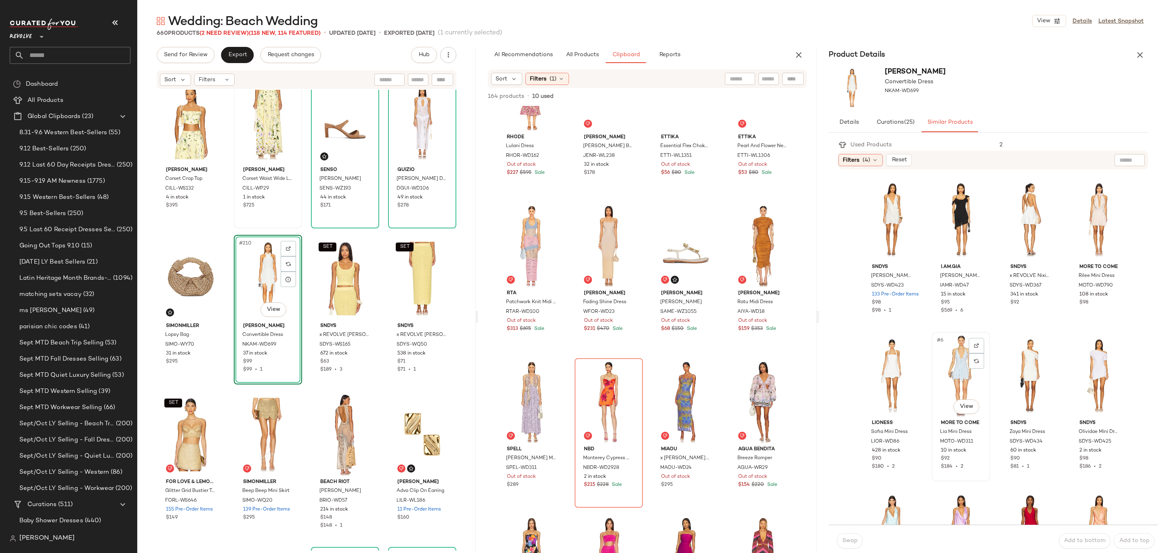
scroll to position [22, 0]
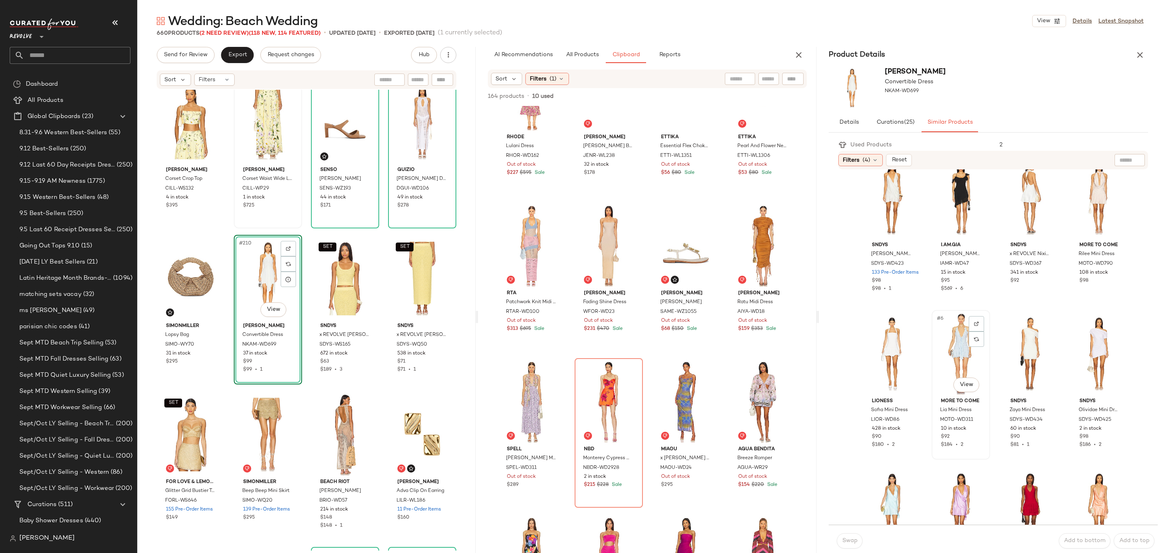
click at [954, 349] on div "#6 View" at bounding box center [961, 354] width 53 height 82
click at [854, 539] on span "Swap" at bounding box center [850, 540] width 16 height 6
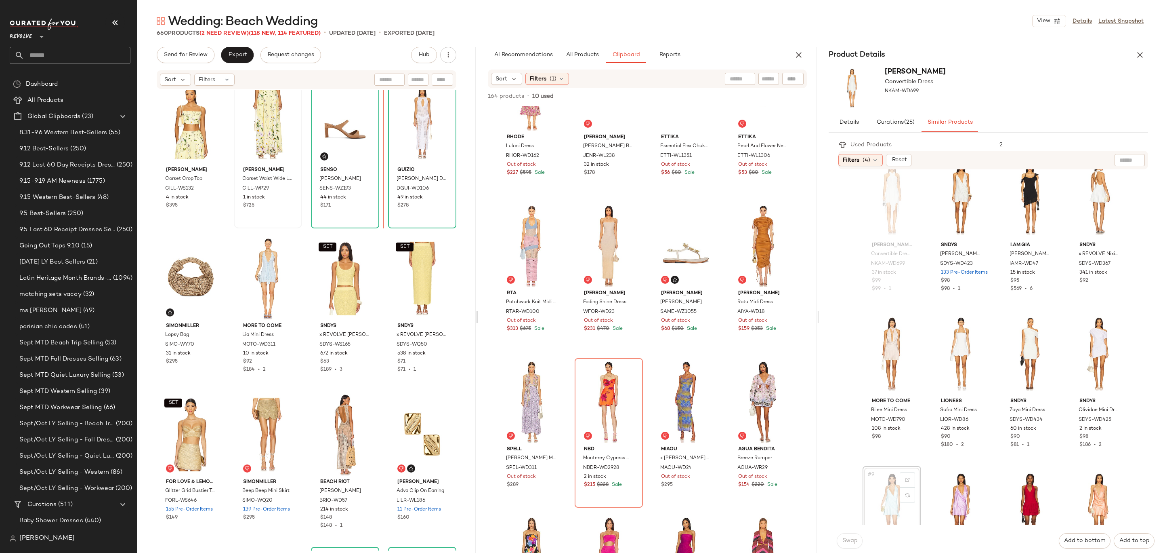
drag, startPoint x: 900, startPoint y: 504, endPoint x: 893, endPoint y: 498, distance: 9.1
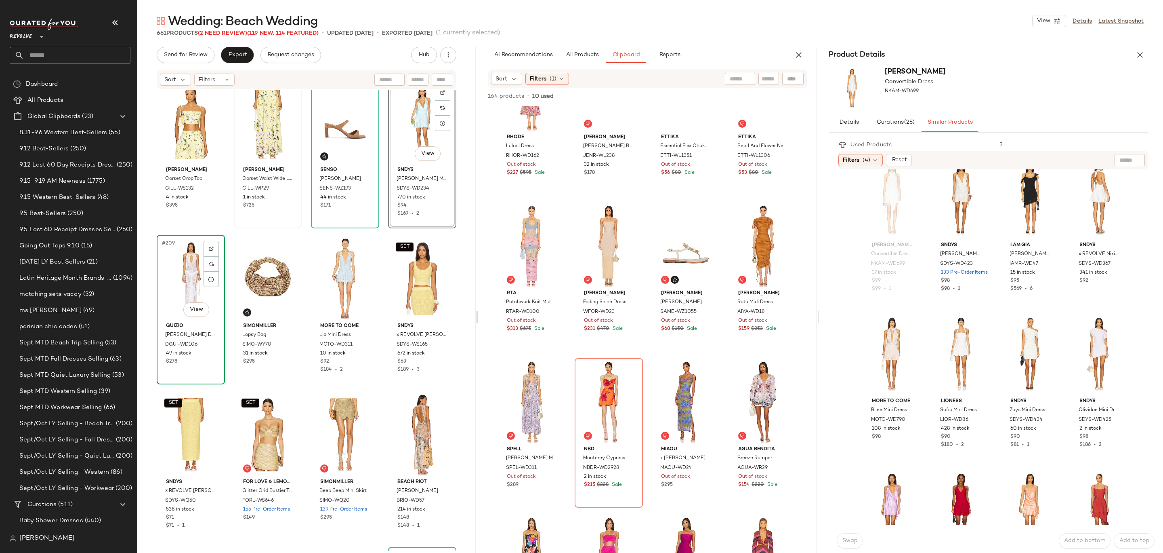
click at [181, 282] on div "#209 View" at bounding box center [191, 279] width 63 height 82
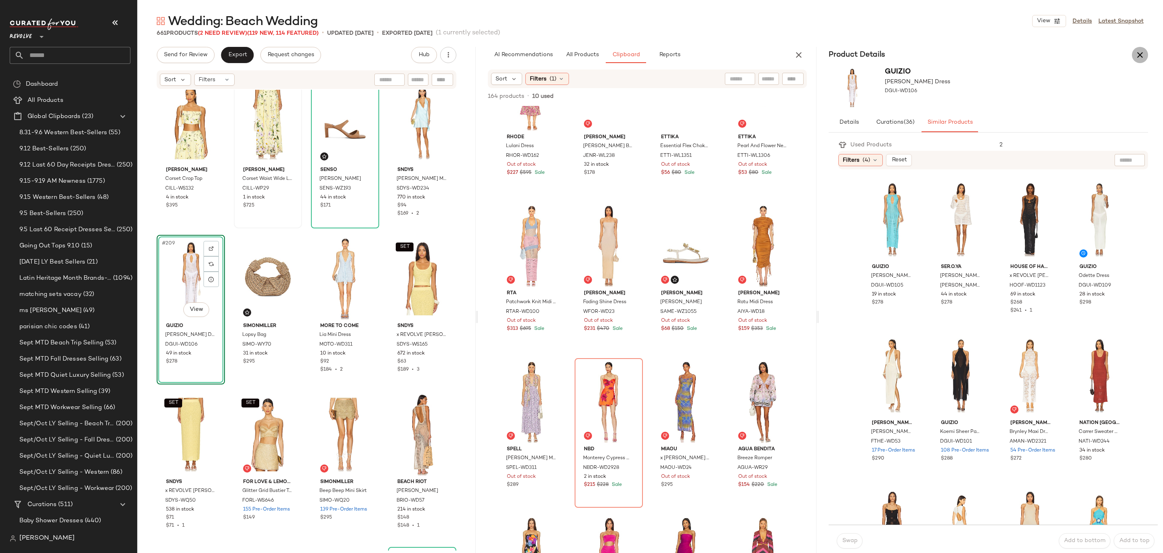
click at [1140, 51] on icon "button" at bounding box center [1140, 55] width 10 height 10
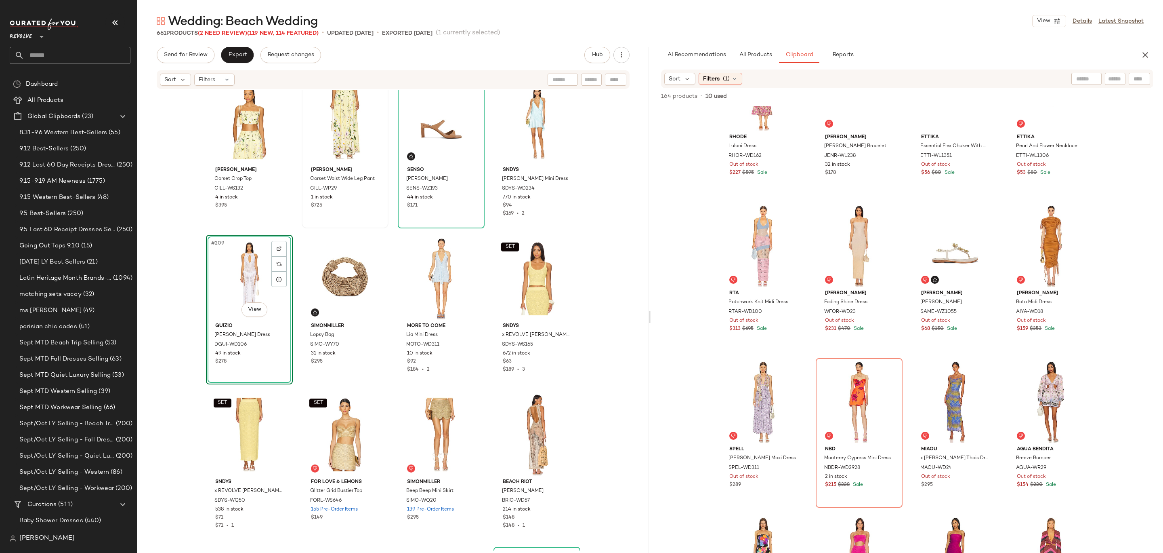
click at [210, 269] on div "#209 View" at bounding box center [249, 279] width 81 height 82
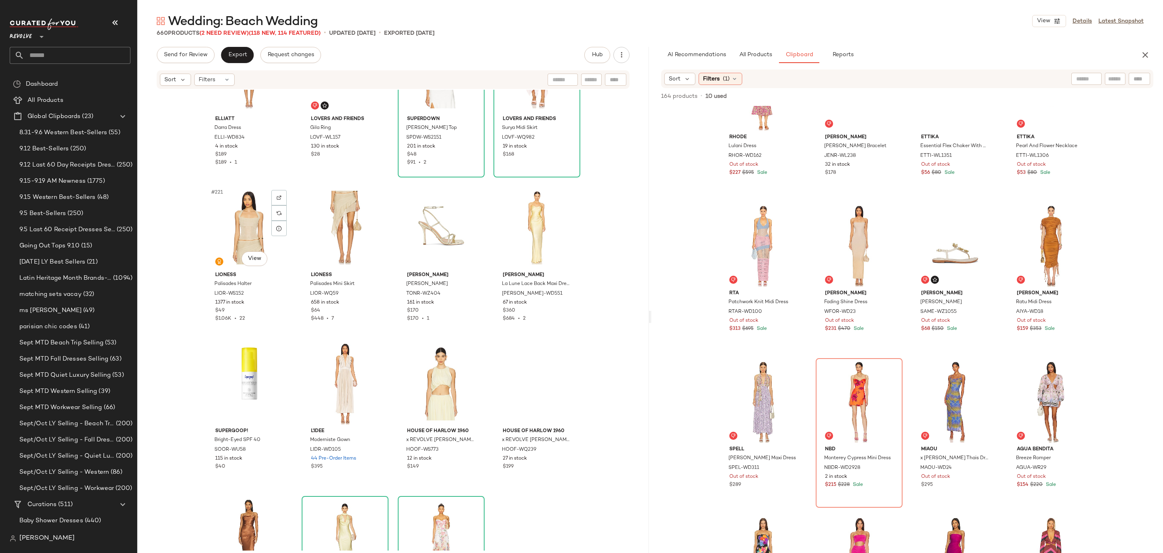
scroll to position [8379, 0]
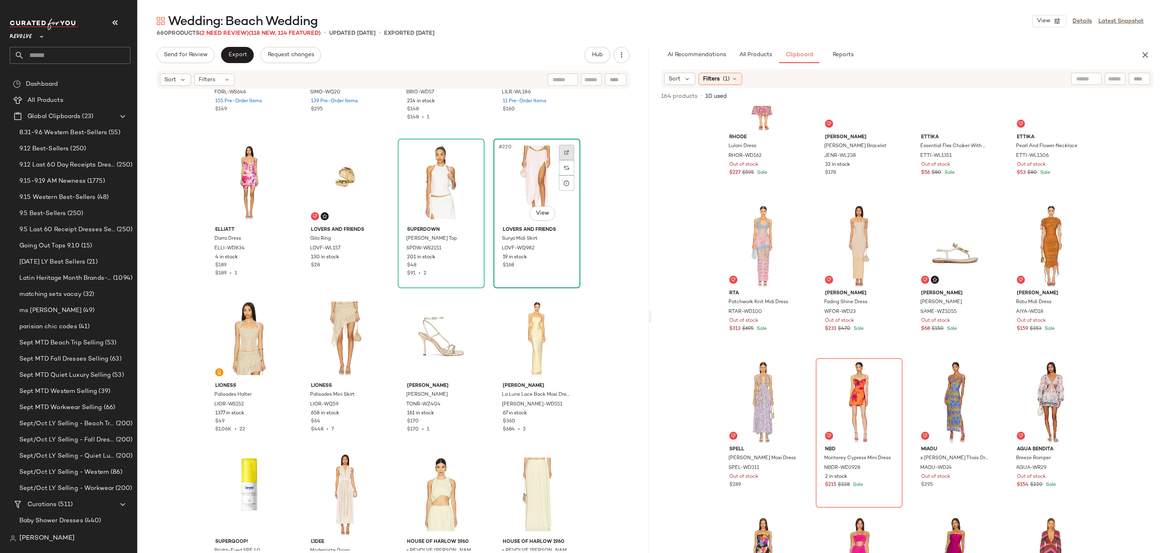
click at [566, 154] on img at bounding box center [566, 152] width 5 height 5
click at [735, 52] on button "All Products" at bounding box center [755, 55] width 47 height 16
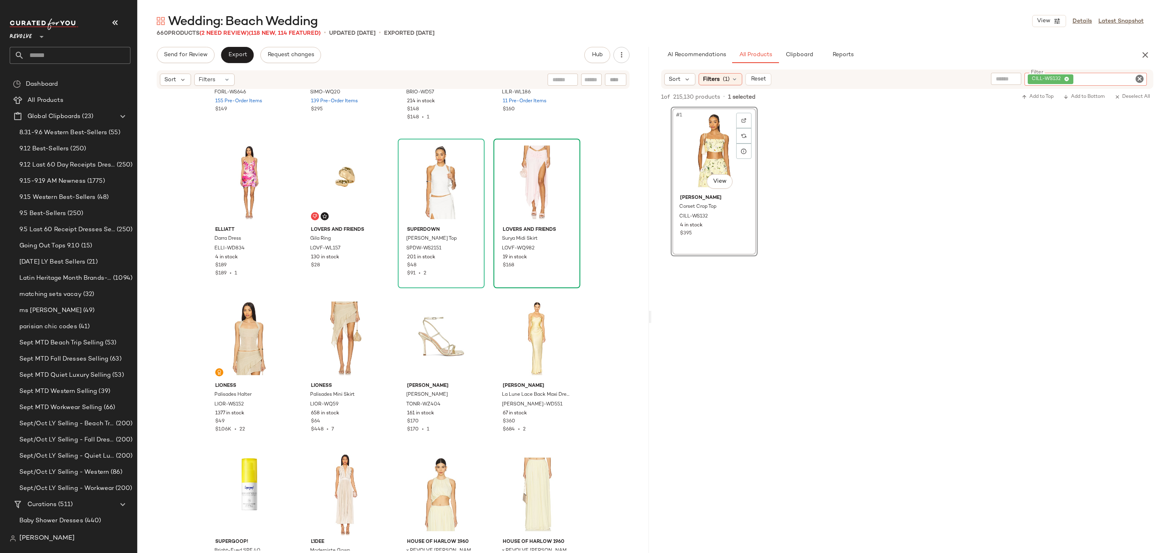
click at [1133, 80] on input "Filter" at bounding box center [1109, 79] width 69 height 8
click at [1137, 80] on icon "Clear Filter" at bounding box center [1140, 79] width 10 height 10
paste input "**********"
type input "**********"
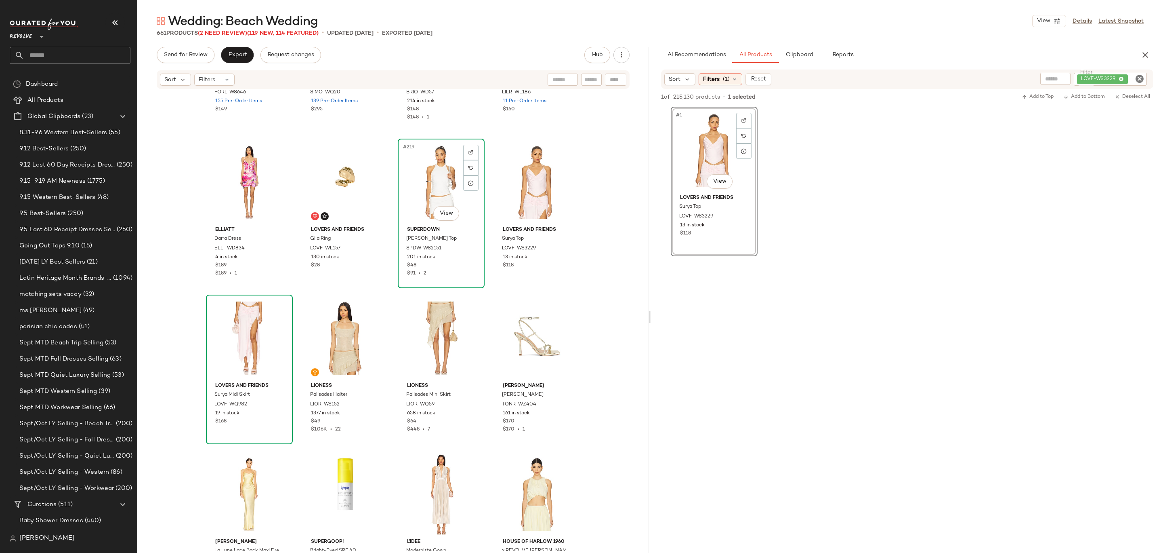
click at [418, 189] on div "#219 View" at bounding box center [441, 182] width 81 height 82
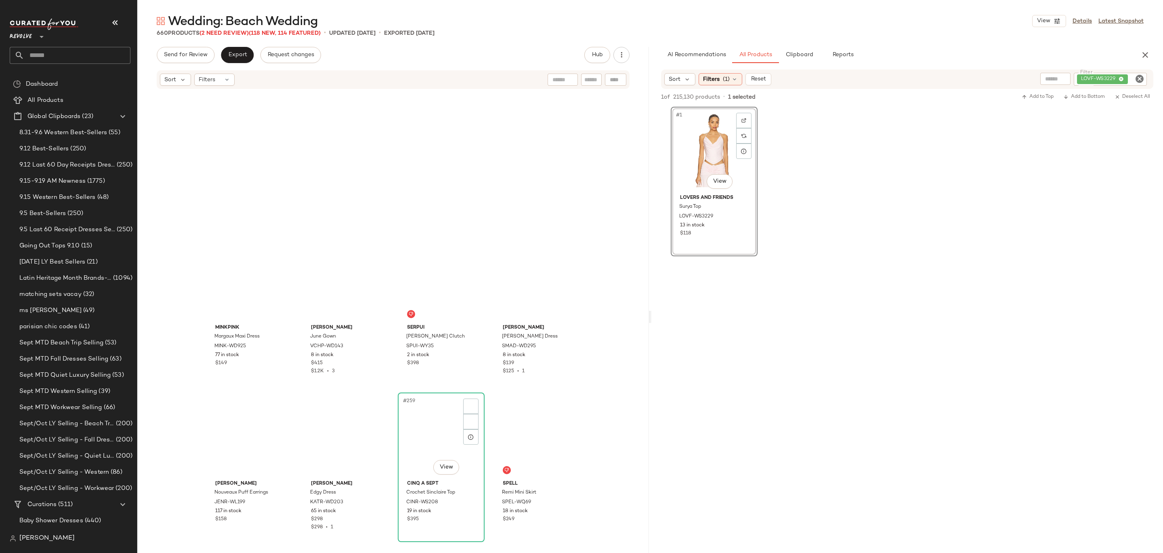
scroll to position [9958, 0]
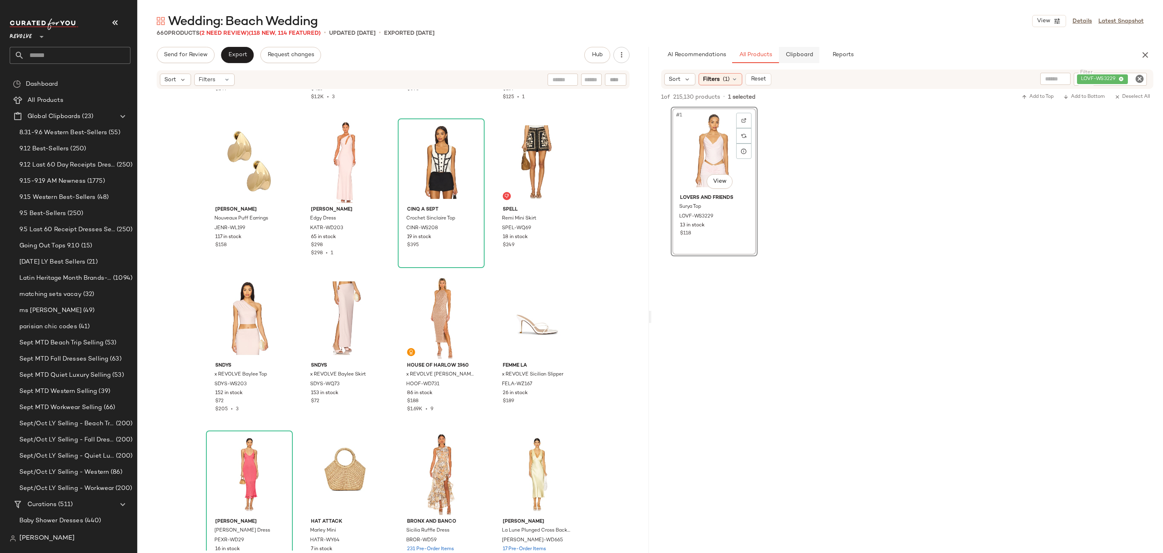
click at [809, 56] on span "Clipboard" at bounding box center [799, 55] width 28 height 6
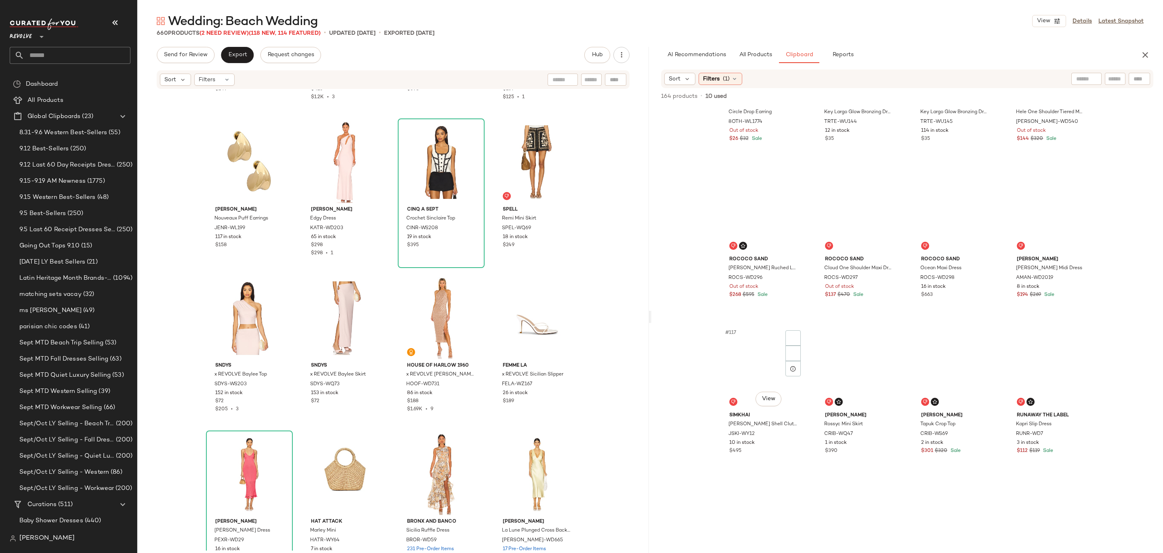
scroll to position [4246, 0]
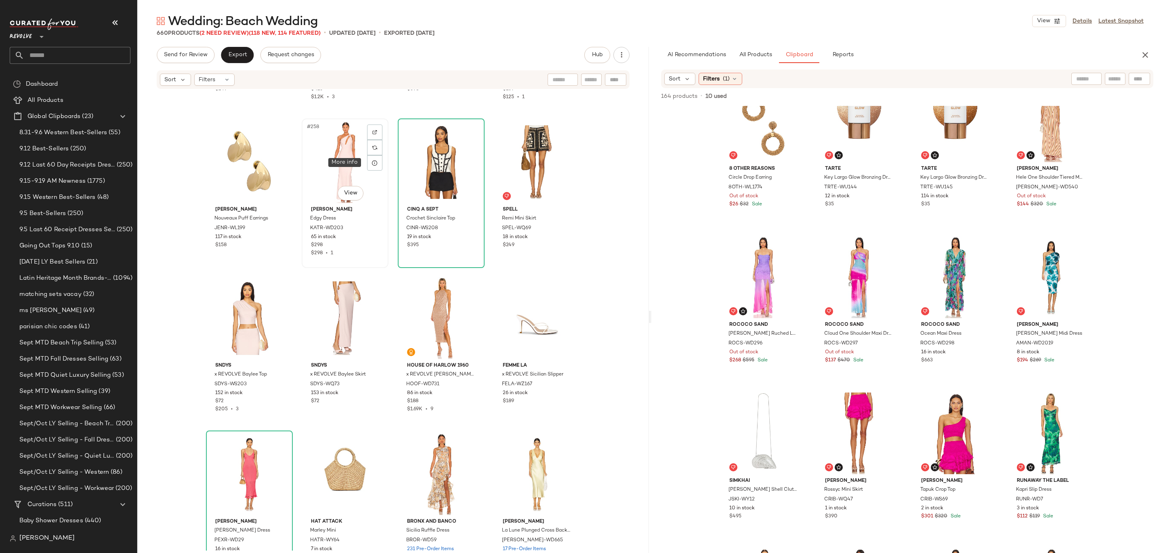
click at [330, 160] on div "#258 View" at bounding box center [345, 162] width 81 height 82
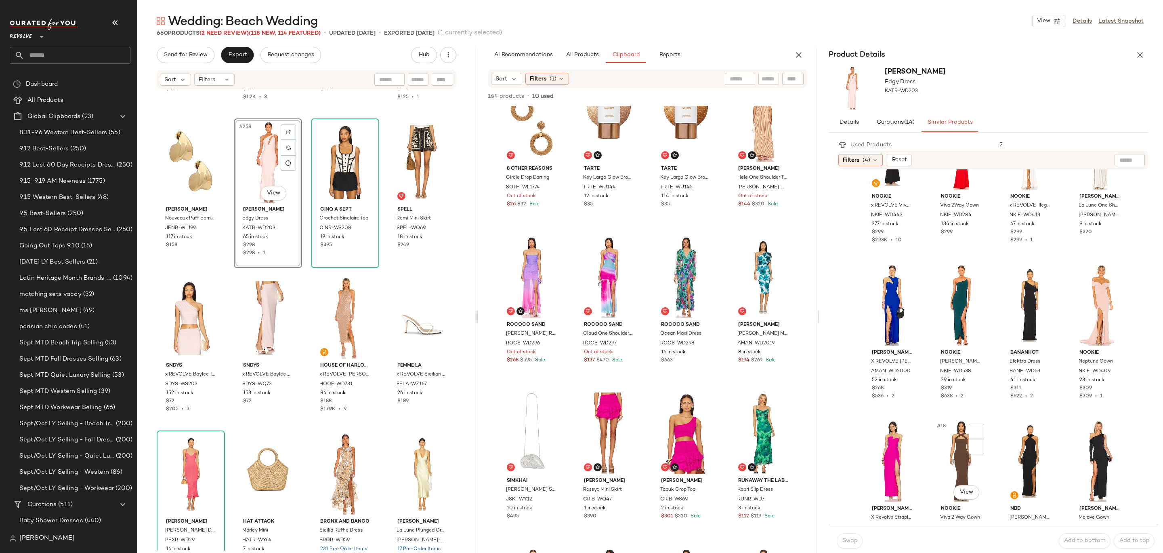
scroll to position [580, 0]
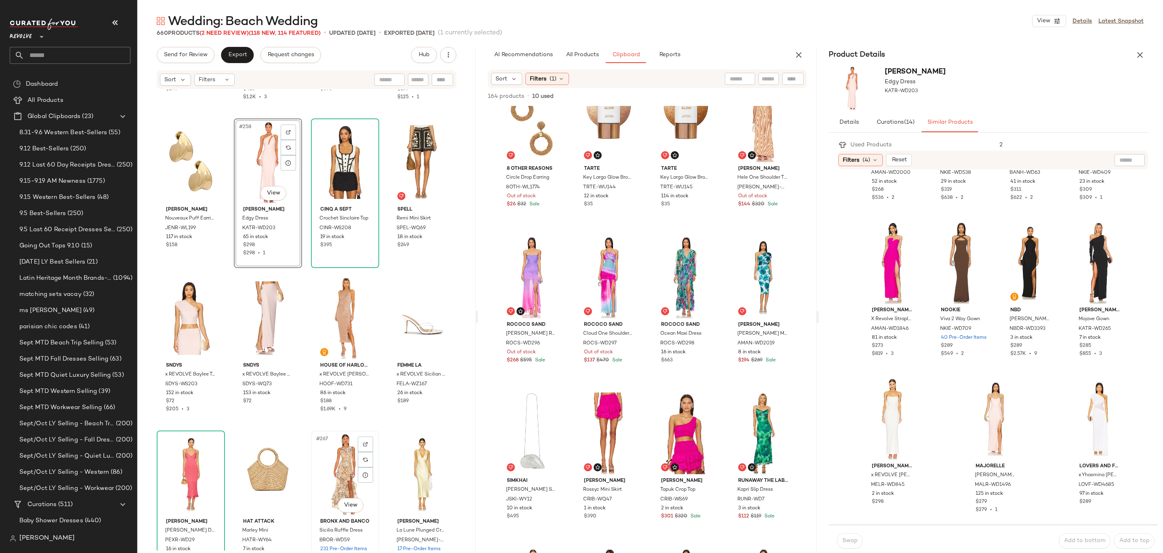
click at [328, 465] on div "#267 View" at bounding box center [345, 474] width 63 height 82
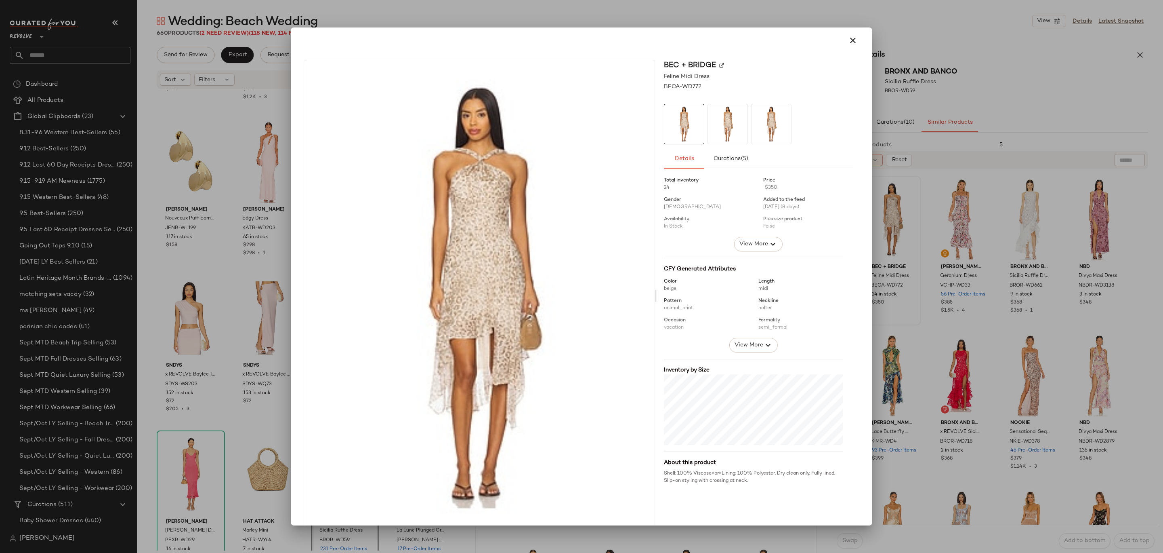
click at [963, 227] on div at bounding box center [581, 276] width 1163 height 553
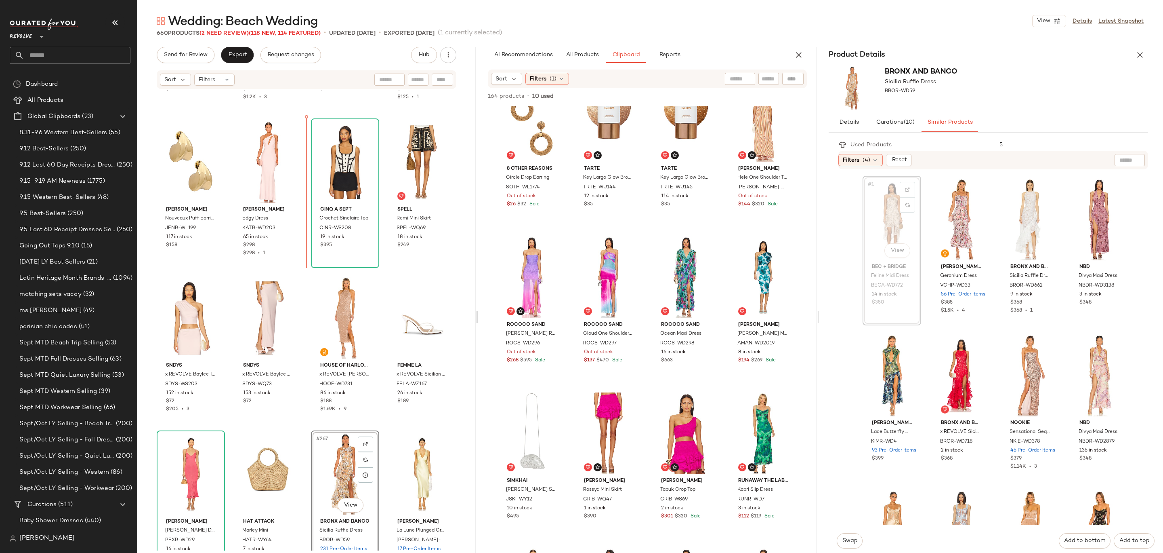
drag, startPoint x: 898, startPoint y: 214, endPoint x: 893, endPoint y: 214, distance: 4.9
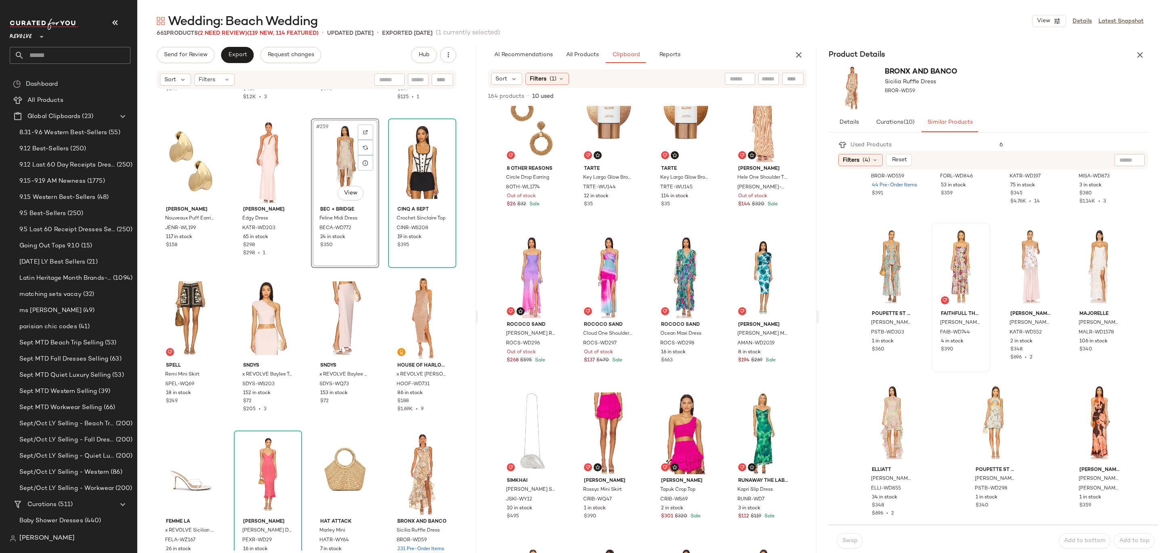
scroll to position [425, 0]
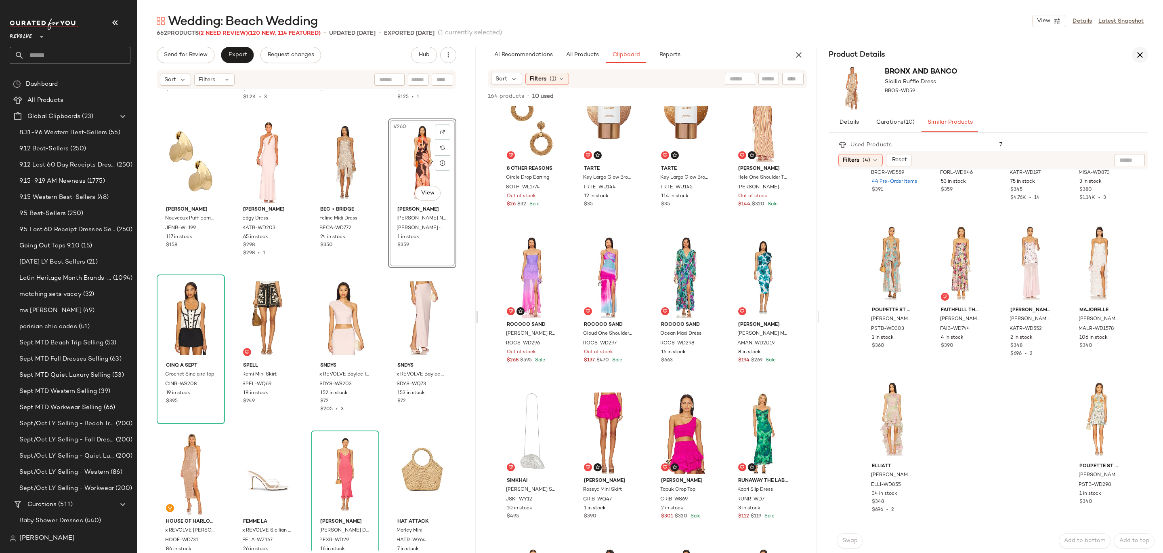
click at [1138, 54] on icon "button" at bounding box center [1140, 55] width 10 height 10
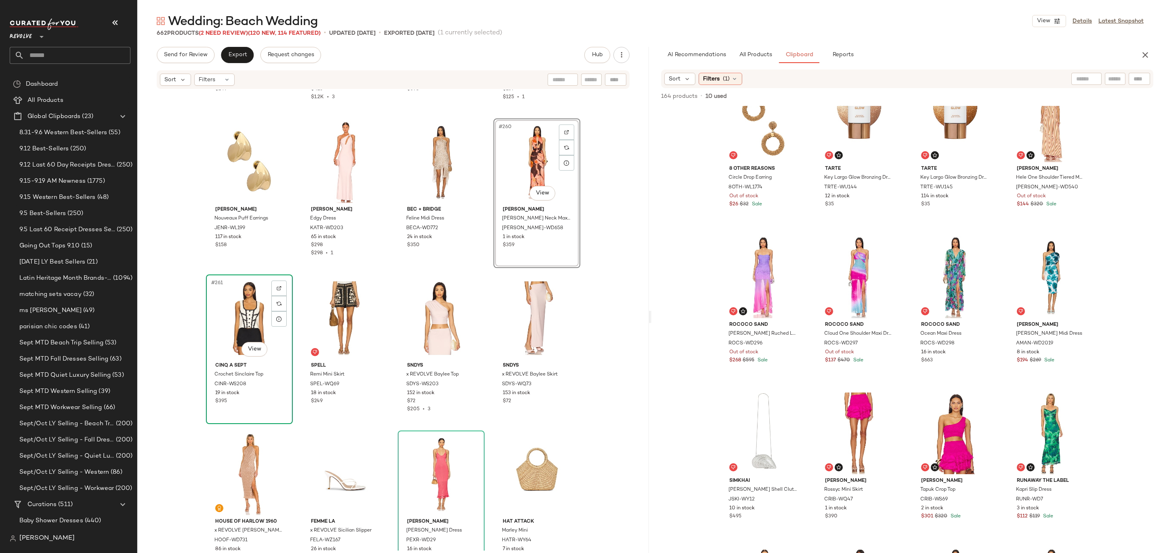
click at [235, 311] on div "#261 View" at bounding box center [249, 318] width 81 height 82
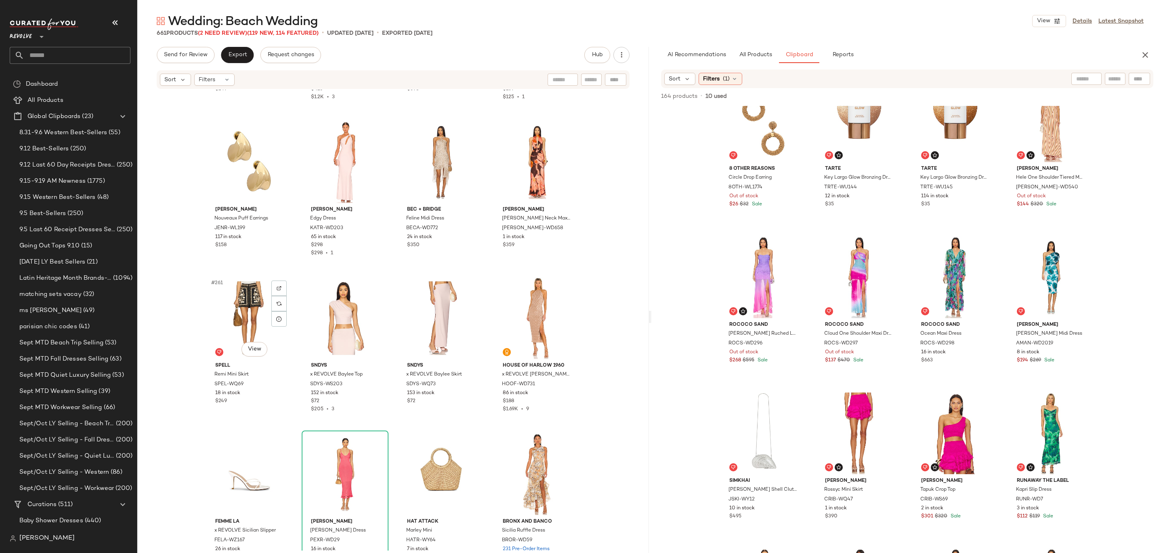
click at [235, 311] on div "#261 View" at bounding box center [249, 318] width 81 height 82
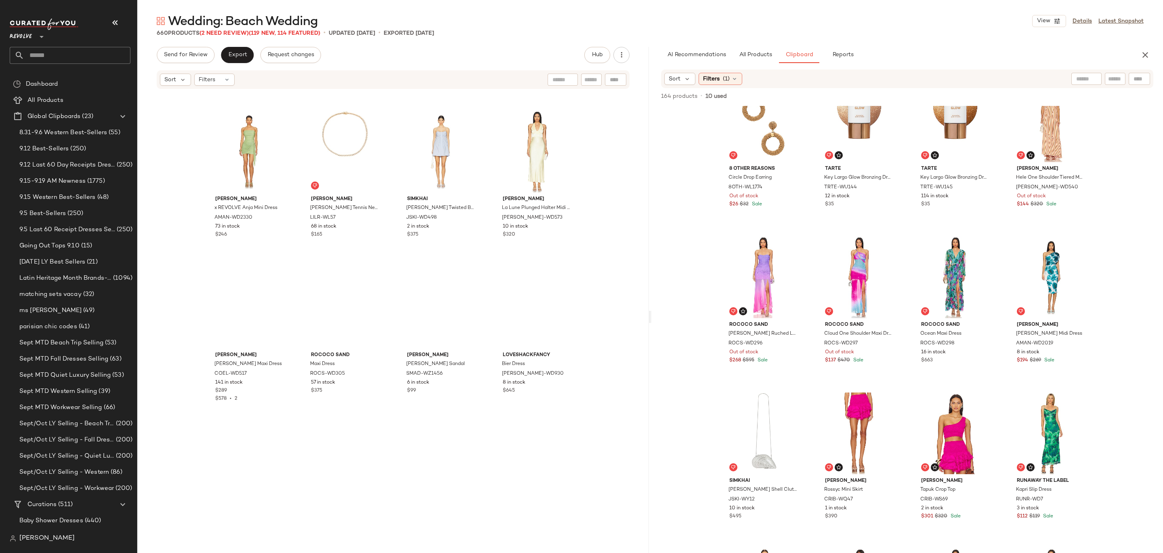
scroll to position [11955, 0]
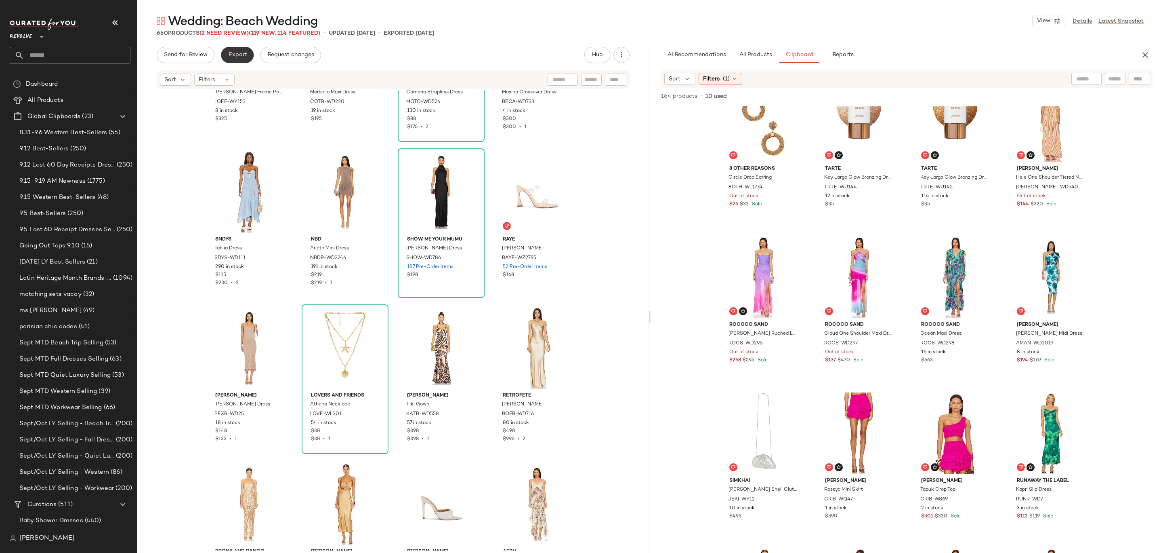
click at [242, 59] on button "Export" at bounding box center [237, 55] width 33 height 16
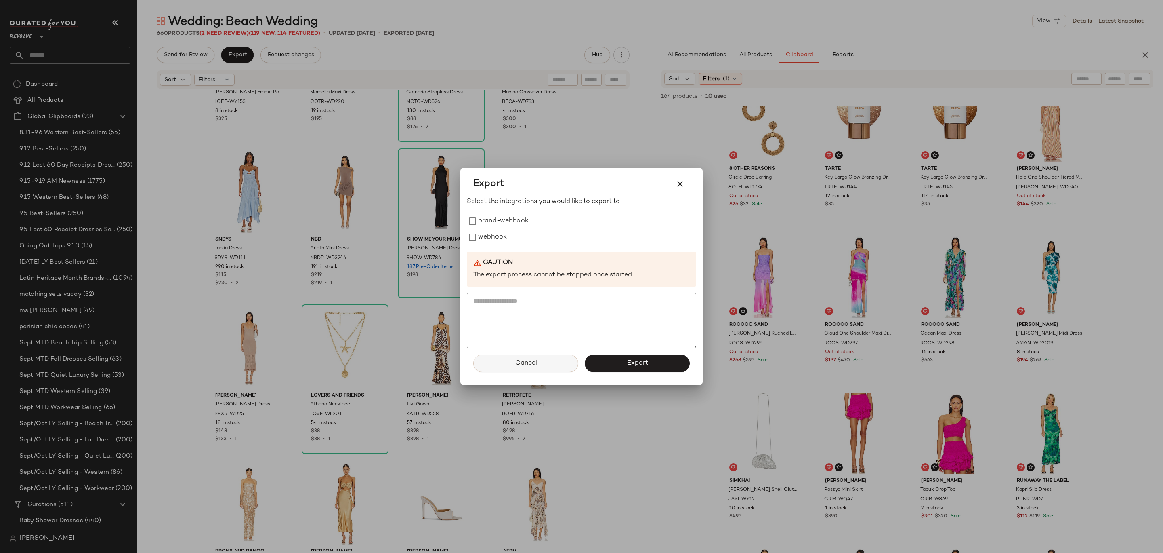
click at [547, 357] on button "Cancel" at bounding box center [525, 363] width 105 height 18
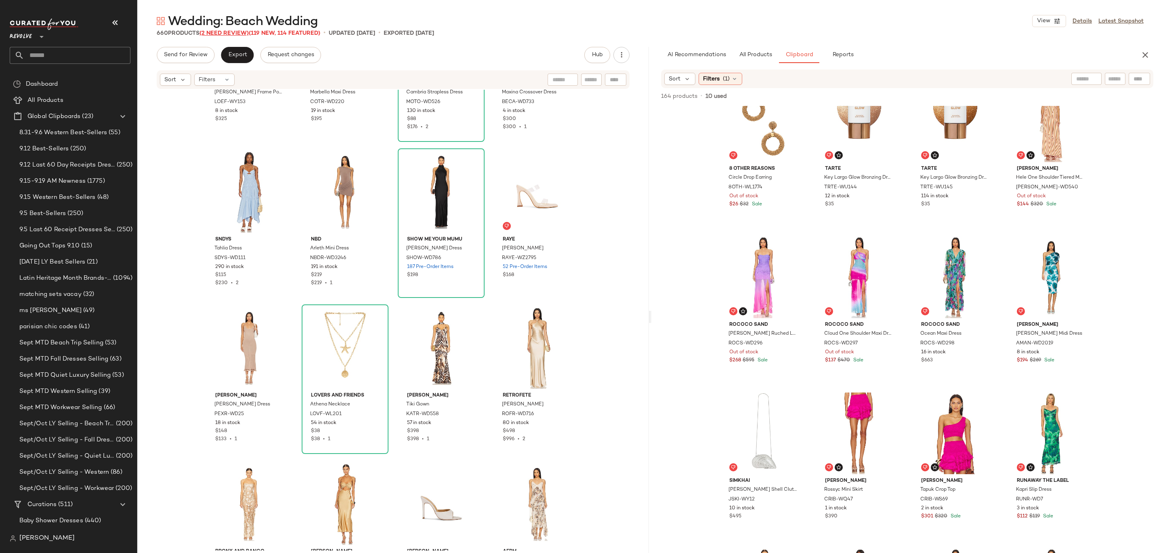
click at [229, 31] on span "(2 Need Review)" at bounding box center [224, 33] width 49 height 6
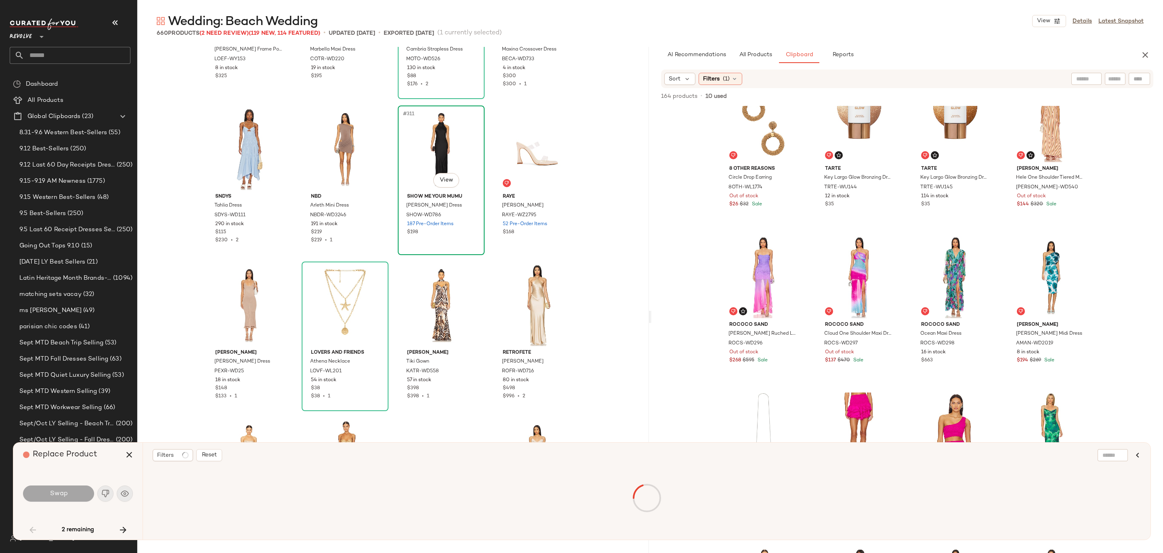
scroll to position [312, 0]
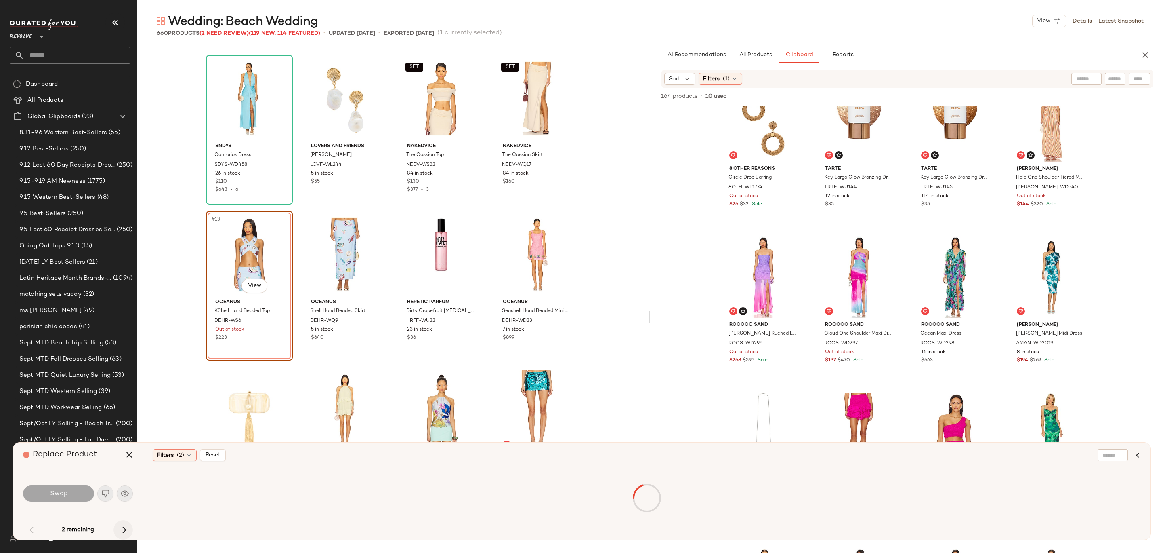
click at [125, 526] on icon "button" at bounding box center [123, 530] width 10 height 10
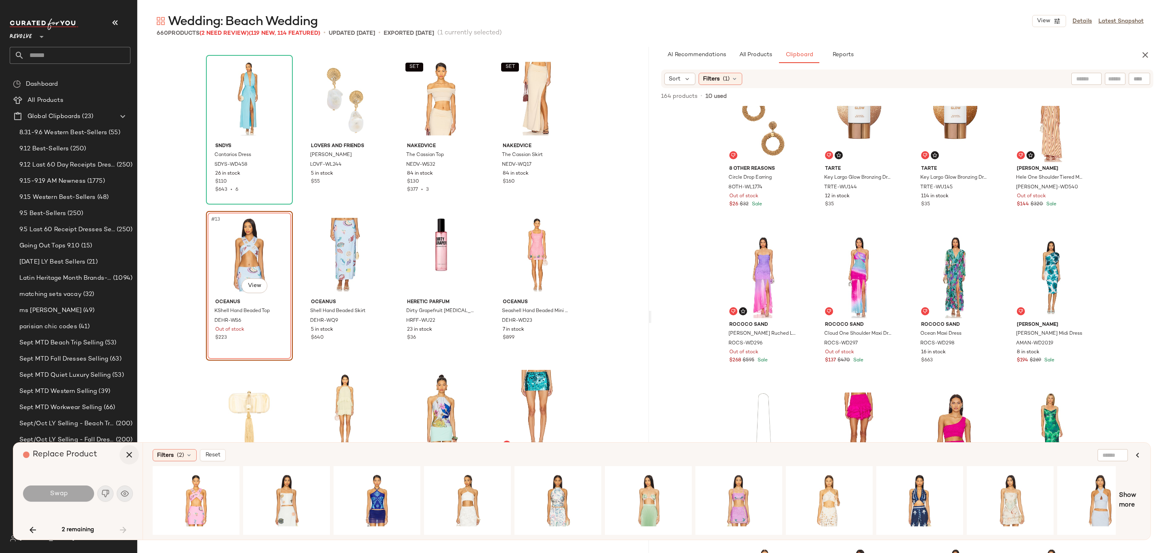
click at [132, 451] on icon "button" at bounding box center [129, 455] width 10 height 10
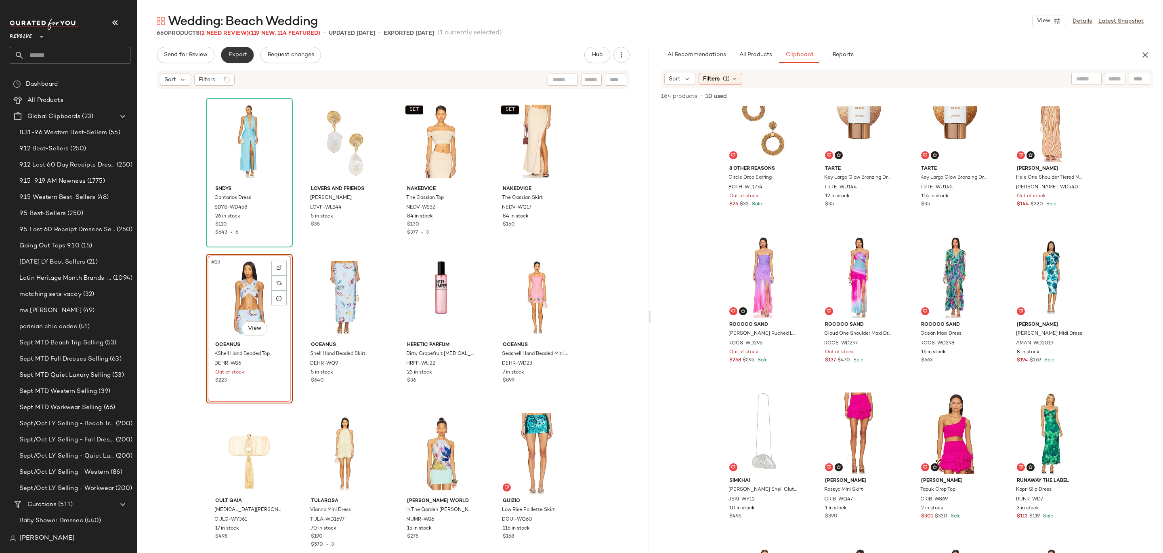
click at [239, 58] on button "Export" at bounding box center [237, 55] width 33 height 16
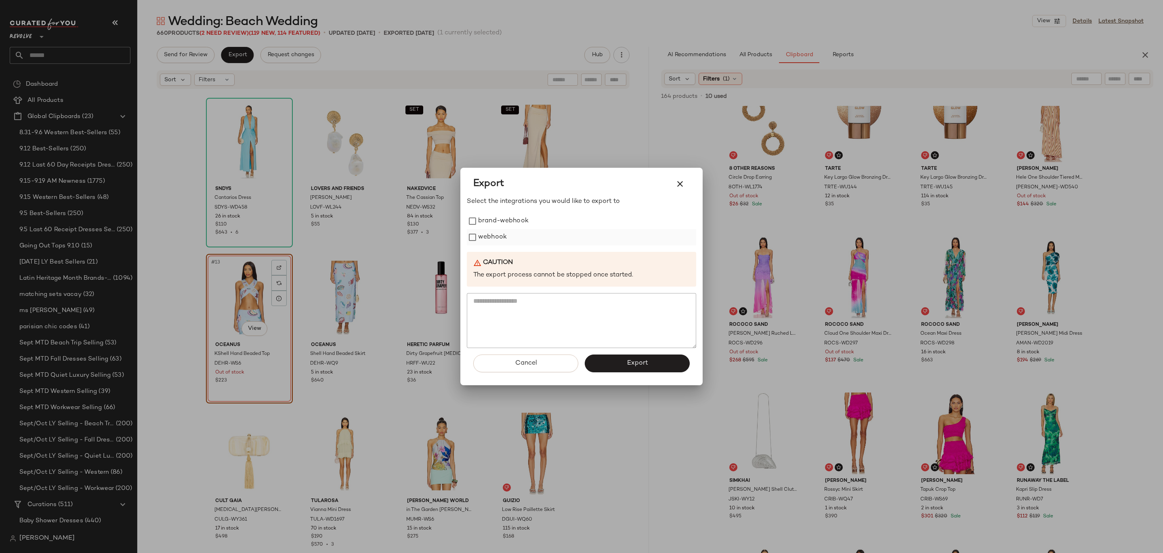
click at [500, 234] on label "webhook" at bounding box center [492, 237] width 29 height 16
click at [612, 365] on button "Export" at bounding box center [637, 363] width 105 height 18
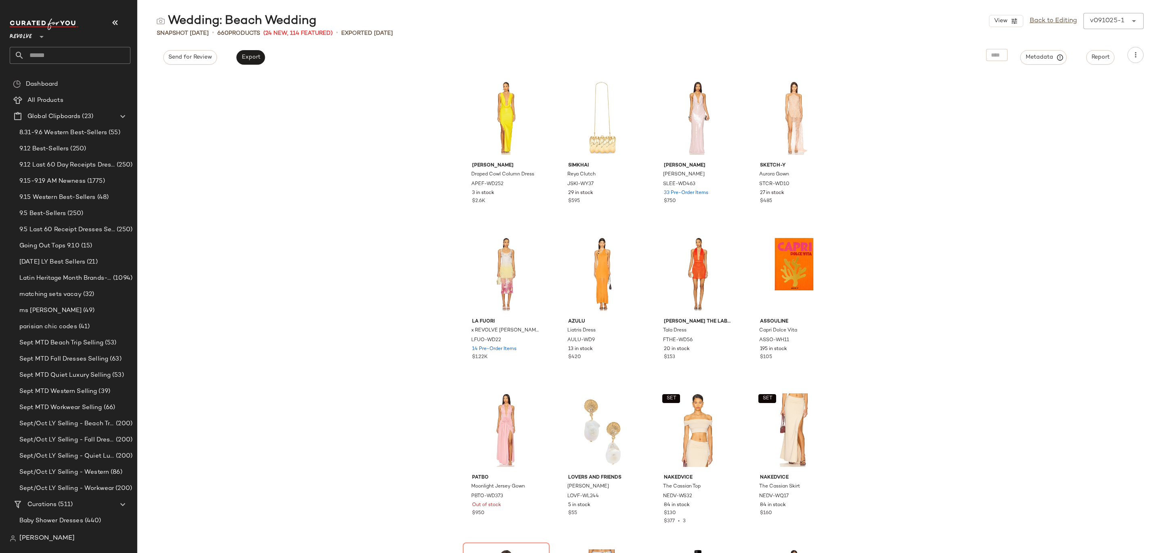
click at [106, 51] on input "text" at bounding box center [77, 55] width 106 height 17
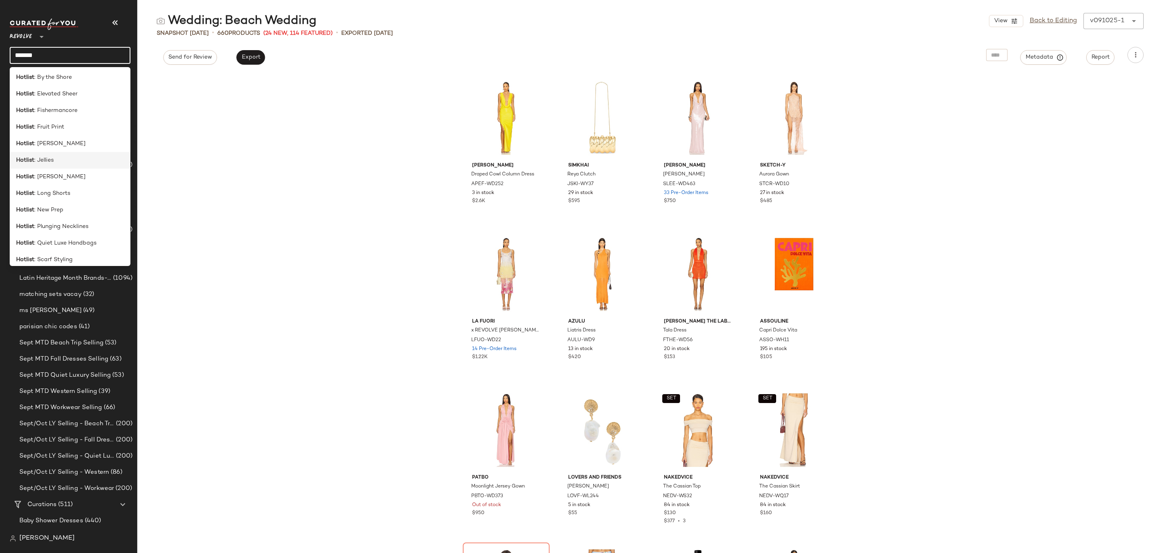
scroll to position [191, 0]
type input "*******"
click at [89, 219] on div "Hotlist : Softgirl" at bounding box center [70, 219] width 108 height 8
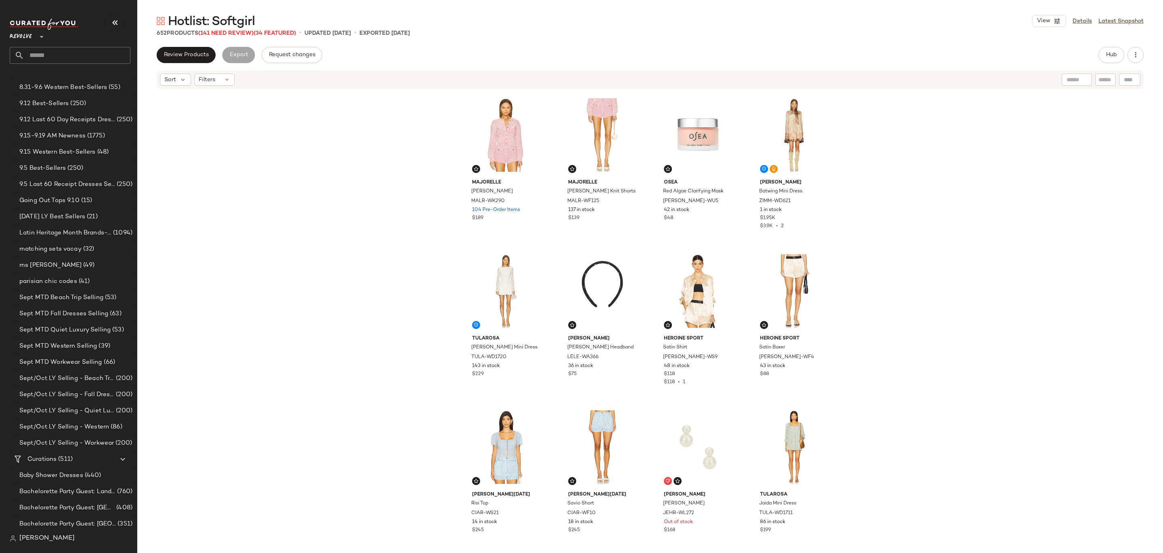
scroll to position [48, 0]
click at [233, 29] on span "Hotlist: Softgirl" at bounding box center [211, 22] width 87 height 16
click at [233, 34] on span "(141 Need Review)" at bounding box center [225, 33] width 55 height 6
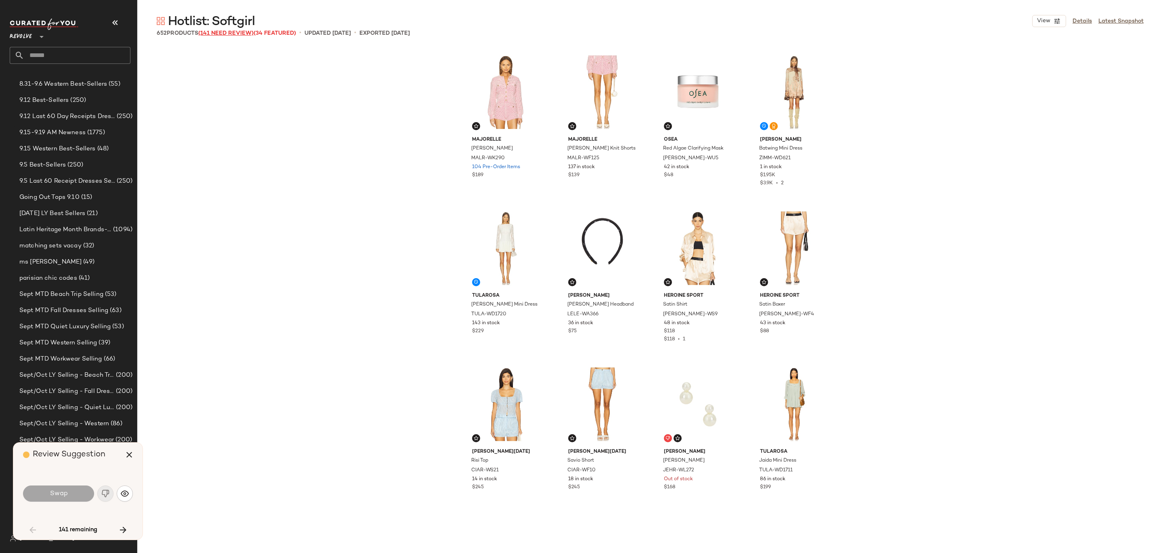
scroll to position [1403, 0]
